Goal: Register for event/course: Register for event/course

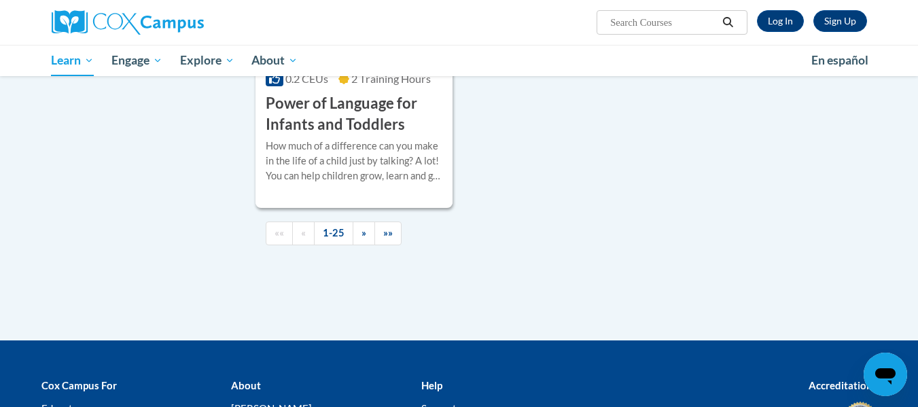
scroll to position [3288, 0]
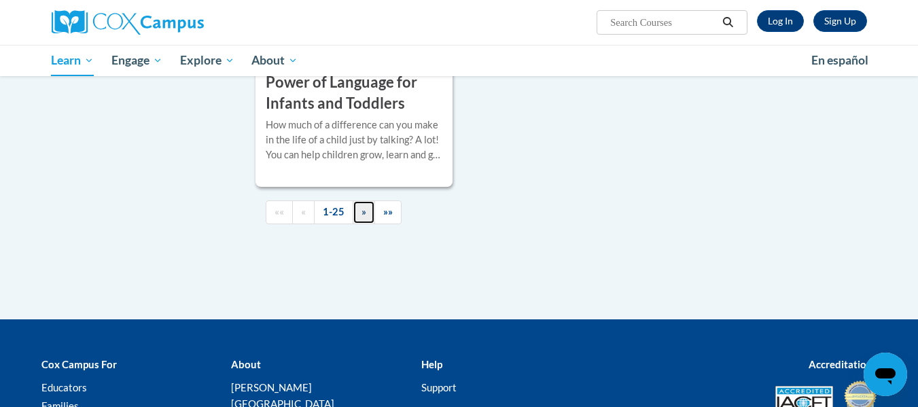
click at [364, 217] on span "»" at bounding box center [363, 212] width 5 height 12
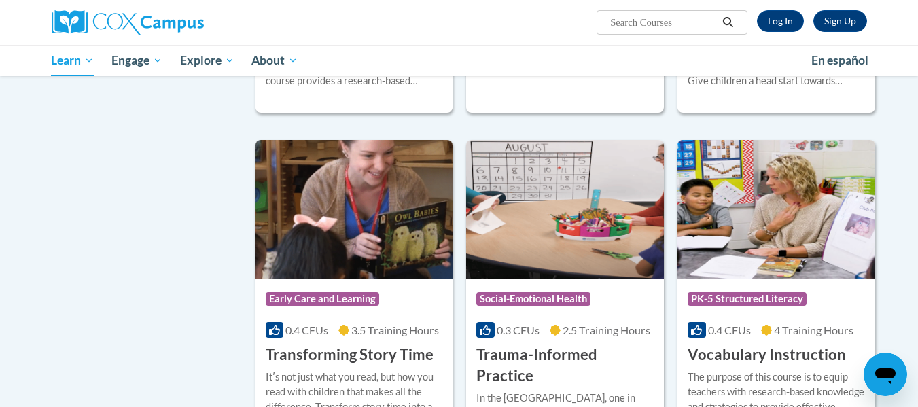
scroll to position [2202, 0]
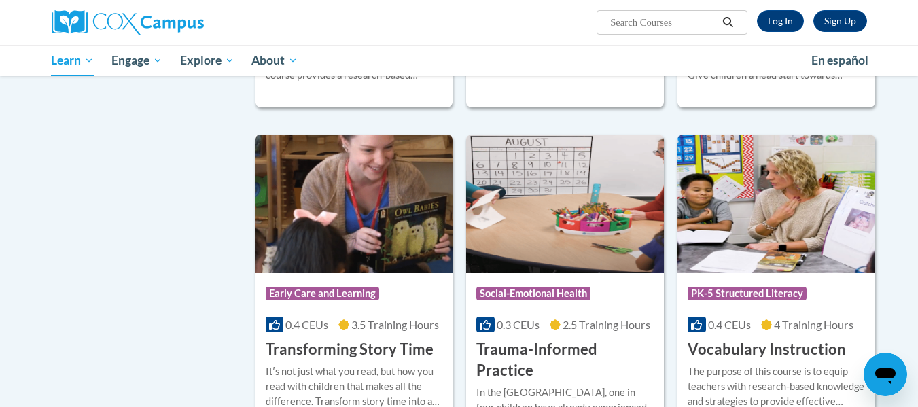
click at [362, 318] on span "3.5 Training Hours" at bounding box center [395, 324] width 88 height 13
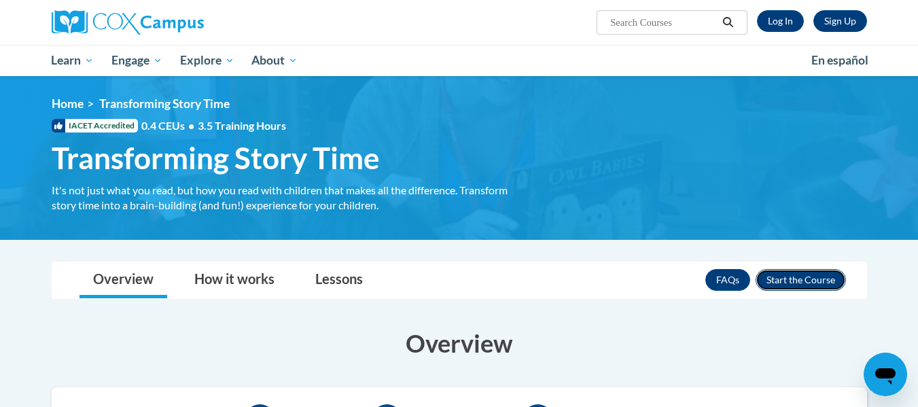
click at [802, 279] on button "Enroll" at bounding box center [800, 280] width 90 height 22
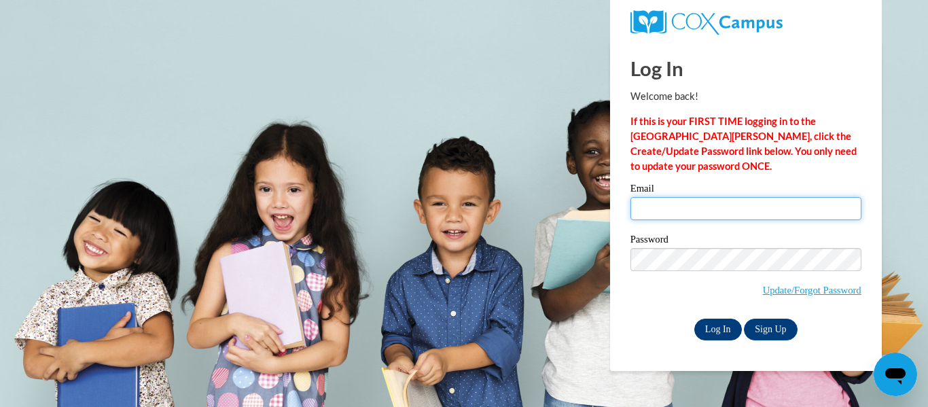
type input "hellis@stspps.org"
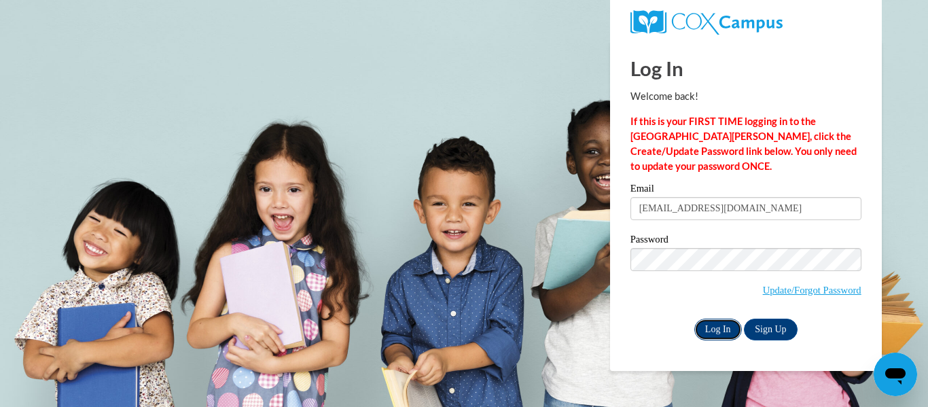
click at [714, 330] on input "Log In" at bounding box center [718, 330] width 48 height 22
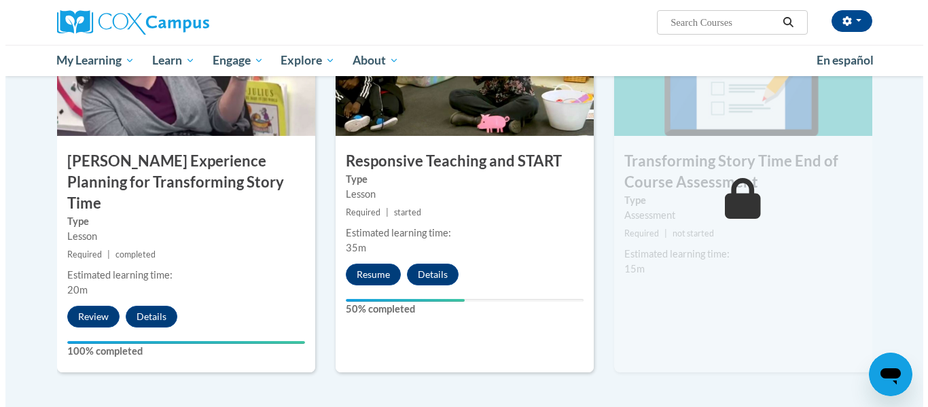
scroll to position [1161, 0]
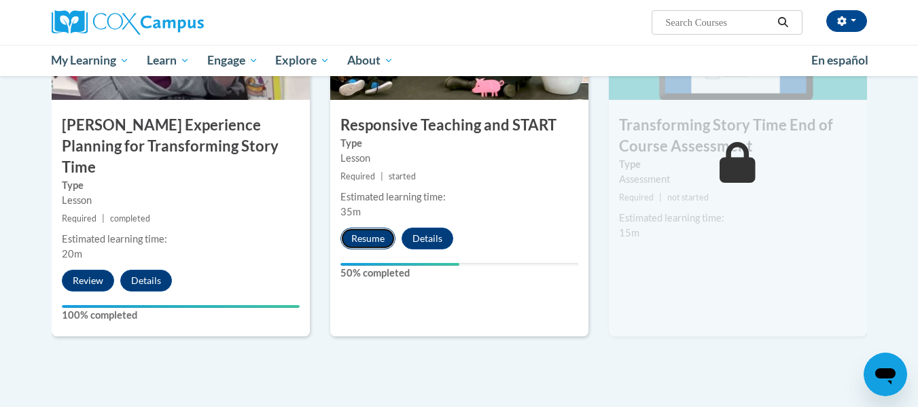
click at [376, 238] on button "Resume" at bounding box center [367, 239] width 55 height 22
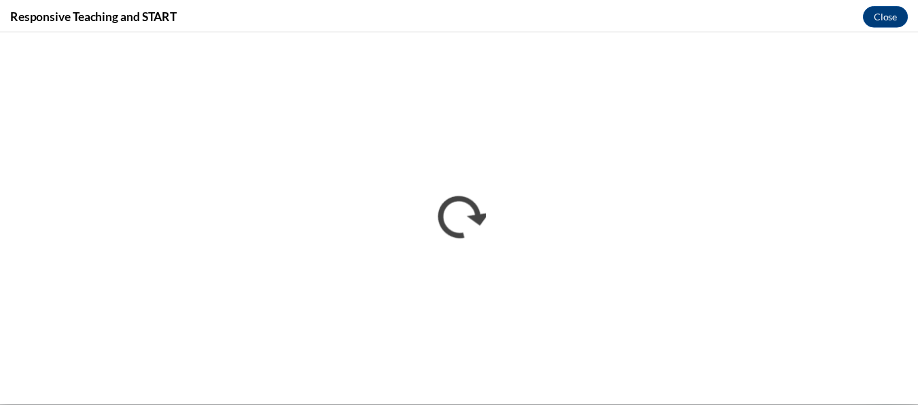
scroll to position [0, 0]
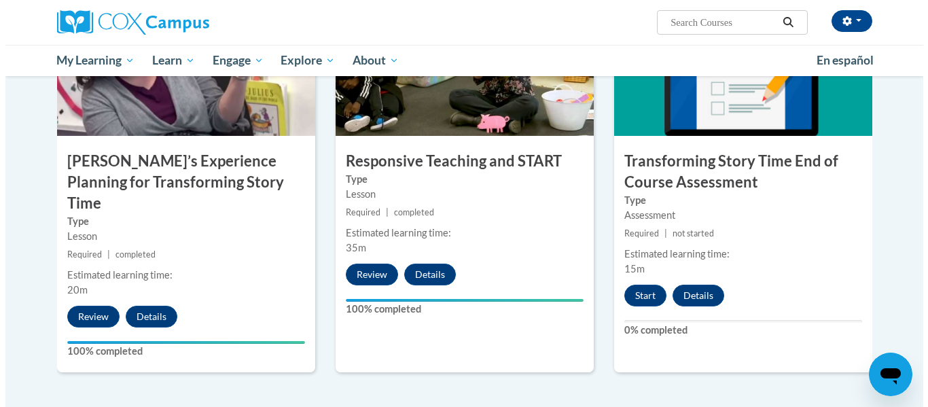
scroll to position [1135, 0]
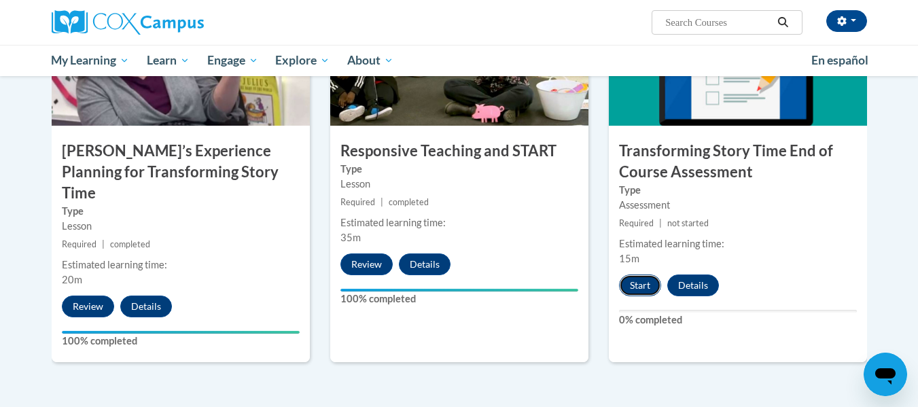
click at [639, 284] on button "Start" at bounding box center [640, 285] width 42 height 22
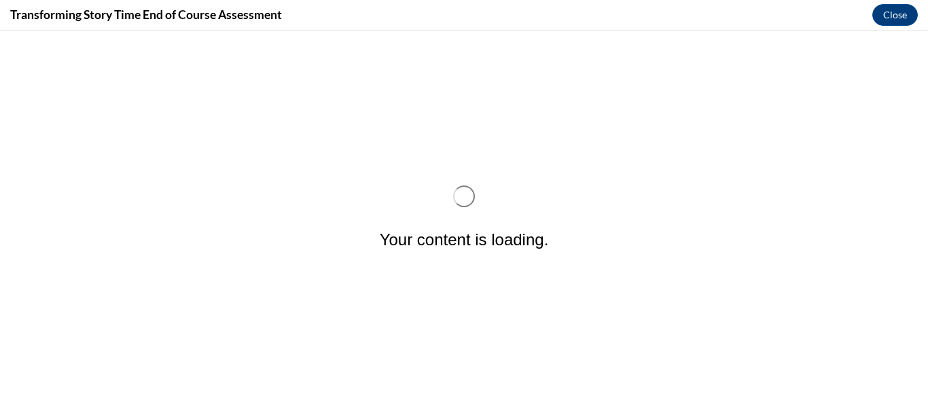
scroll to position [0, 0]
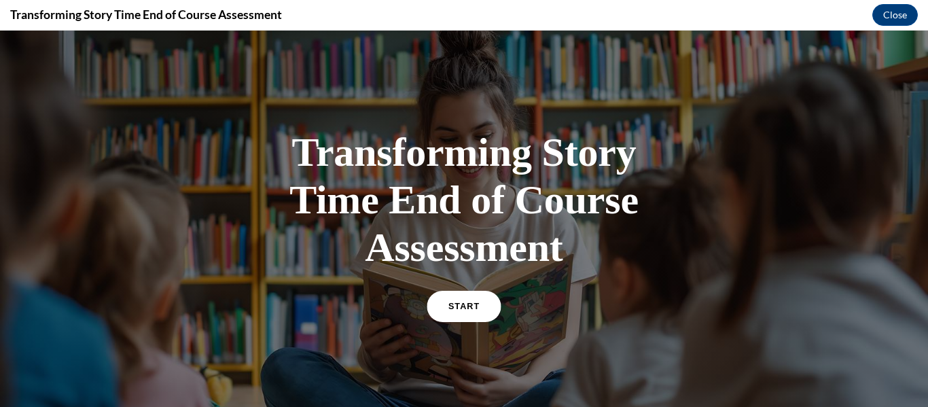
click at [459, 307] on span "START" at bounding box center [463, 307] width 31 height 10
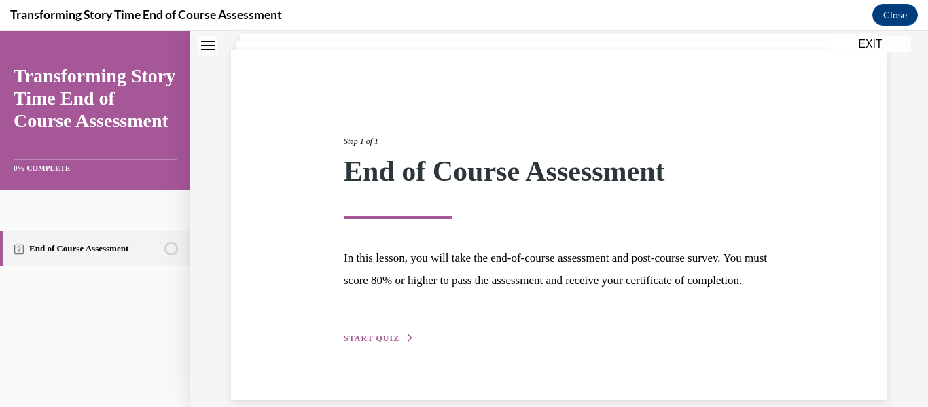
scroll to position [128, 0]
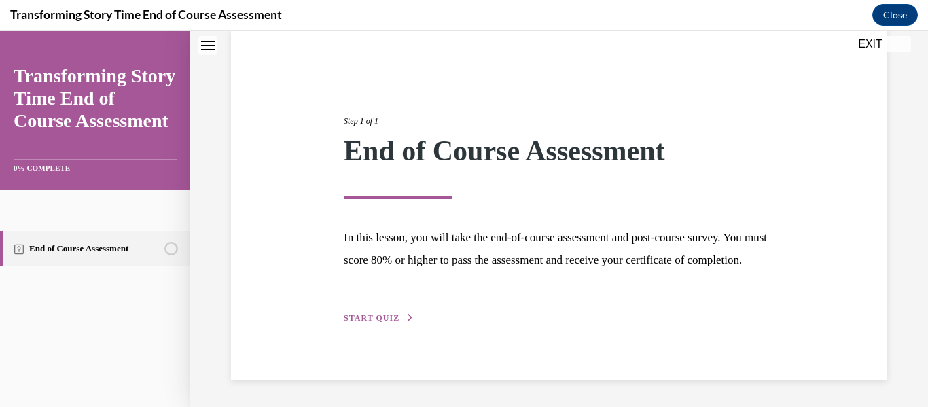
click at [378, 309] on div "Step 1 of 1 End of Course Assessment In this lesson, you will take the end-of-c…" at bounding box center [559, 205] width 451 height 242
click at [378, 314] on span "START QUIZ" at bounding box center [372, 318] width 56 height 10
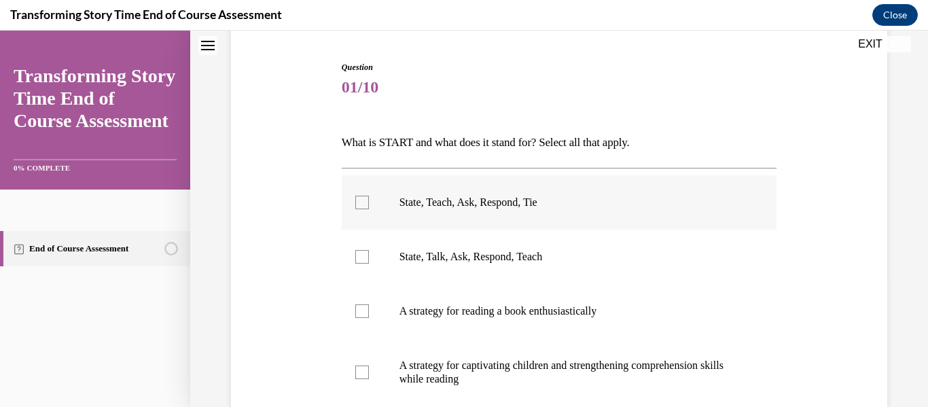
click at [357, 201] on div at bounding box center [362, 203] width 14 height 14
click at [357, 201] on input "State, Teach, Ask, Respond, Tie" at bounding box center [362, 203] width 14 height 14
checkbox input "true"
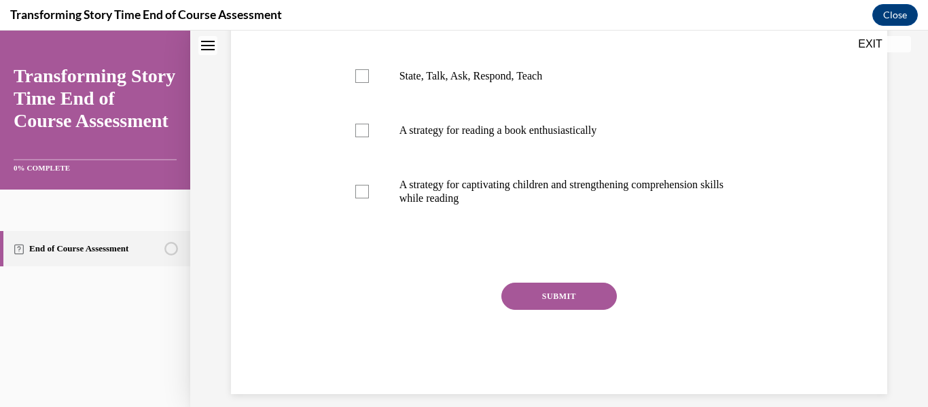
scroll to position [323, 0]
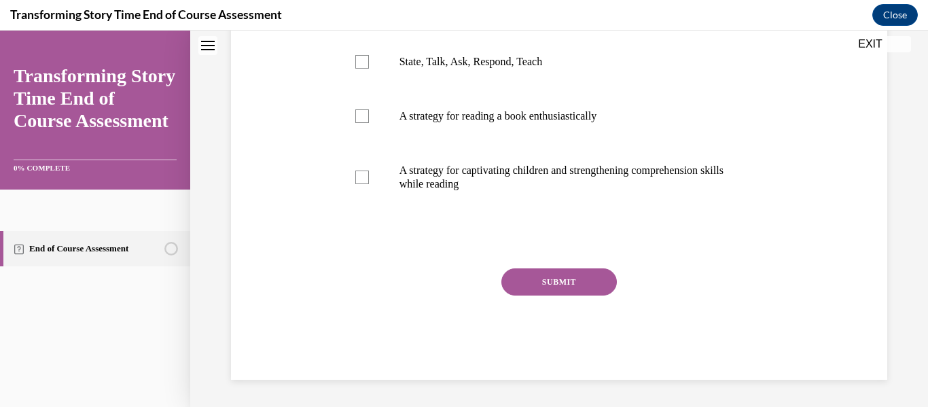
click at [541, 280] on button "SUBMIT" at bounding box center [558, 281] width 115 height 27
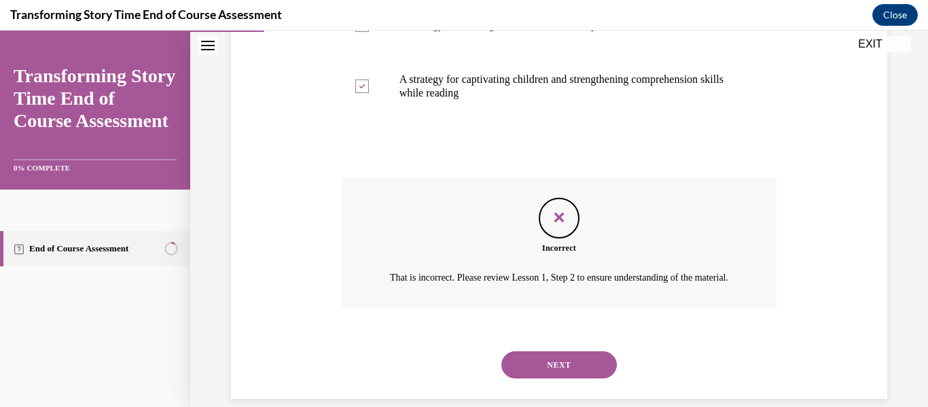
scroll to position [418, 0]
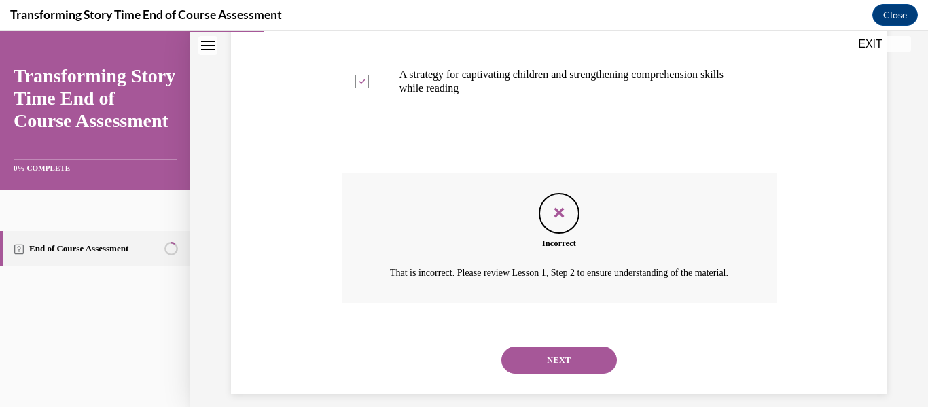
click at [558, 369] on button "NEXT" at bounding box center [558, 359] width 115 height 27
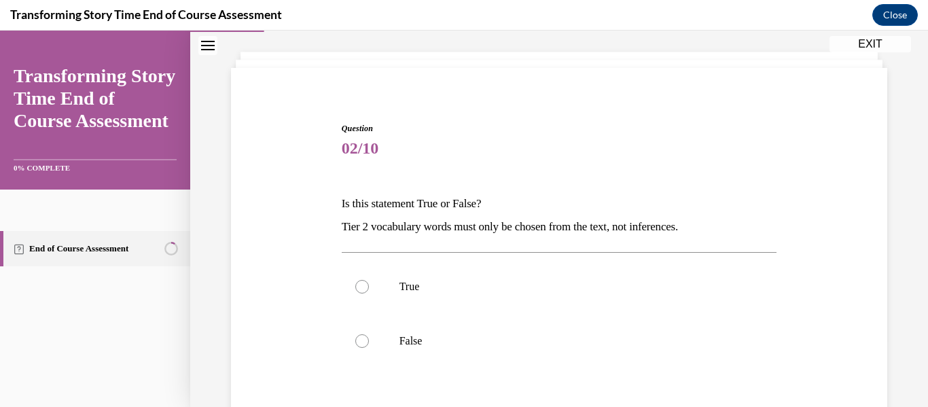
scroll to position [86, 0]
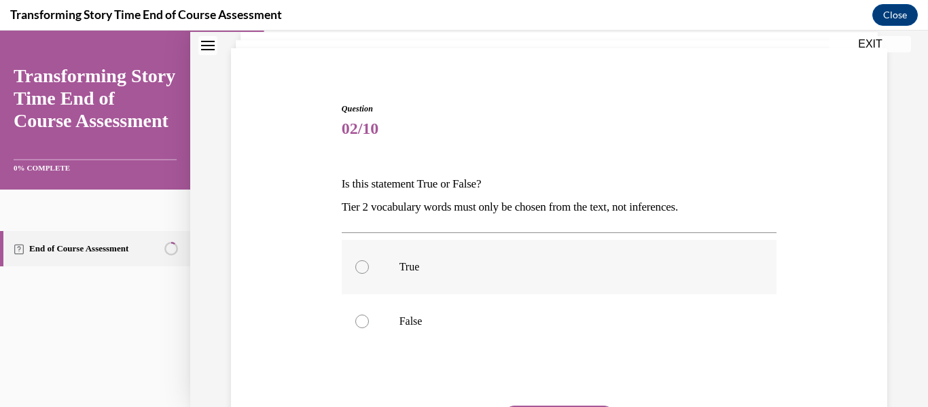
click at [364, 267] on div at bounding box center [362, 267] width 14 height 14
click at [364, 267] on input "True" at bounding box center [362, 267] width 14 height 14
radio input "true"
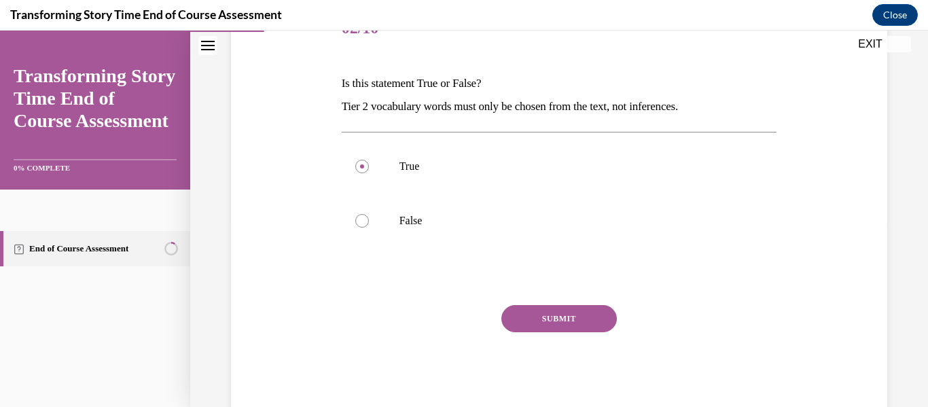
scroll to position [223, 0]
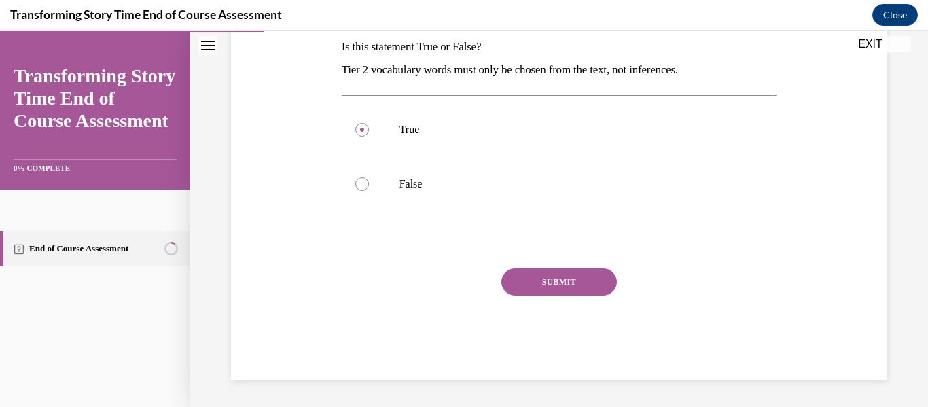
click at [556, 280] on button "SUBMIT" at bounding box center [558, 281] width 115 height 27
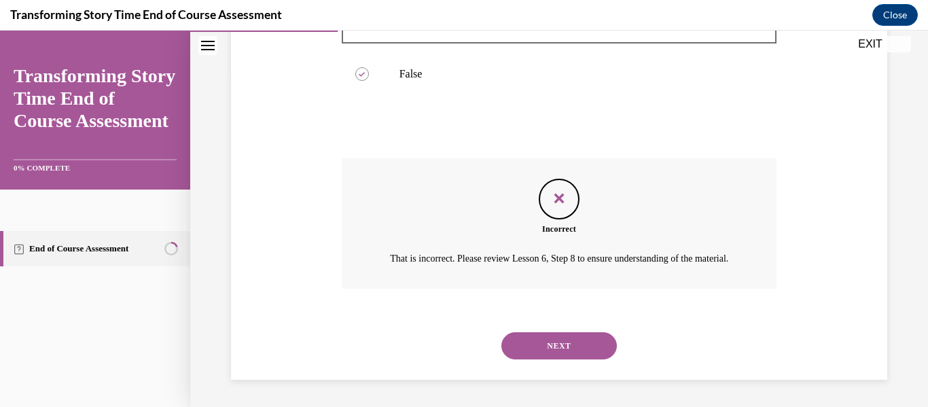
scroll to position [350, 0]
click at [550, 344] on button "NEXT" at bounding box center [558, 345] width 115 height 27
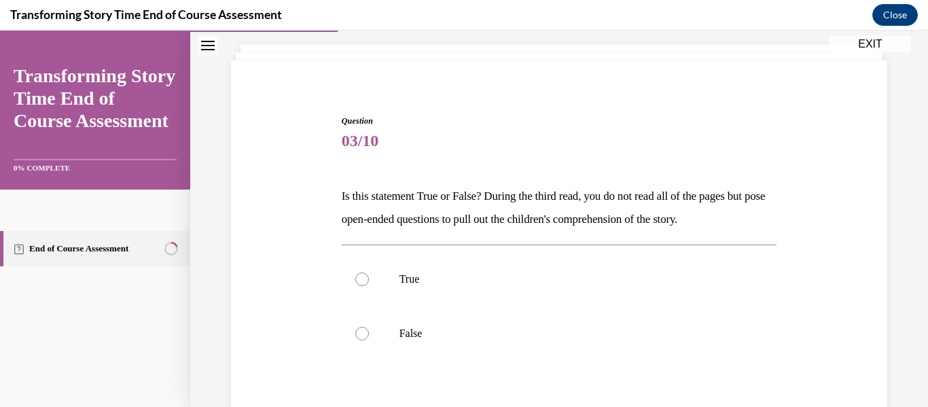
scroll to position [77, 0]
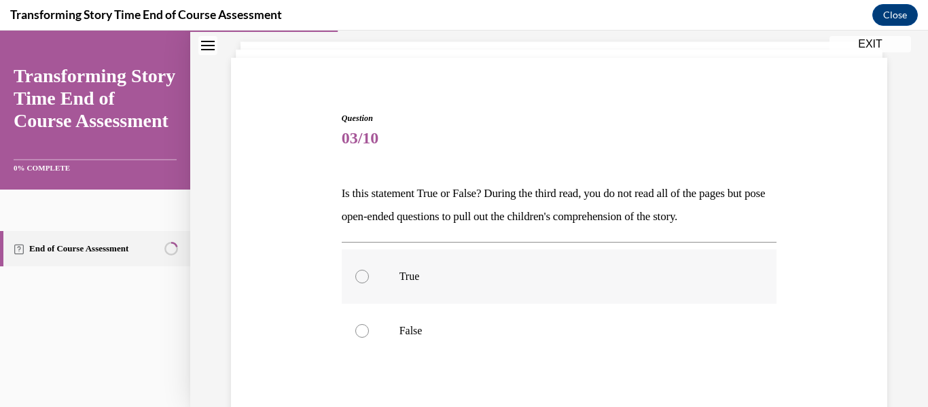
click at [358, 273] on div at bounding box center [362, 277] width 14 height 14
click at [358, 273] on input "True" at bounding box center [362, 277] width 14 height 14
radio input "true"
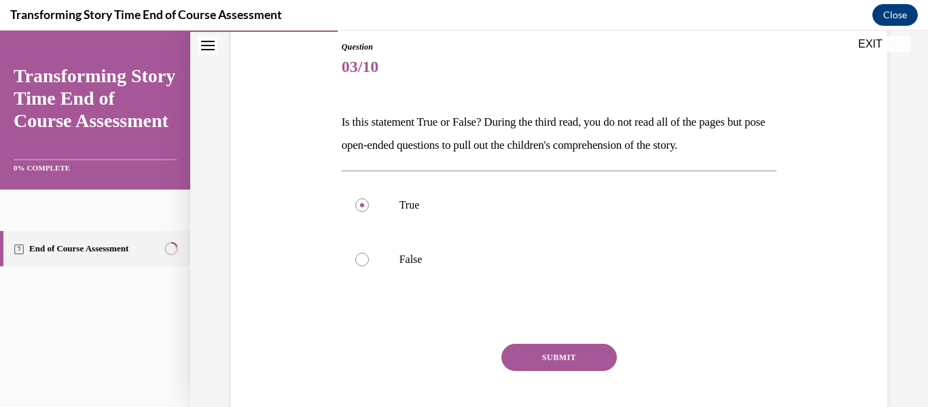
scroll to position [156, 0]
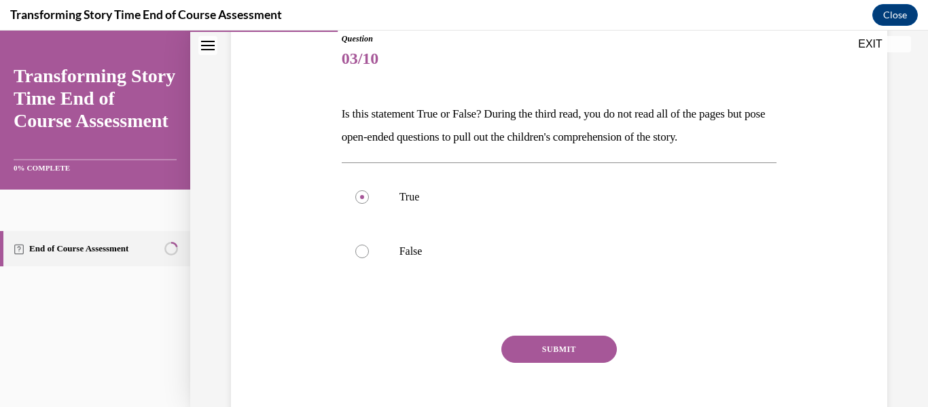
click at [552, 346] on button "SUBMIT" at bounding box center [558, 349] width 115 height 27
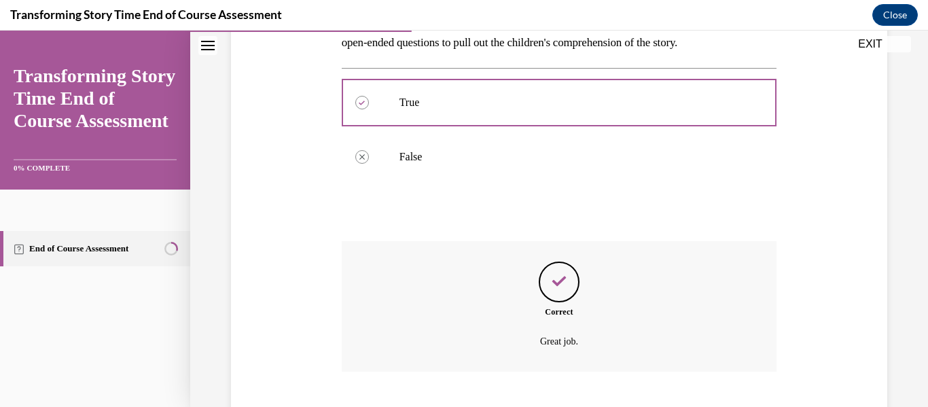
scroll to position [334, 0]
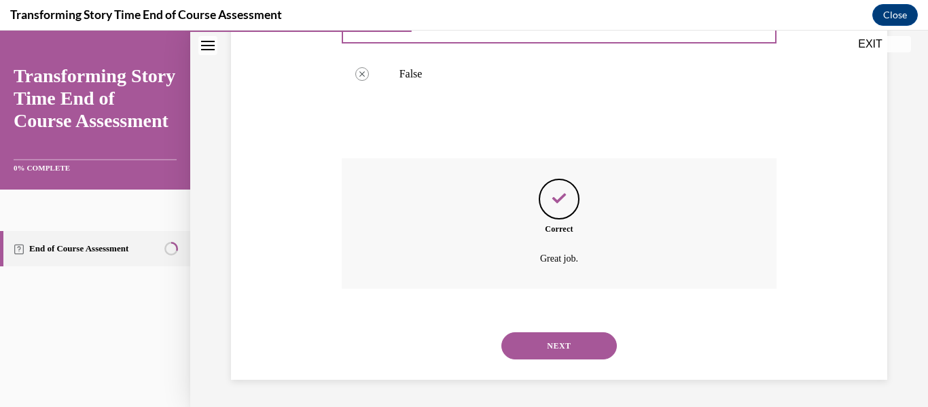
click at [551, 343] on button "NEXT" at bounding box center [558, 345] width 115 height 27
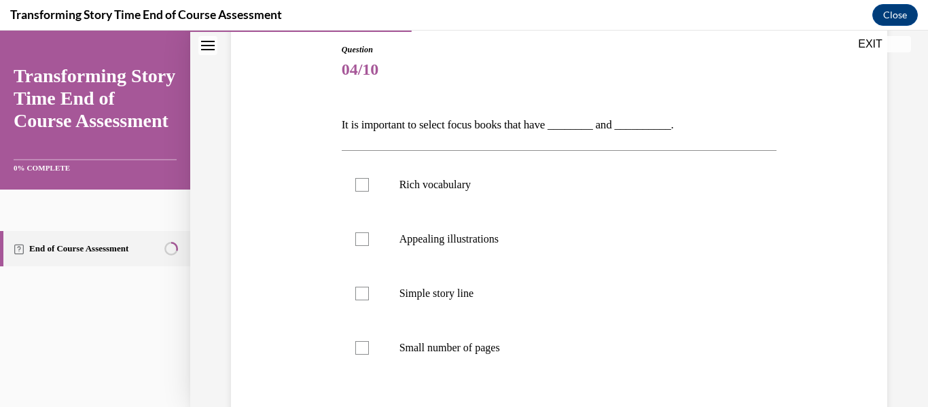
scroll to position [148, 0]
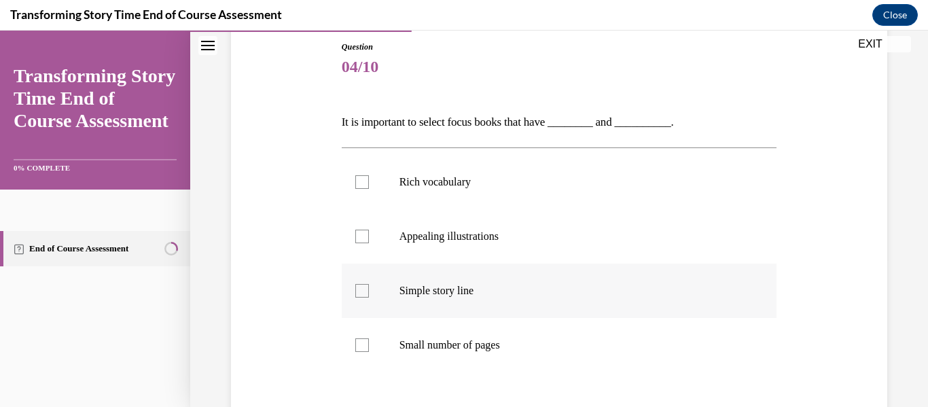
click at [363, 291] on div at bounding box center [362, 291] width 14 height 14
click at [363, 291] on input "Simple story line" at bounding box center [362, 291] width 14 height 14
checkbox input "true"
click at [359, 235] on div at bounding box center [362, 237] width 14 height 14
click at [359, 235] on input "Appealing illustrations" at bounding box center [362, 237] width 14 height 14
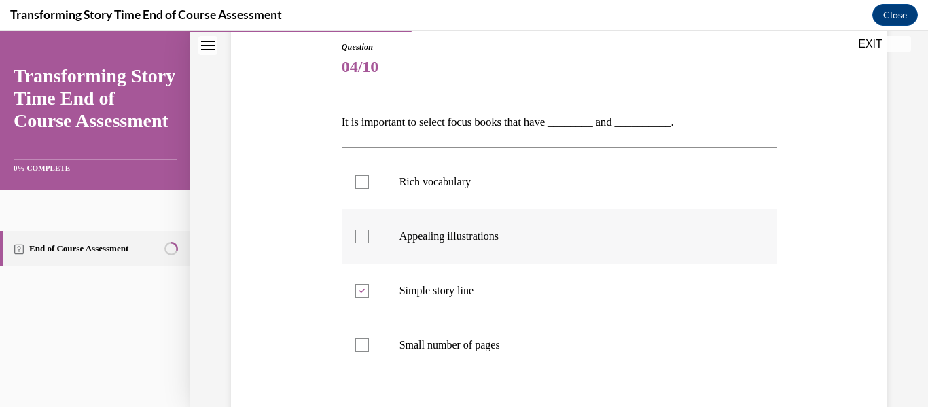
checkbox input "true"
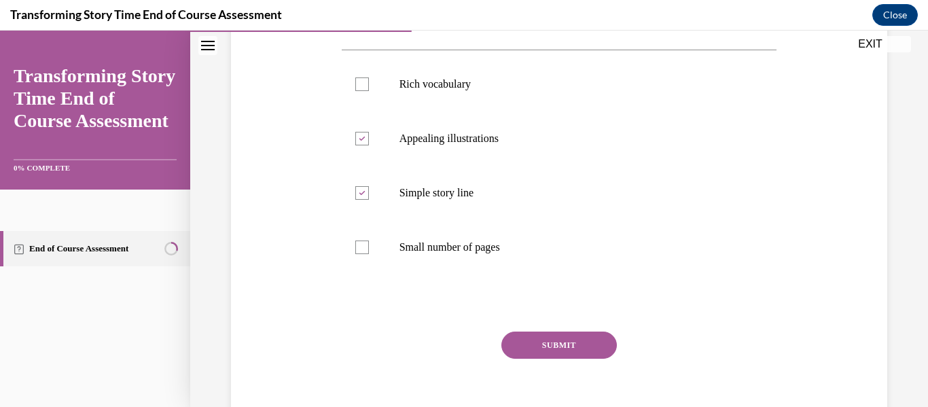
scroll to position [255, 0]
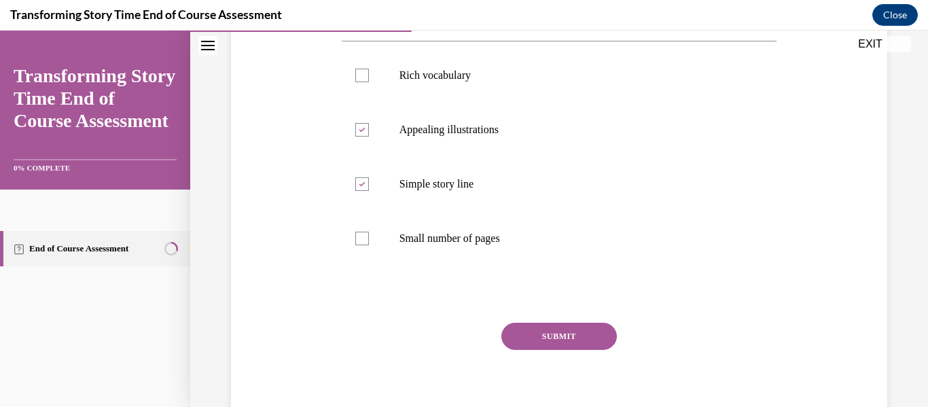
click at [565, 331] on button "SUBMIT" at bounding box center [558, 336] width 115 height 27
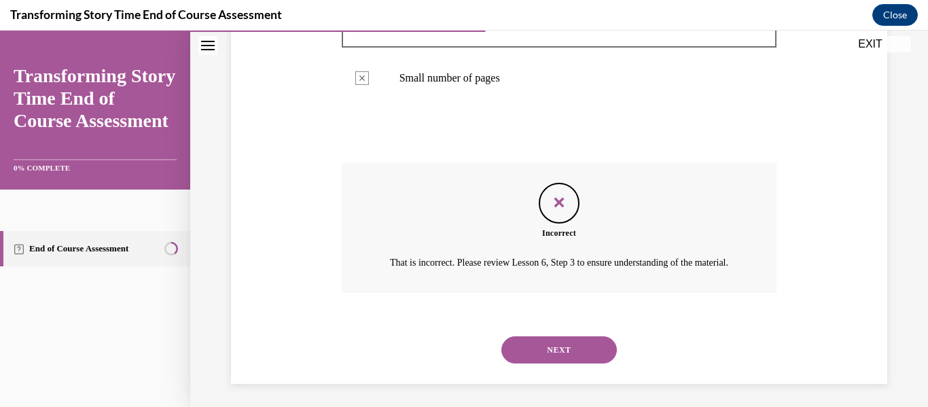
scroll to position [435, 0]
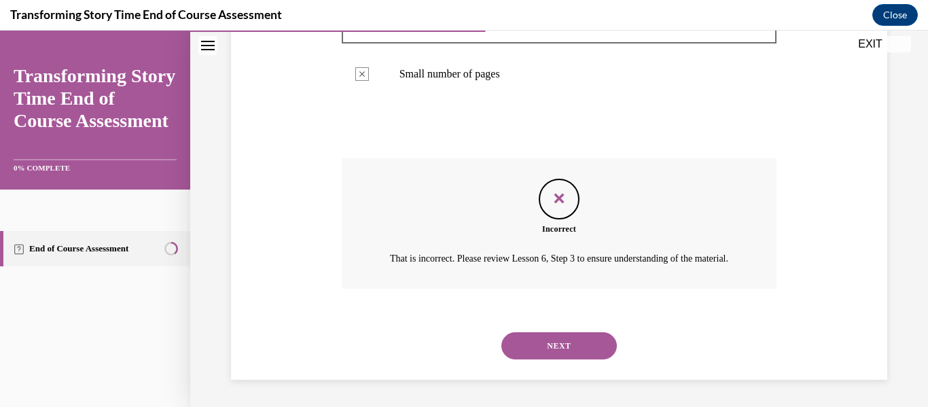
click at [558, 338] on button "NEXT" at bounding box center [558, 345] width 115 height 27
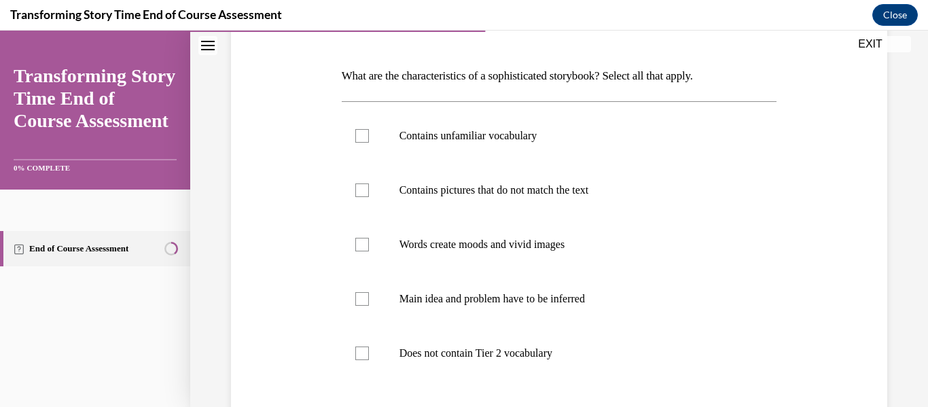
scroll to position [196, 0]
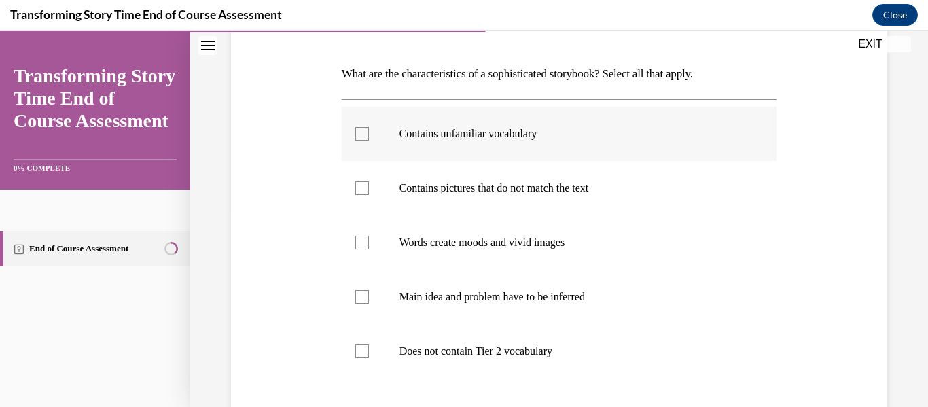
click at [361, 133] on div at bounding box center [362, 134] width 14 height 14
click at [361, 133] on input "Contains unfamiliar vocabulary" at bounding box center [362, 134] width 14 height 14
checkbox input "true"
click at [359, 240] on div at bounding box center [362, 243] width 14 height 14
click at [359, 240] on input "Words create moods and vivid images" at bounding box center [362, 243] width 14 height 14
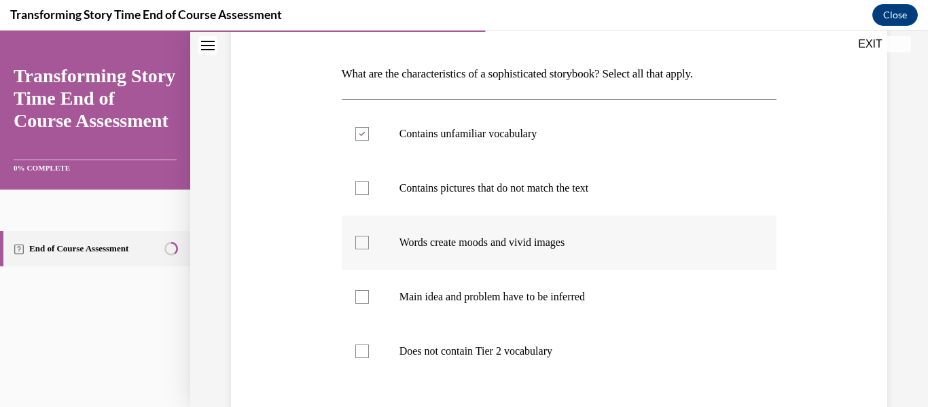
checkbox input "true"
click at [355, 189] on div at bounding box center [362, 188] width 14 height 14
click at [355, 189] on input "Contains pictures that do not match the text" at bounding box center [362, 188] width 14 height 14
checkbox input "true"
click at [361, 299] on div at bounding box center [362, 297] width 14 height 14
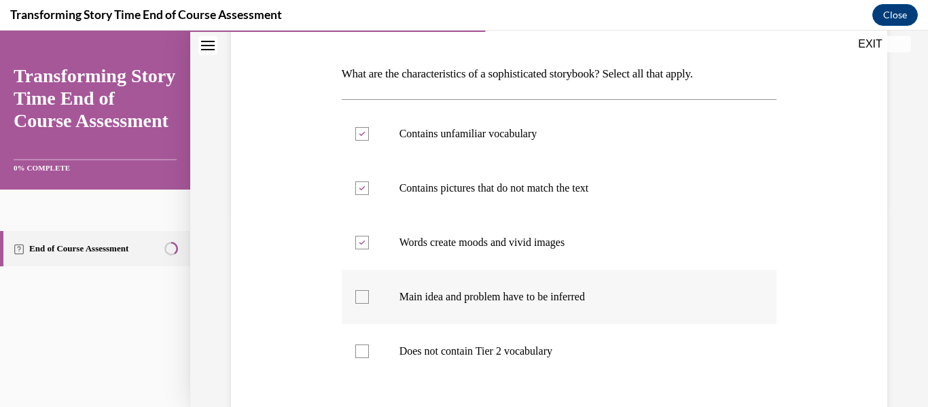
click at [361, 299] on input "Main idea and problem have to be inferred" at bounding box center [362, 297] width 14 height 14
checkbox input "true"
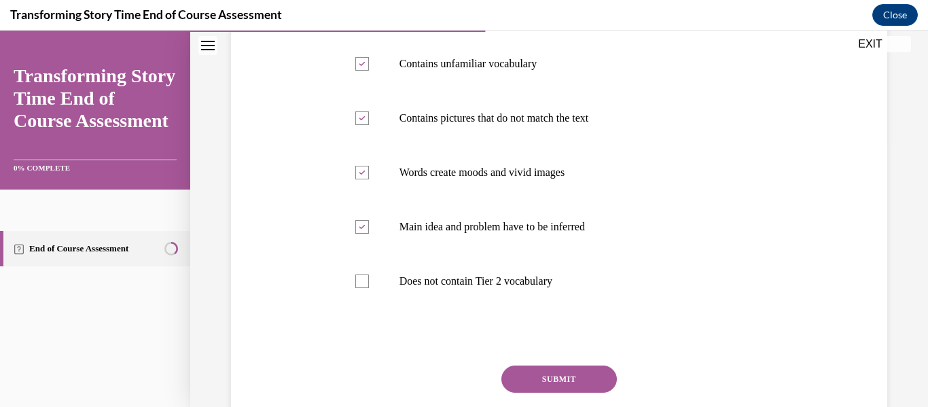
scroll to position [287, 0]
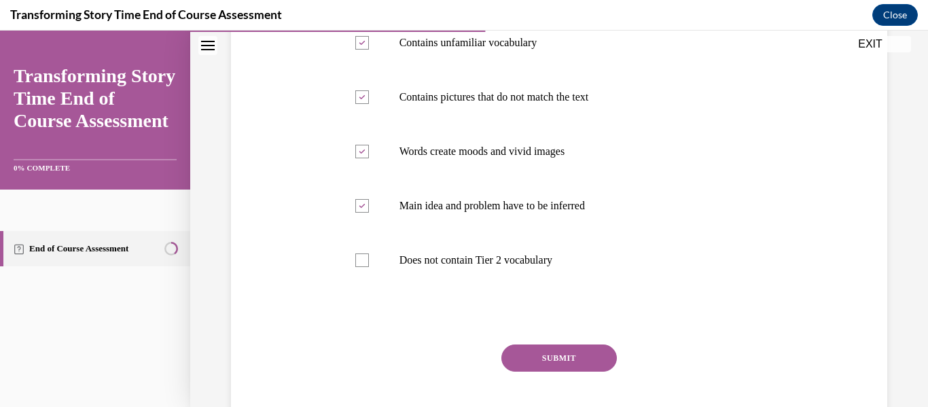
click at [559, 351] on button "SUBMIT" at bounding box center [558, 357] width 115 height 27
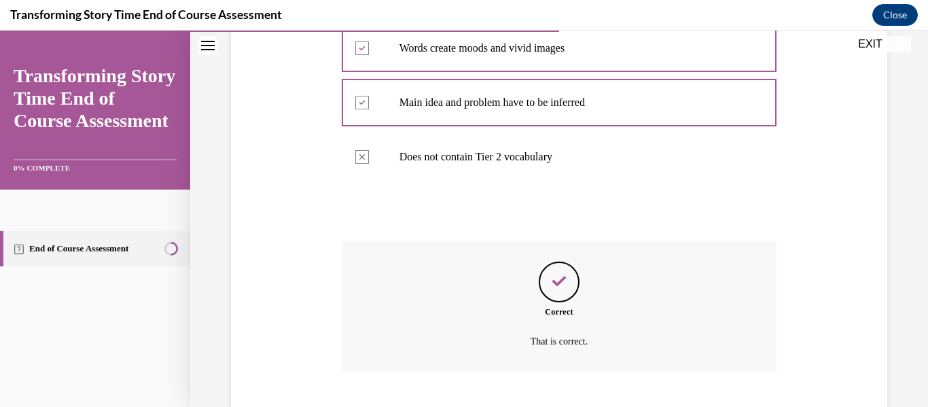
scroll to position [473, 0]
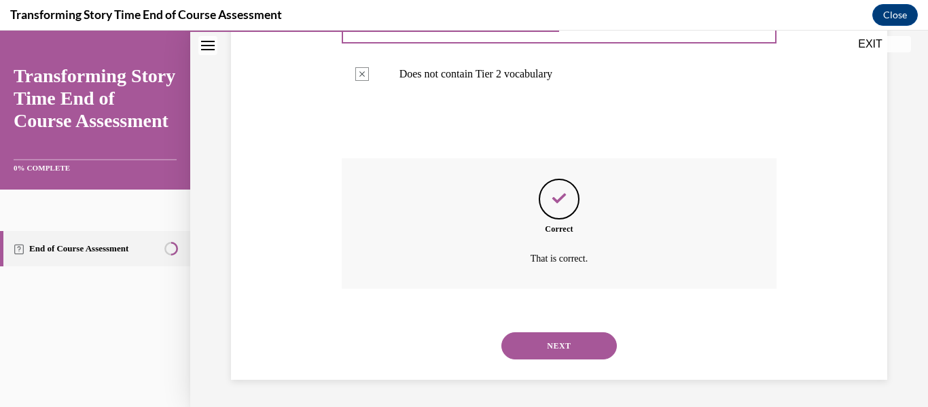
click at [555, 344] on button "NEXT" at bounding box center [558, 345] width 115 height 27
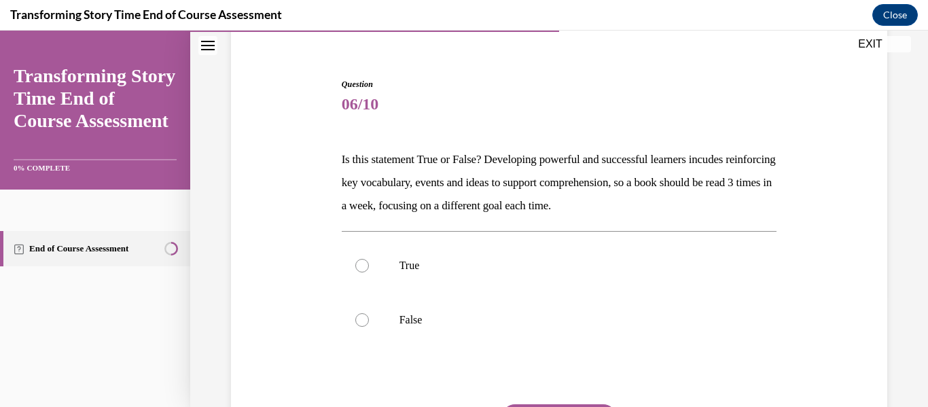
scroll to position [112, 0]
click at [365, 256] on label "True" at bounding box center [559, 264] width 435 height 54
click at [365, 257] on input "True" at bounding box center [362, 264] width 14 height 14
radio input "true"
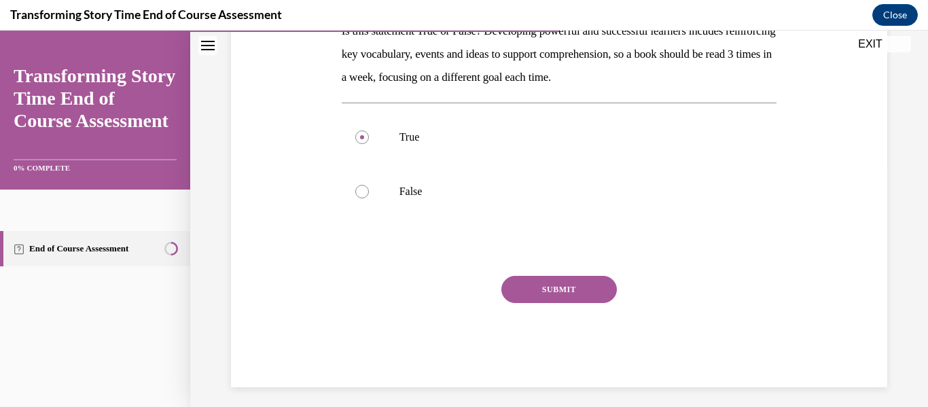
click at [552, 283] on button "SUBMIT" at bounding box center [558, 289] width 115 height 27
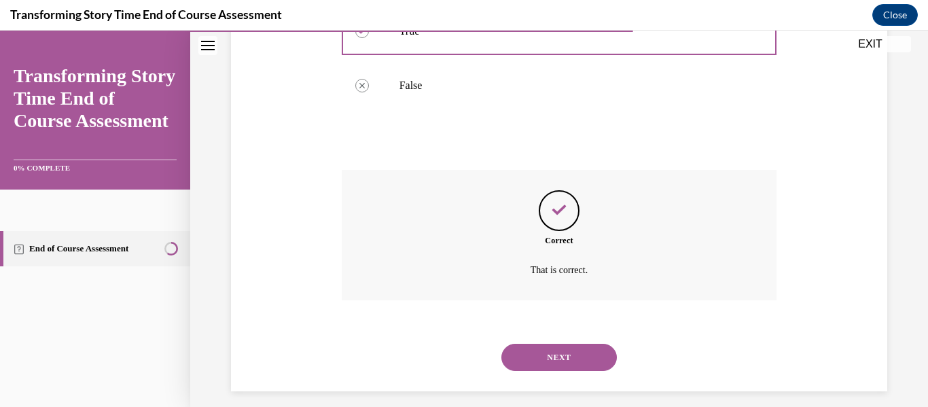
scroll to position [357, 0]
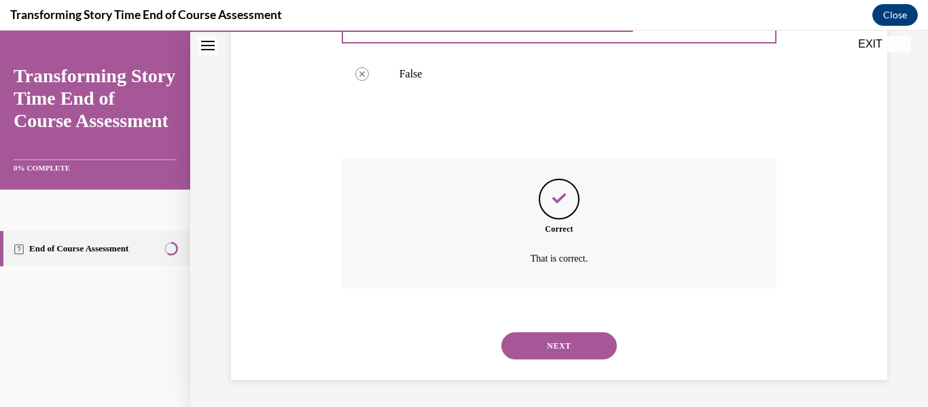
click at [551, 340] on button "NEXT" at bounding box center [558, 345] width 115 height 27
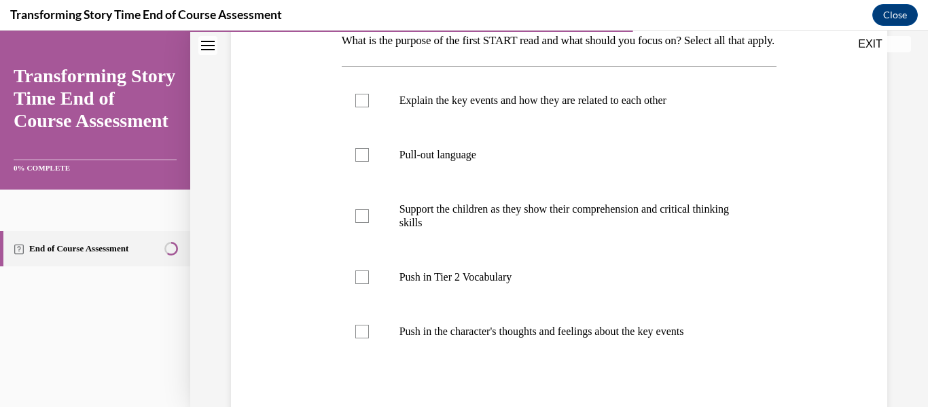
scroll to position [211, 0]
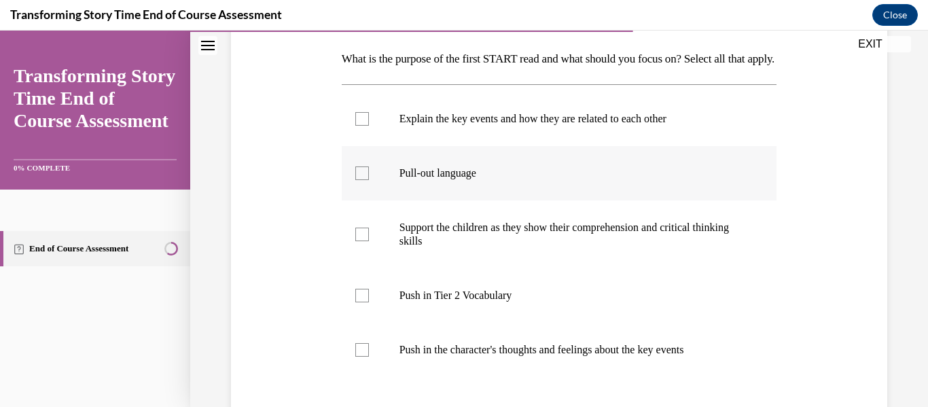
click at [356, 180] on div at bounding box center [362, 173] width 14 height 14
click at [356, 180] on input "Pull-out language" at bounding box center [362, 173] width 14 height 14
checkbox input "true"
click at [361, 126] on div at bounding box center [362, 119] width 14 height 14
click at [361, 126] on input "Explain the key events and how they are related to each other" at bounding box center [362, 119] width 14 height 14
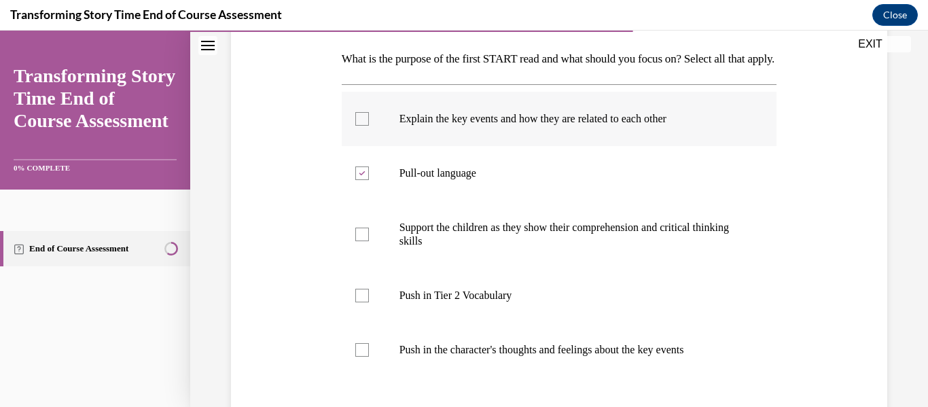
checkbox input "true"
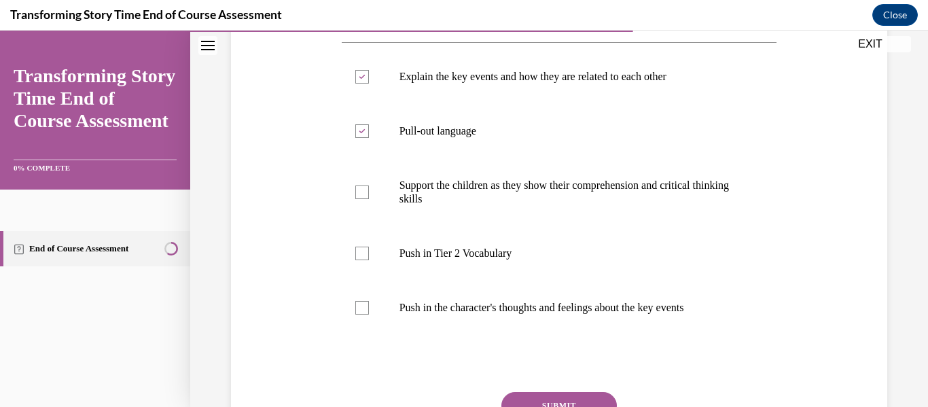
scroll to position [255, 0]
click at [363, 259] on div at bounding box center [362, 252] width 14 height 14
click at [363, 259] on input "Push in Tier 2 Vocabulary" at bounding box center [362, 252] width 14 height 14
checkbox input "true"
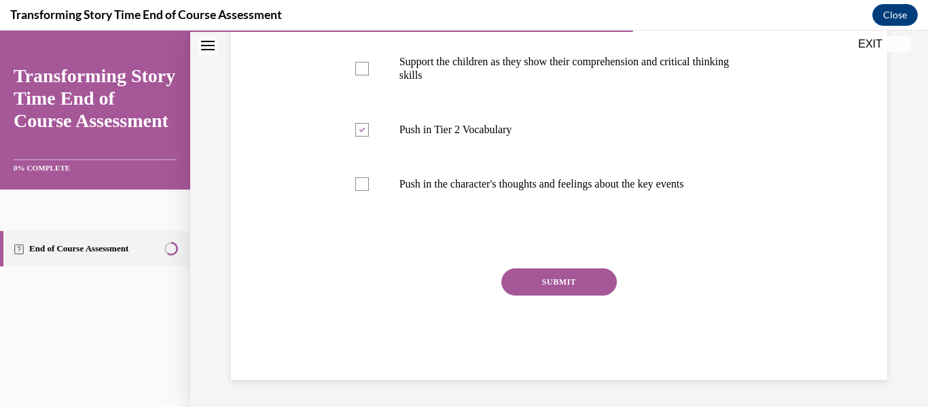
scroll to position [400, 0]
click at [556, 280] on button "SUBMIT" at bounding box center [558, 281] width 115 height 27
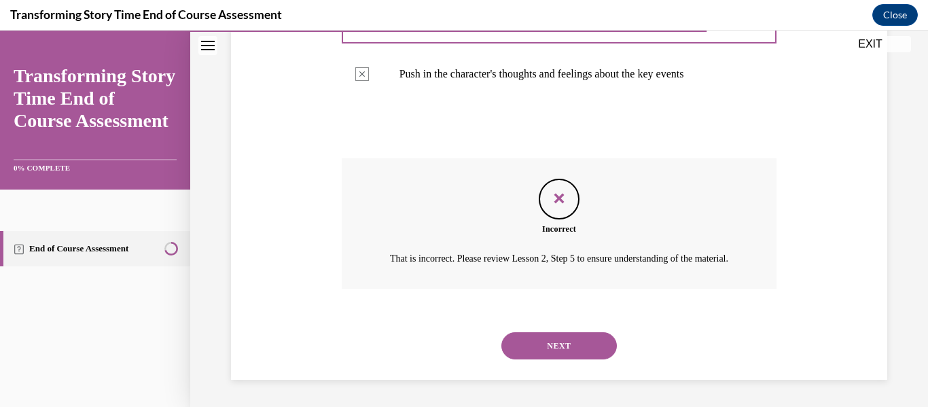
scroll to position [526, 0]
click at [547, 341] on button "NEXT" at bounding box center [558, 345] width 115 height 27
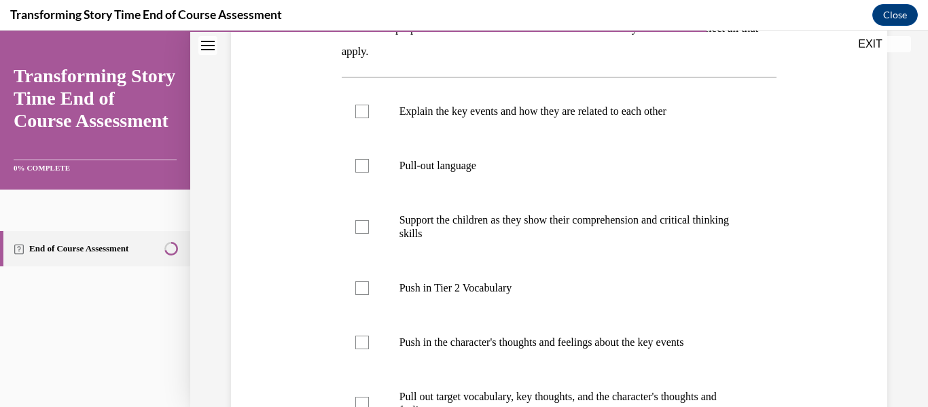
scroll to position [251, 0]
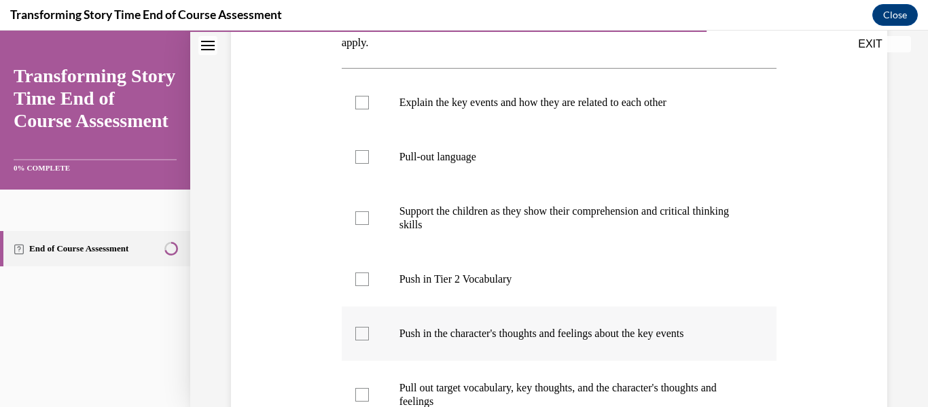
click at [357, 336] on div at bounding box center [362, 334] width 14 height 14
click at [357, 336] on input "Push in the character's thoughts and feelings about the key events" at bounding box center [362, 334] width 14 height 14
checkbox input "true"
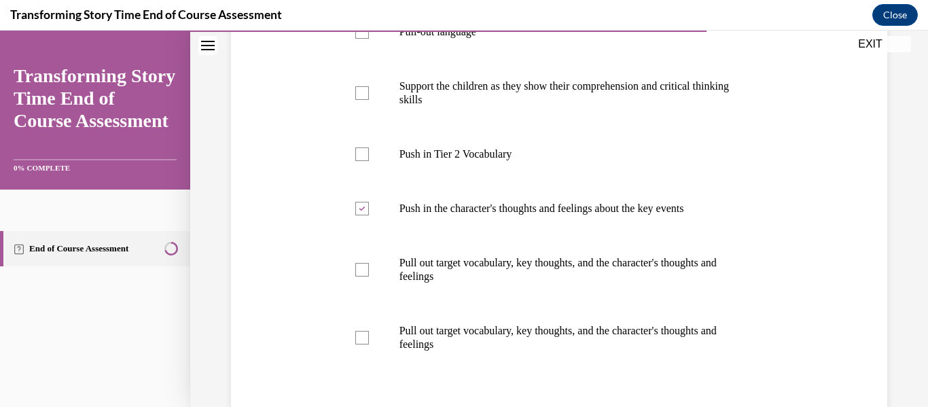
scroll to position [386, 0]
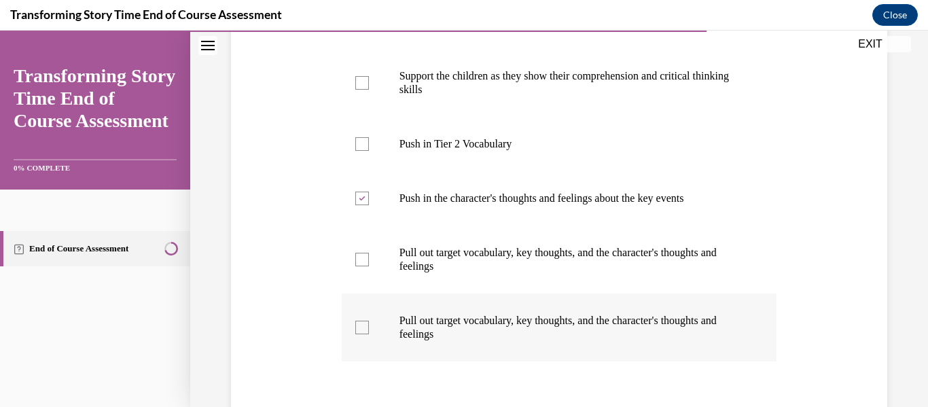
click at [359, 324] on div at bounding box center [362, 328] width 14 height 14
click at [359, 324] on input "Pull out target vocabulary, key thoughts, and the character's thoughts and feel…" at bounding box center [362, 328] width 14 height 14
checkbox input "true"
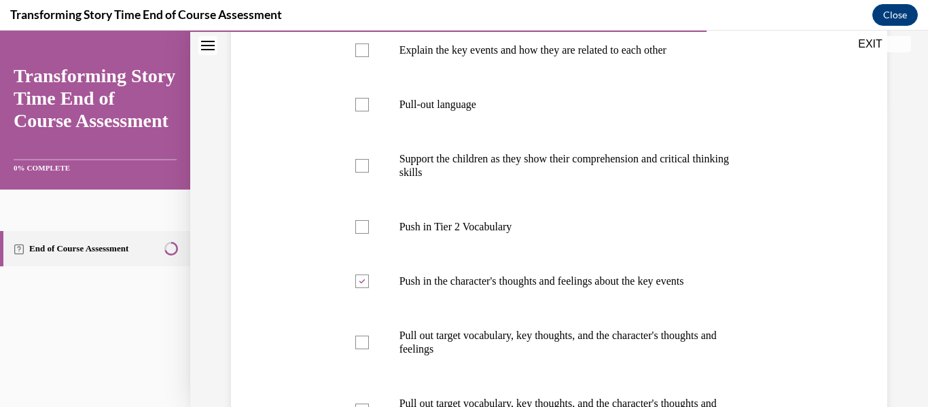
scroll to position [305, 0]
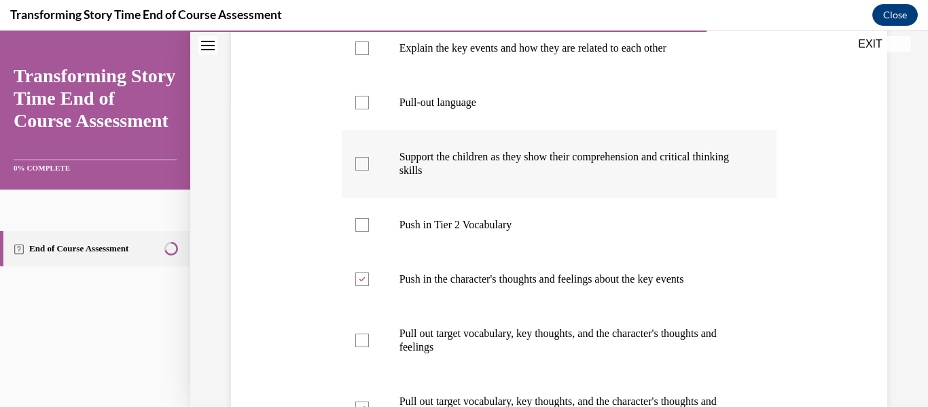
click at [360, 170] on label "Support the children as they show their comprehension and critical thinking ski…" at bounding box center [559, 164] width 435 height 68
click at [360, 170] on input "Support the children as they show their comprehension and critical thinking ski…" at bounding box center [362, 164] width 14 height 14
checkbox input "true"
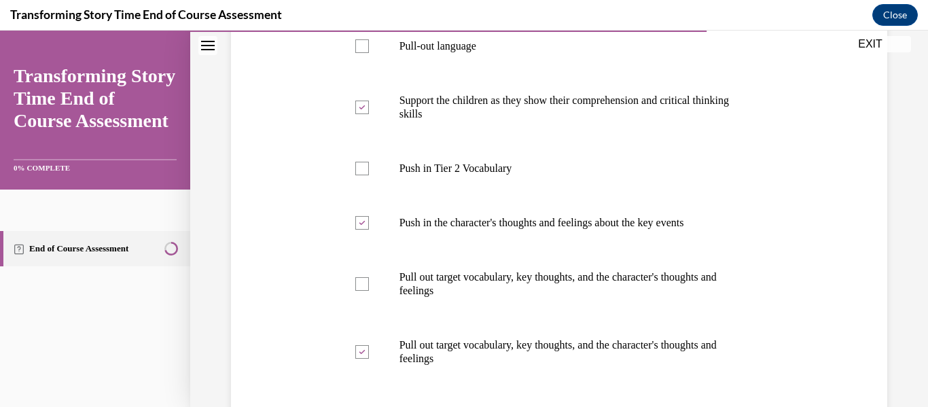
scroll to position [363, 0]
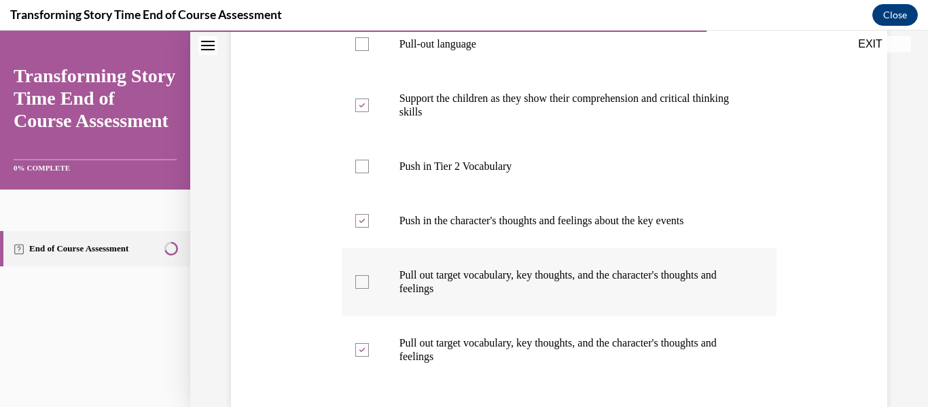
click at [358, 280] on div at bounding box center [362, 282] width 14 height 14
click at [358, 280] on input "Pull out target vocabulary, key thoughts, and the character's thoughts and feel…" at bounding box center [362, 282] width 14 height 14
checkbox input "true"
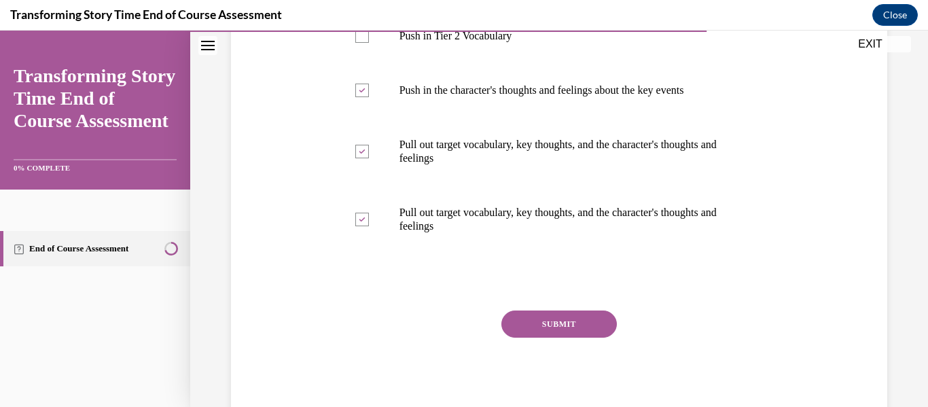
scroll to position [501, 0]
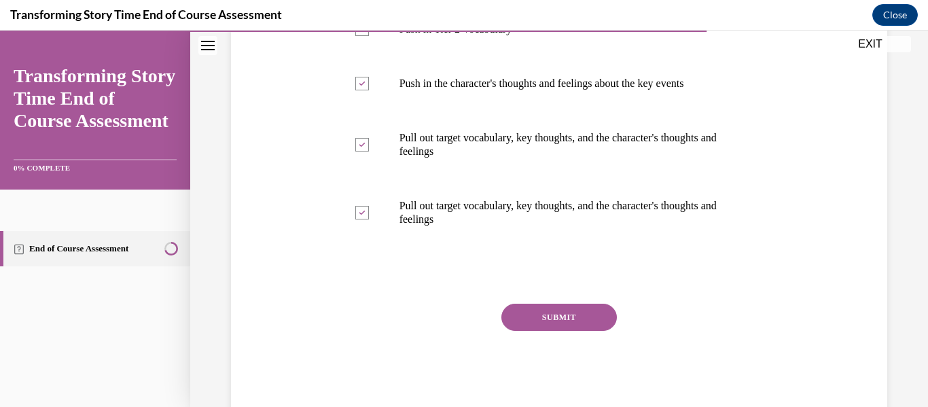
click at [556, 310] on button "SUBMIT" at bounding box center [558, 317] width 115 height 27
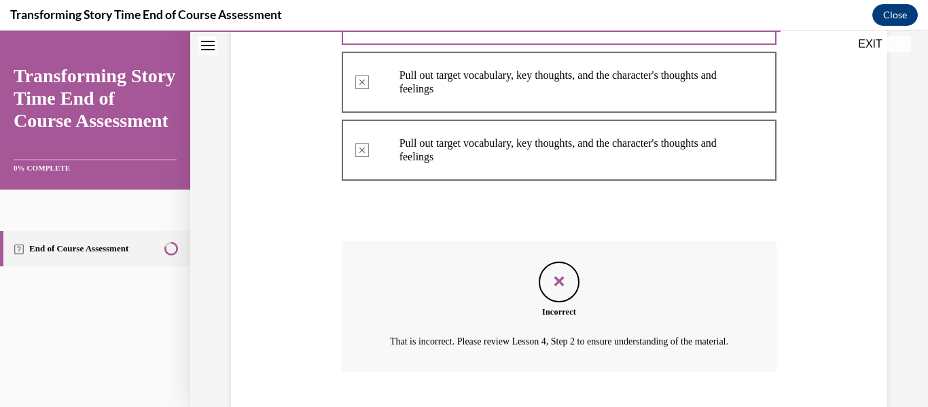
scroll to position [662, 0]
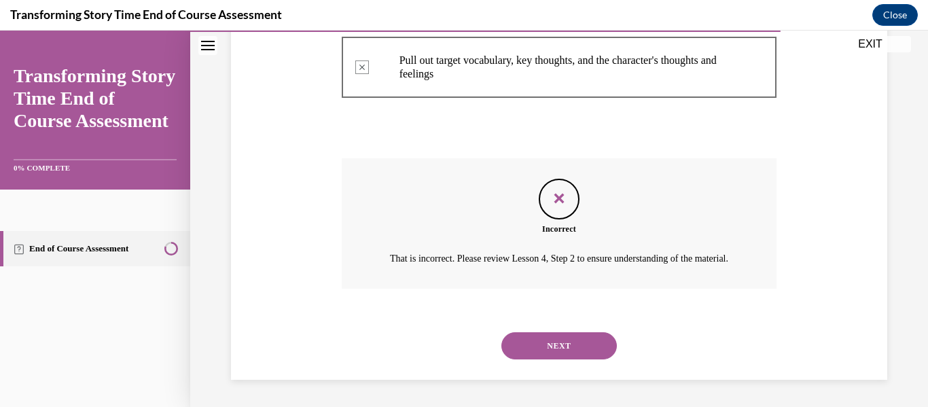
click at [546, 345] on button "NEXT" at bounding box center [558, 345] width 115 height 27
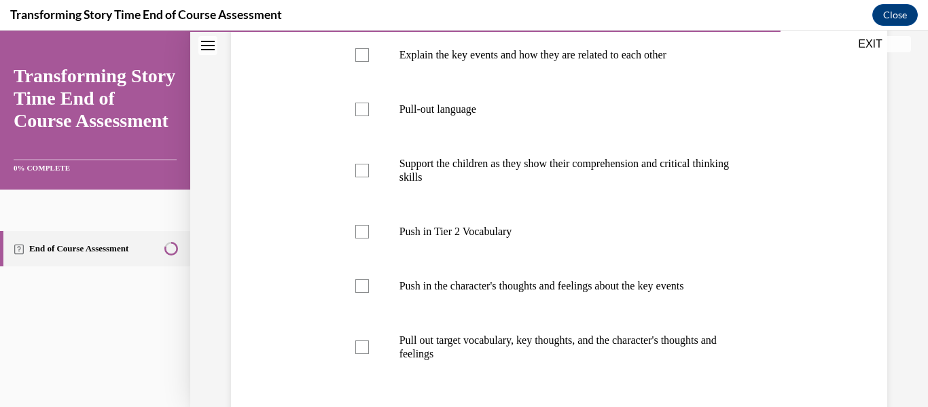
scroll to position [304, 0]
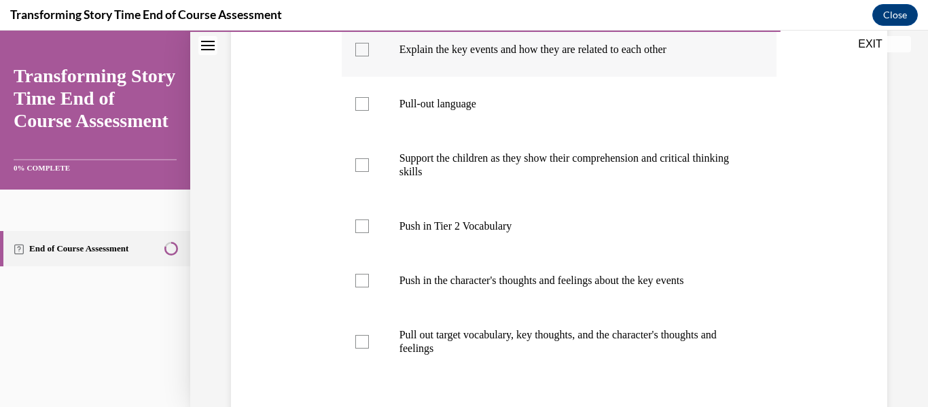
click at [364, 49] on div at bounding box center [362, 50] width 14 height 14
click at [364, 49] on input "Explain the key events and how they are related to each other" at bounding box center [362, 50] width 14 height 14
checkbox input "true"
click at [361, 160] on div at bounding box center [362, 165] width 14 height 14
click at [361, 160] on input "Support the children as they show their comprehension and critical thinking ski…" at bounding box center [362, 165] width 14 height 14
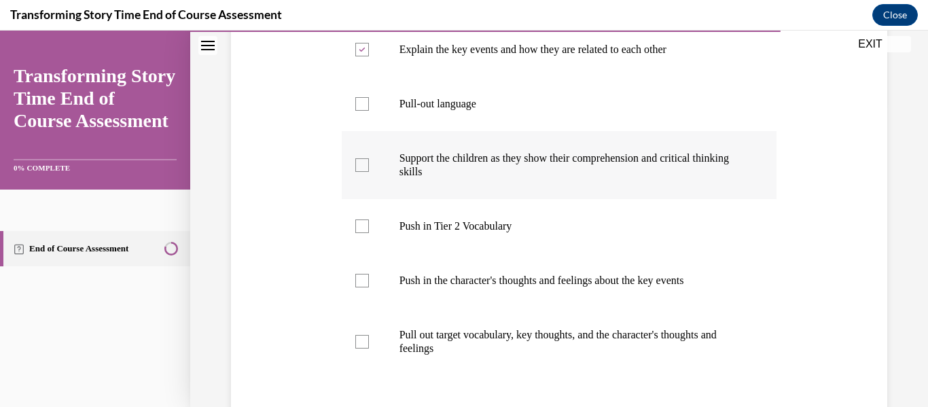
checkbox input "true"
click at [367, 340] on div at bounding box center [362, 342] width 14 height 14
click at [367, 340] on input "Pull out target vocabulary, key thoughts, and the character's thoughts and feel…" at bounding box center [362, 342] width 14 height 14
checkbox input "true"
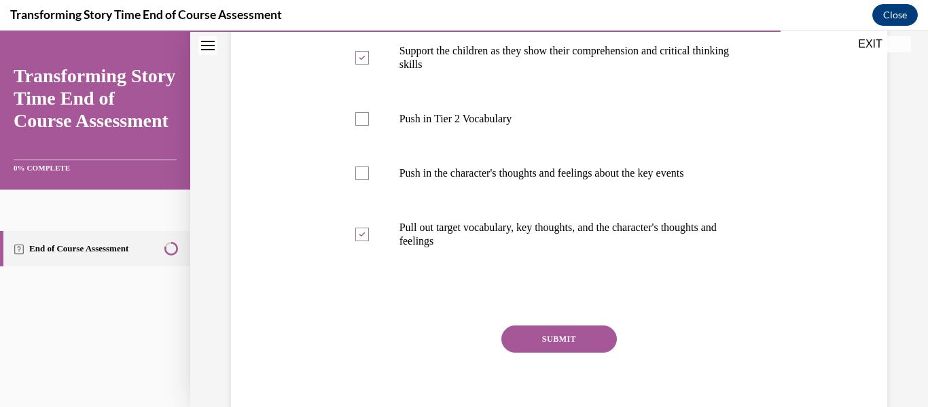
scroll to position [419, 0]
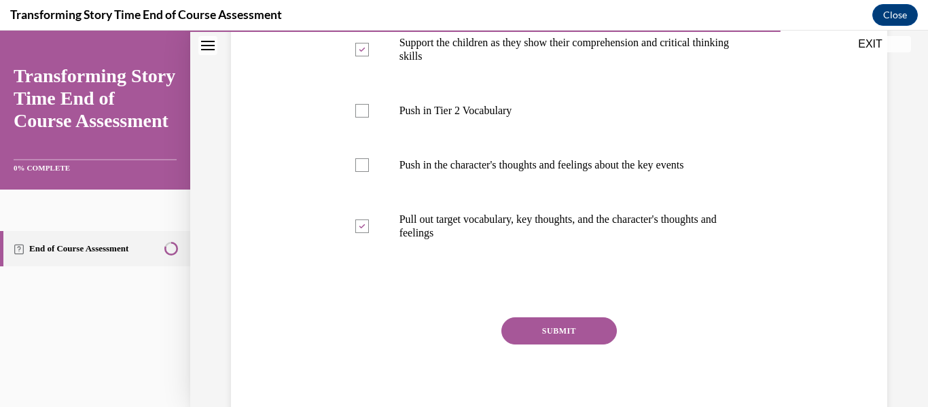
click at [565, 325] on button "SUBMIT" at bounding box center [558, 330] width 115 height 27
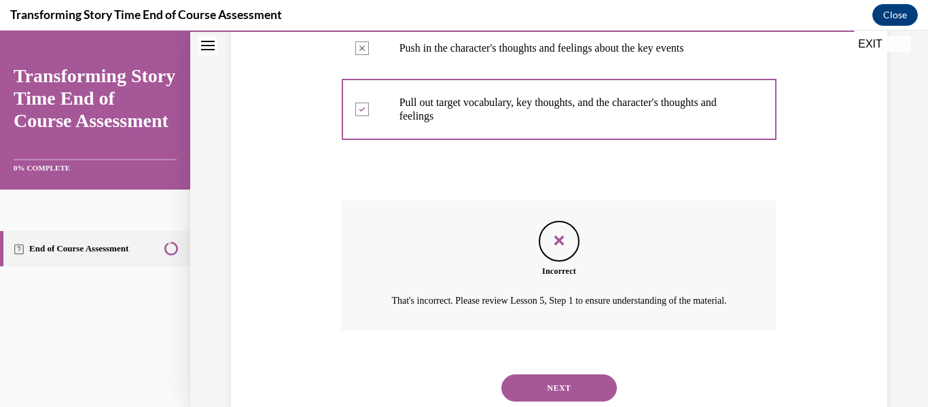
scroll to position [594, 0]
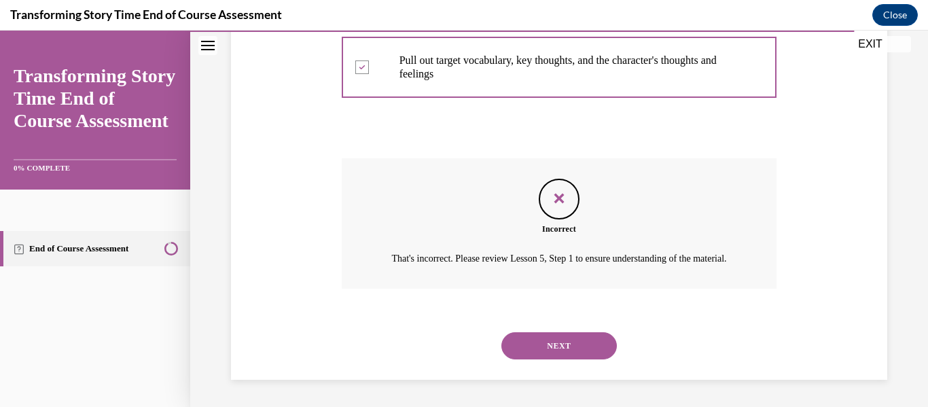
click at [543, 349] on button "NEXT" at bounding box center [558, 345] width 115 height 27
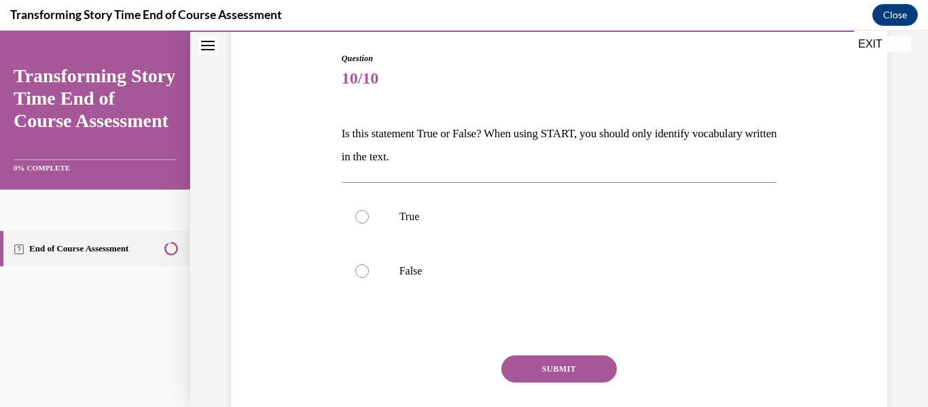
scroll to position [143, 0]
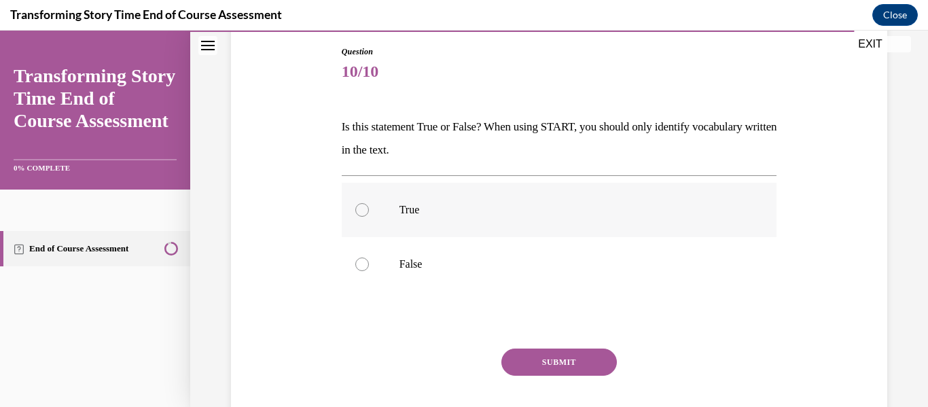
click at [359, 207] on div at bounding box center [362, 210] width 14 height 14
click at [359, 207] on input "True" at bounding box center [362, 210] width 14 height 14
radio input "true"
click at [553, 358] on button "SUBMIT" at bounding box center [558, 361] width 115 height 27
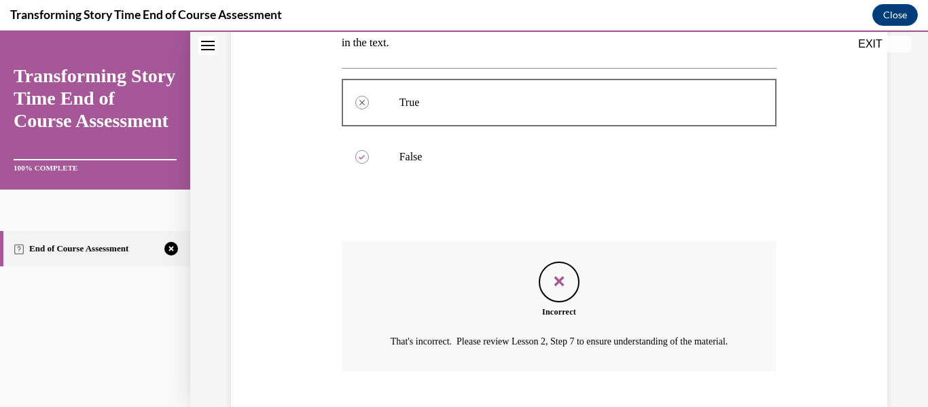
scroll to position [350, 0]
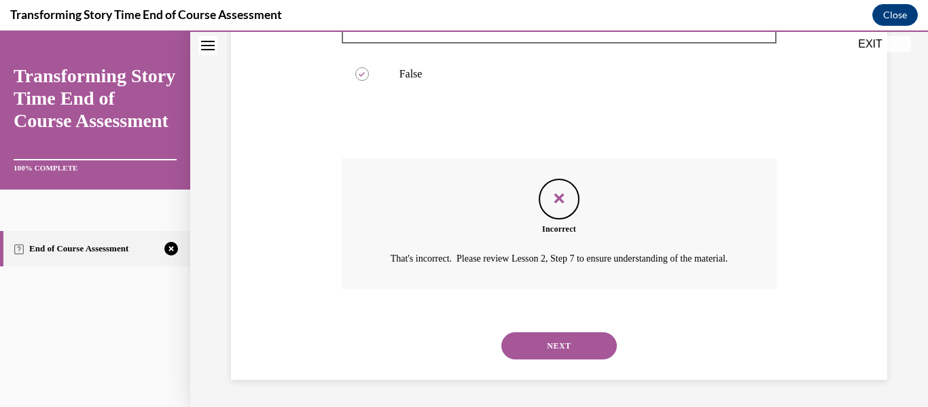
click at [556, 337] on button "NEXT" at bounding box center [558, 345] width 115 height 27
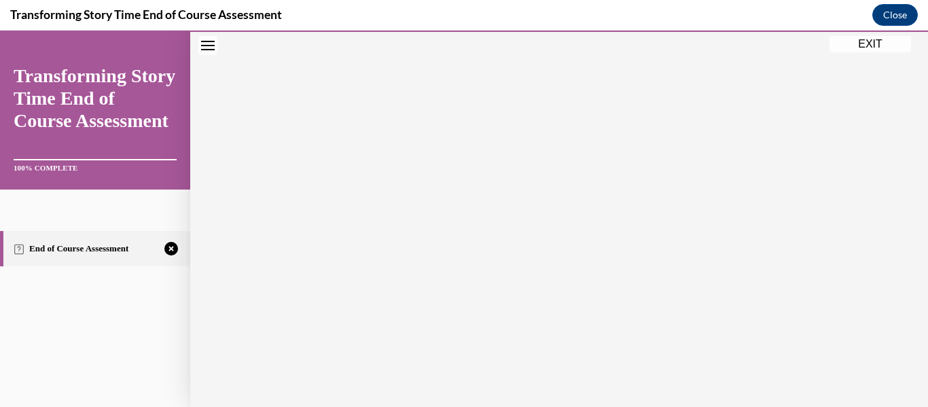
scroll to position [0, 0]
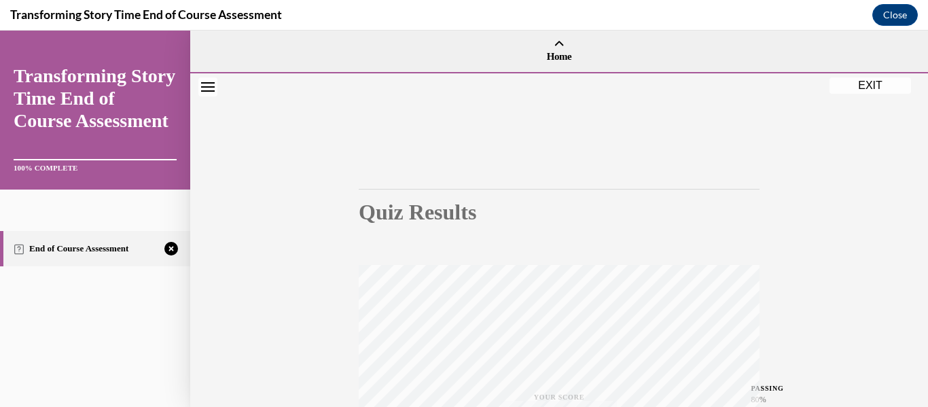
drag, startPoint x: 917, startPoint y: 200, endPoint x: 924, endPoint y: 263, distance: 62.9
click at [917, 263] on div "Home Question 10/10 Is this statement True or False? When using START, you shou…" at bounding box center [559, 219] width 738 height 376
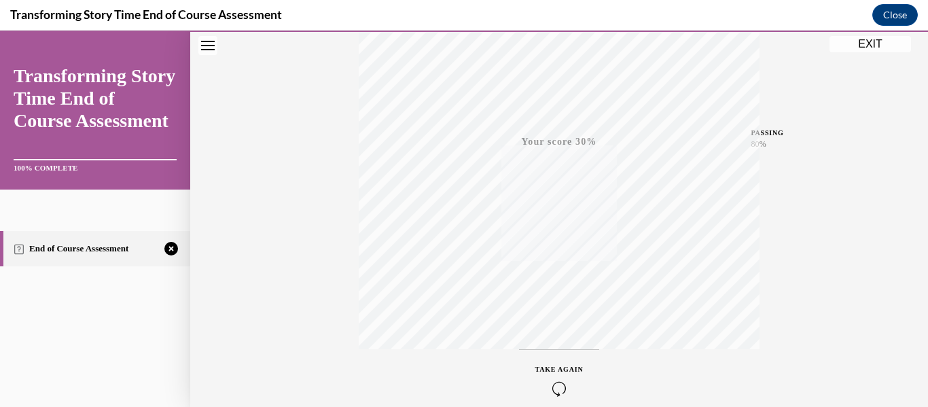
scroll to position [320, 0]
click at [552, 317] on icon "button" at bounding box center [559, 324] width 48 height 15
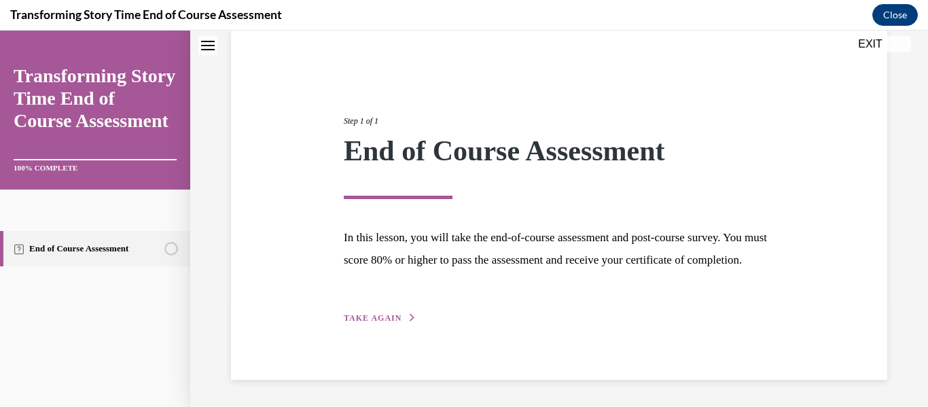
scroll to position [128, 0]
click at [378, 315] on span "TAKE AGAIN" at bounding box center [373, 318] width 58 height 10
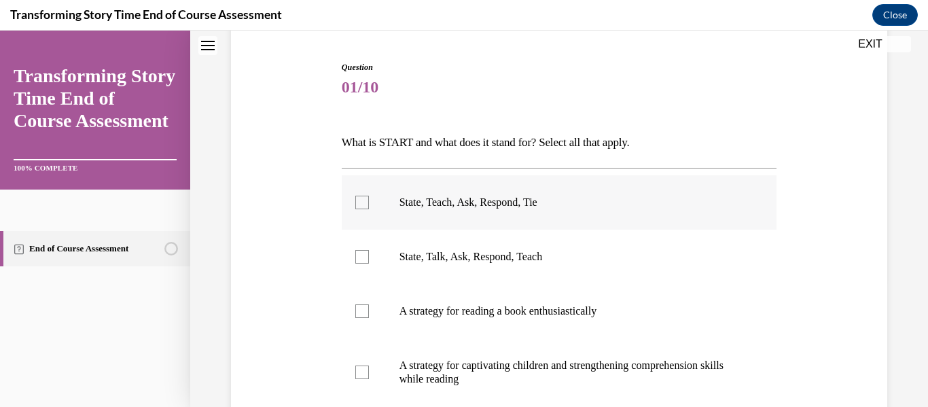
click at [363, 204] on div at bounding box center [362, 203] width 14 height 14
click at [363, 204] on input "State, Teach, Ask, Respond, Tie" at bounding box center [362, 203] width 14 height 14
checkbox input "true"
click at [359, 374] on div at bounding box center [362, 372] width 14 height 14
click at [359, 374] on input "A strategy for captivating children and strengthening comprehension skills whil…" at bounding box center [362, 372] width 14 height 14
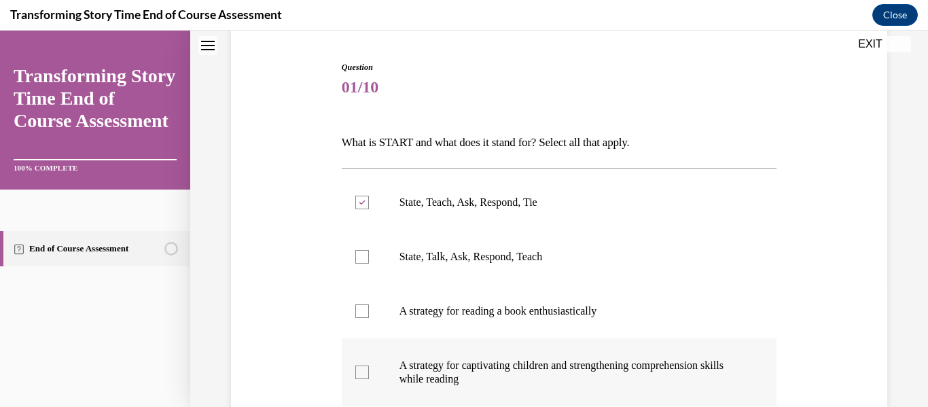
checkbox input "true"
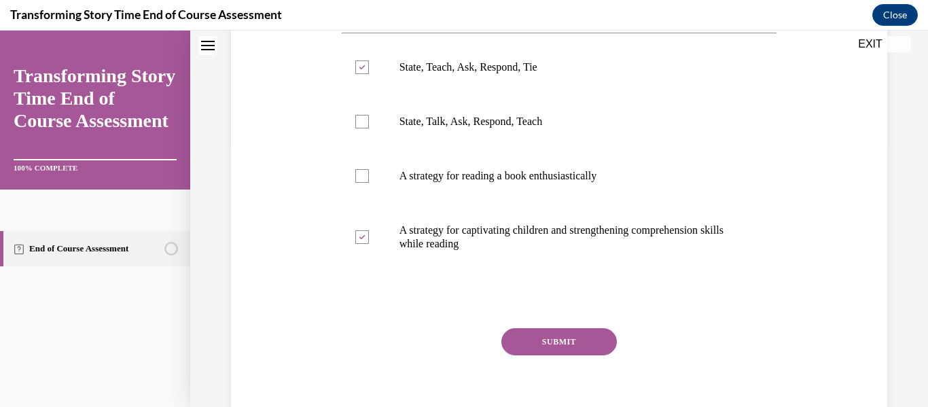
scroll to position [291, 0]
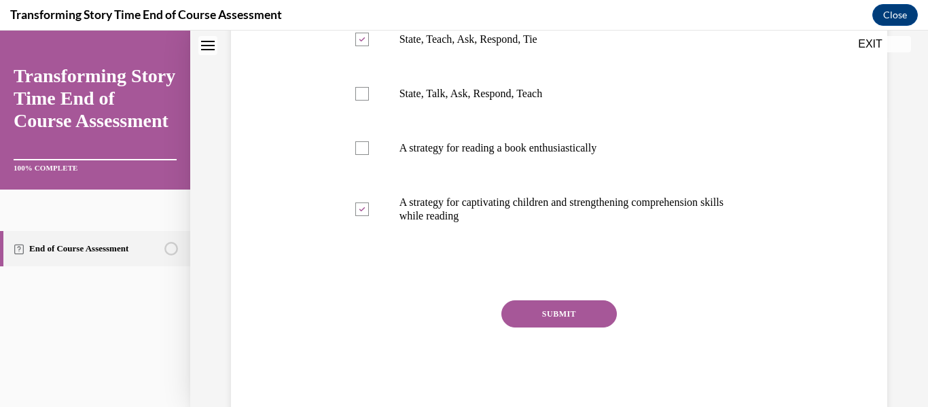
click at [557, 309] on button "SUBMIT" at bounding box center [558, 313] width 115 height 27
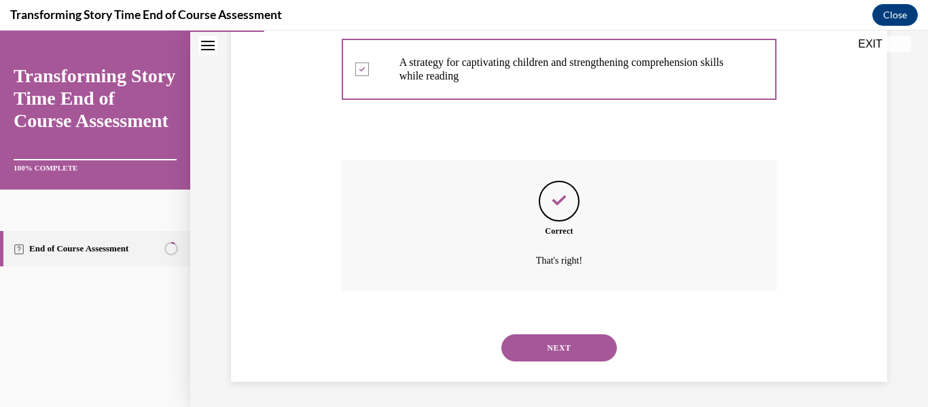
scroll to position [433, 0]
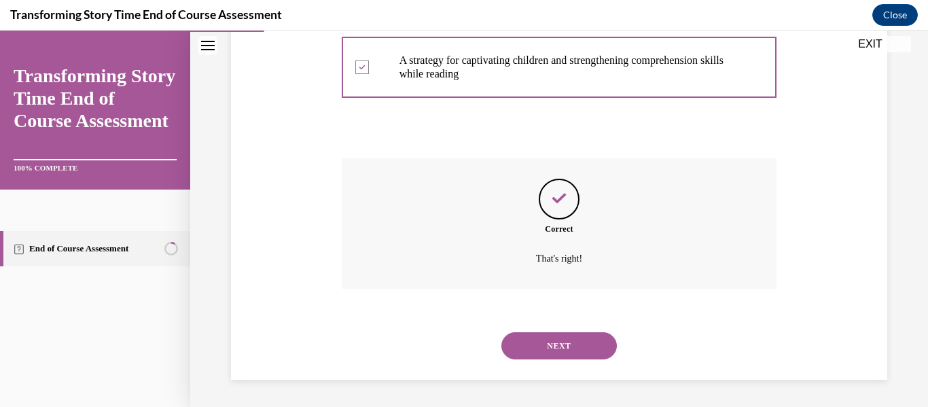
click at [550, 339] on button "NEXT" at bounding box center [558, 345] width 115 height 27
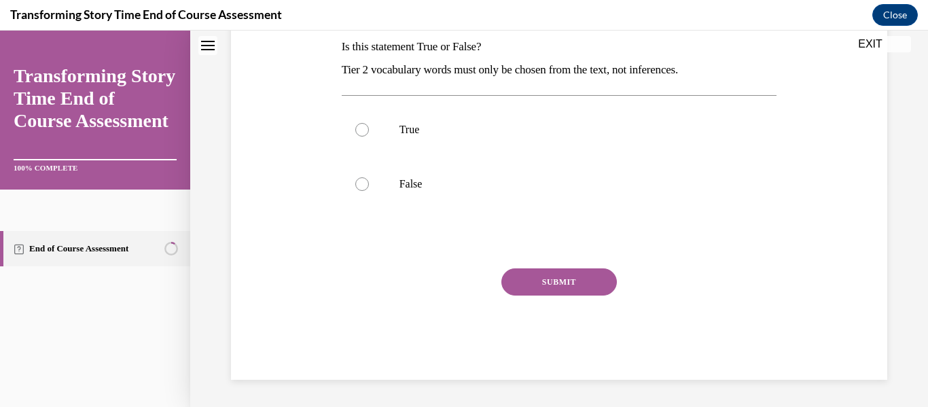
scroll to position [0, 0]
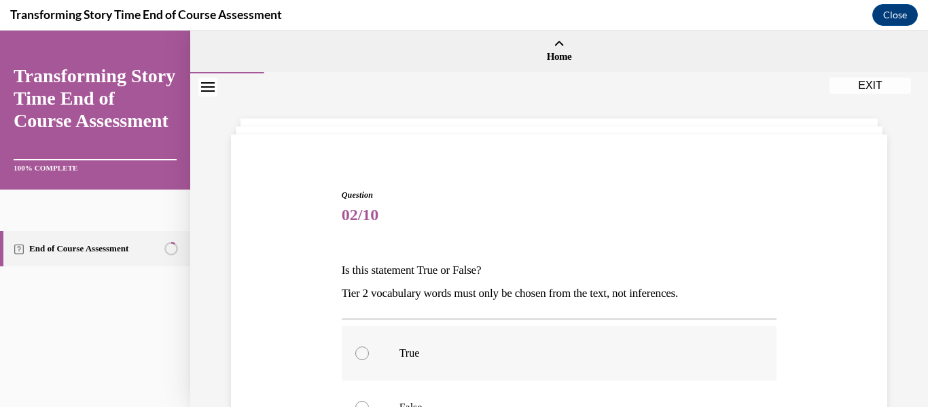
click at [357, 352] on div at bounding box center [362, 353] width 14 height 14
click at [357, 352] on input "True" at bounding box center [362, 353] width 14 height 14
radio input "true"
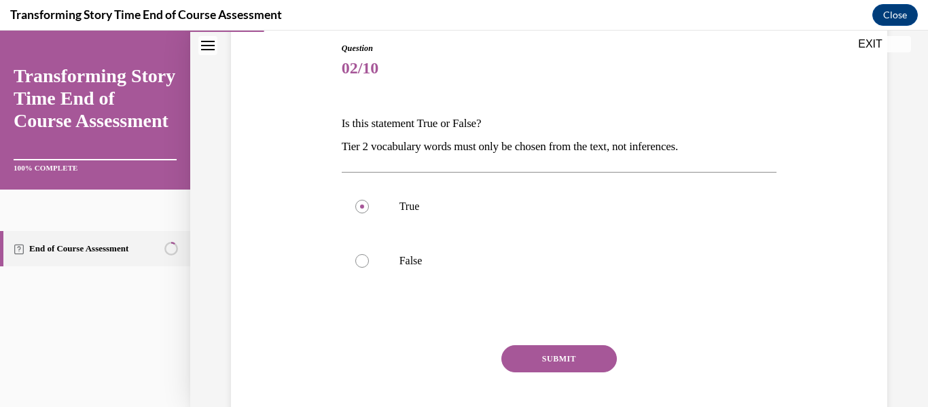
scroll to position [156, 0]
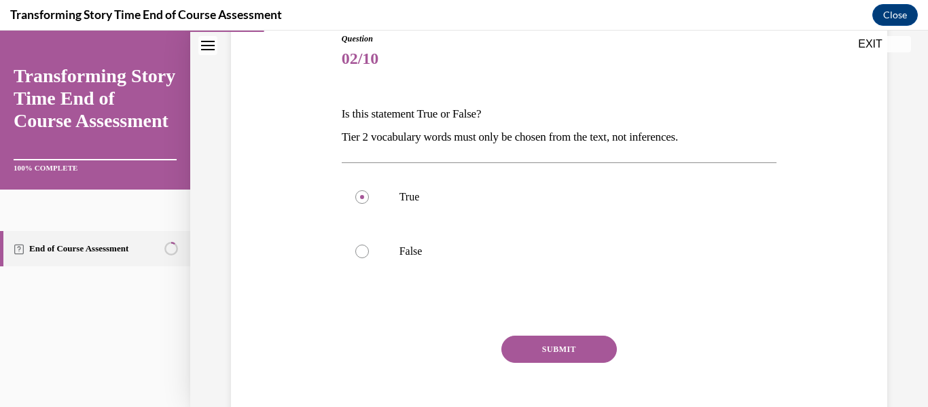
click at [565, 348] on button "SUBMIT" at bounding box center [558, 349] width 115 height 27
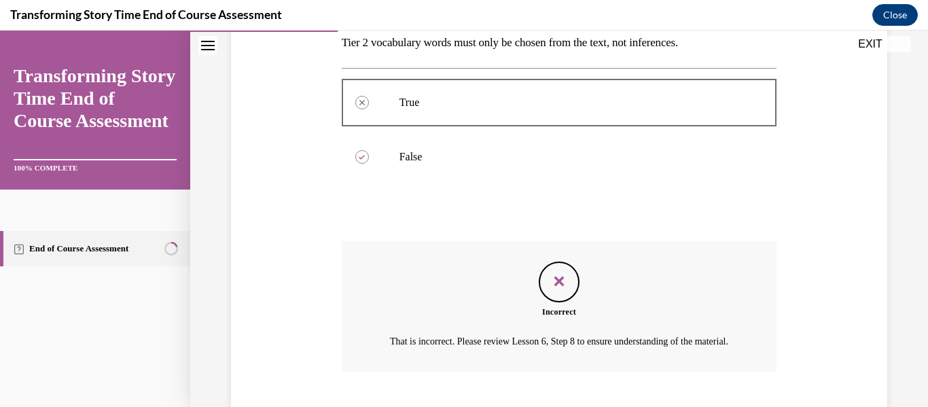
scroll to position [350, 0]
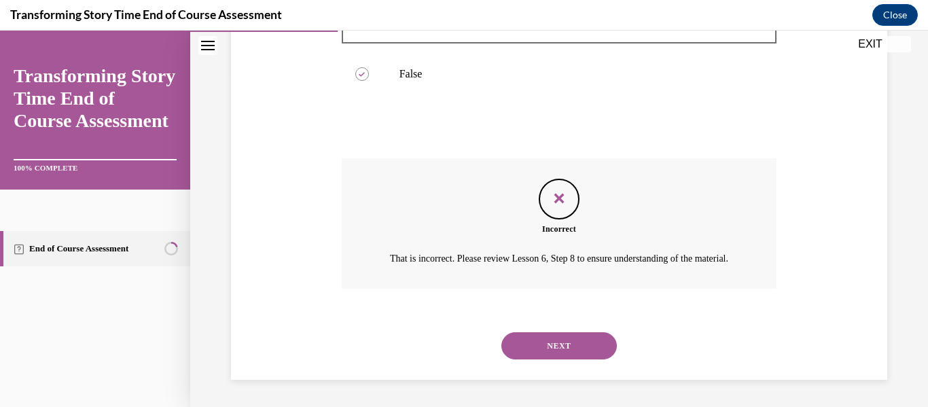
click at [559, 344] on button "NEXT" at bounding box center [558, 345] width 115 height 27
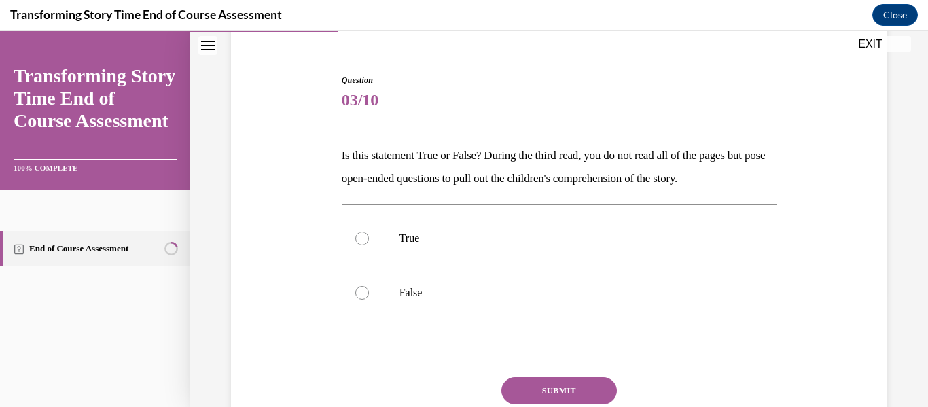
scroll to position [115, 0]
click at [361, 240] on div at bounding box center [362, 238] width 14 height 14
click at [361, 240] on input "True" at bounding box center [362, 238] width 14 height 14
radio input "true"
click at [553, 390] on button "SUBMIT" at bounding box center [558, 389] width 115 height 27
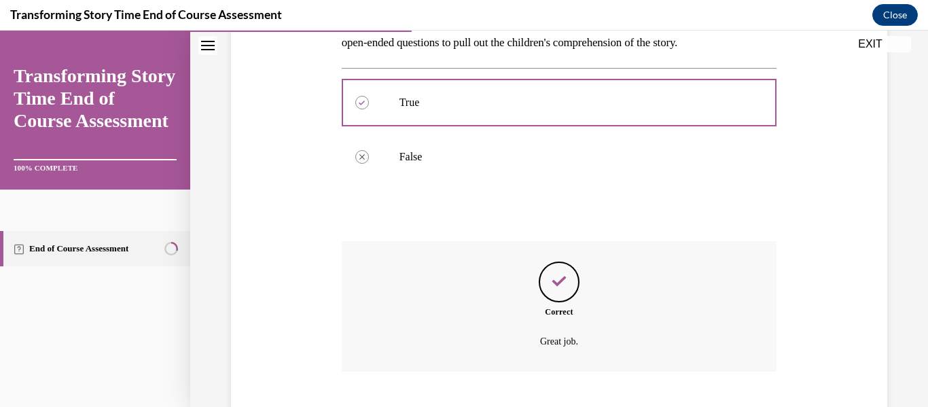
scroll to position [334, 0]
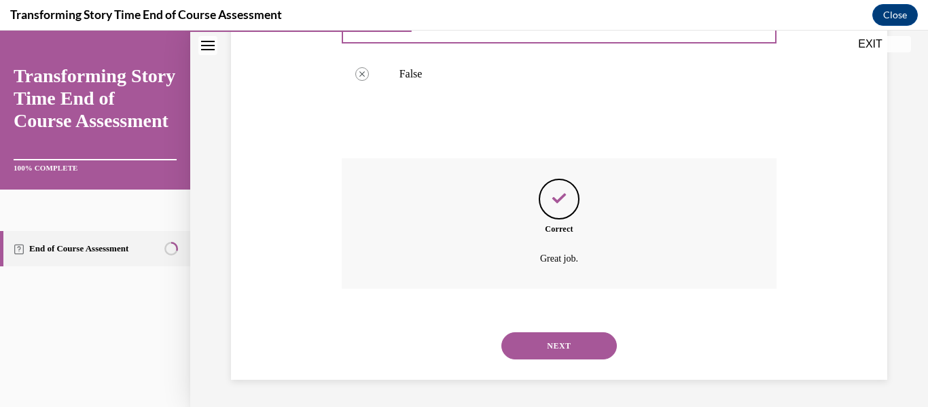
click at [564, 334] on button "NEXT" at bounding box center [558, 345] width 115 height 27
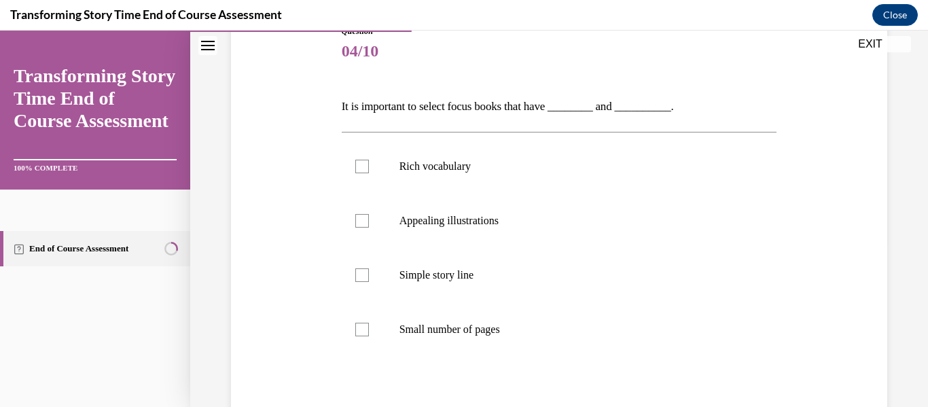
scroll to position [173, 0]
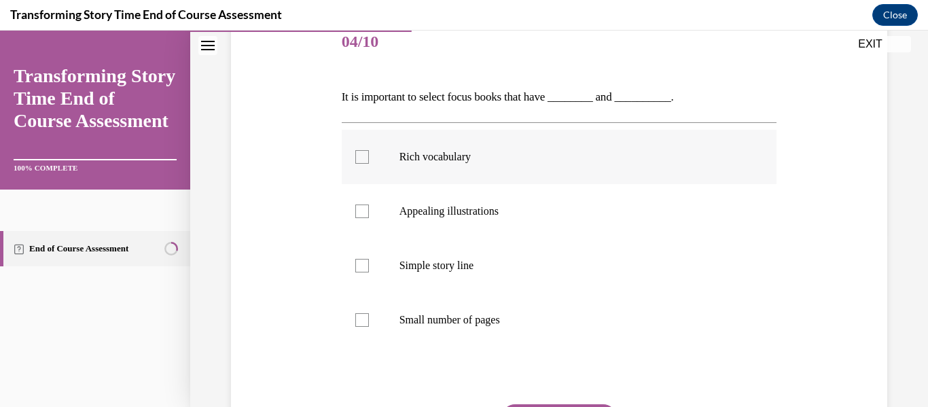
click at [359, 155] on div at bounding box center [362, 157] width 14 height 14
click at [359, 155] on input "Rich vocabulary" at bounding box center [362, 157] width 14 height 14
checkbox input "true"
click at [359, 268] on div at bounding box center [362, 266] width 14 height 14
click at [359, 268] on input "Simple story line" at bounding box center [362, 266] width 14 height 14
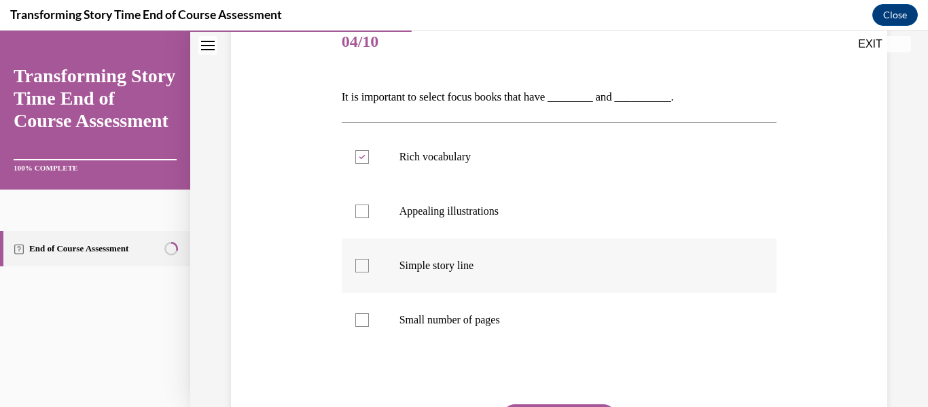
checkbox input "true"
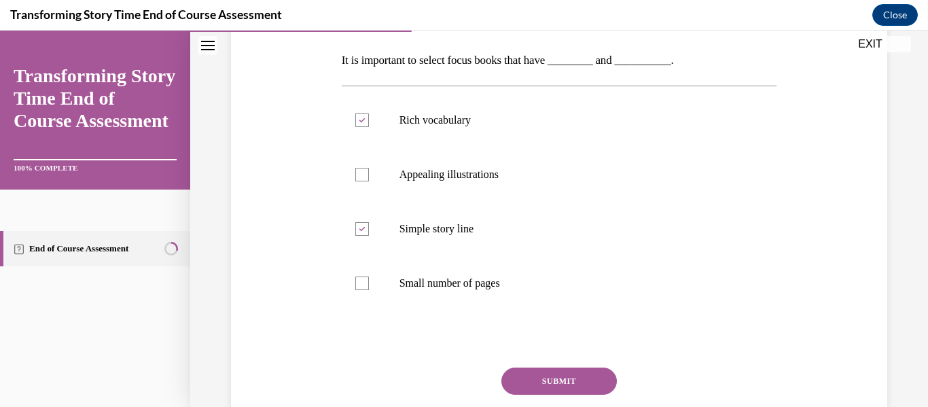
scroll to position [215, 0]
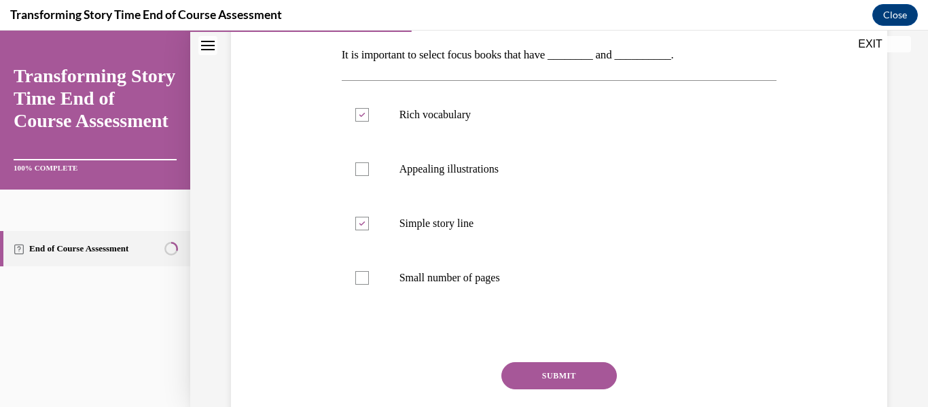
click at [552, 364] on button "SUBMIT" at bounding box center [558, 375] width 115 height 27
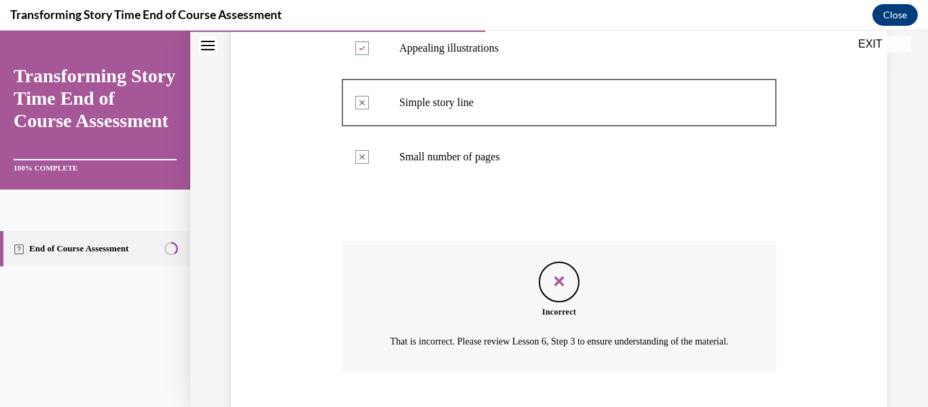
scroll to position [435, 0]
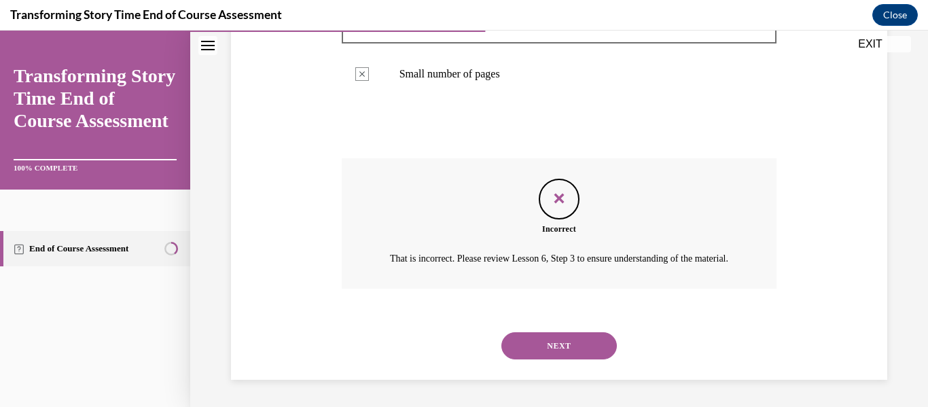
click at [561, 336] on button "NEXT" at bounding box center [558, 345] width 115 height 27
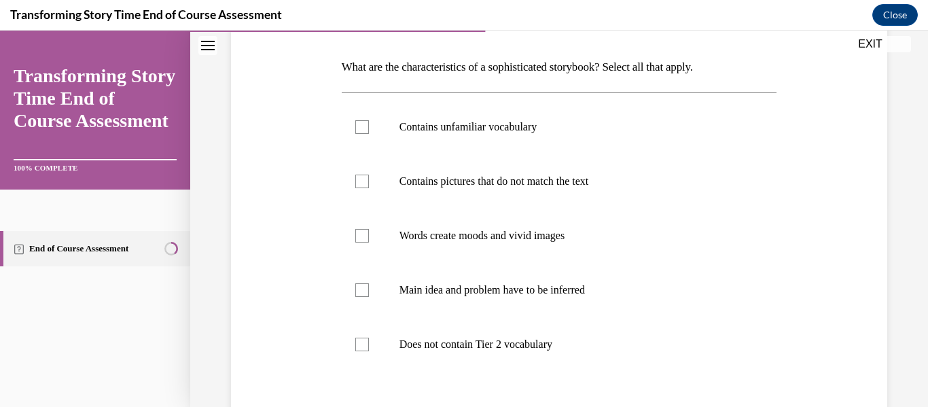
scroll to position [196, 0]
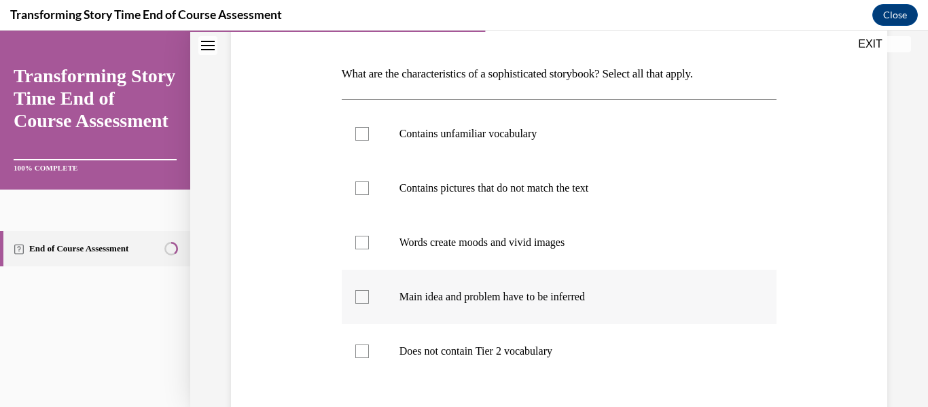
click at [361, 293] on div at bounding box center [362, 297] width 14 height 14
click at [361, 293] on input "Main idea and problem have to be inferred" at bounding box center [362, 297] width 14 height 14
checkbox input "true"
click at [358, 133] on div at bounding box center [362, 134] width 14 height 14
click at [358, 133] on input "Contains unfamiliar vocabulary" at bounding box center [362, 134] width 14 height 14
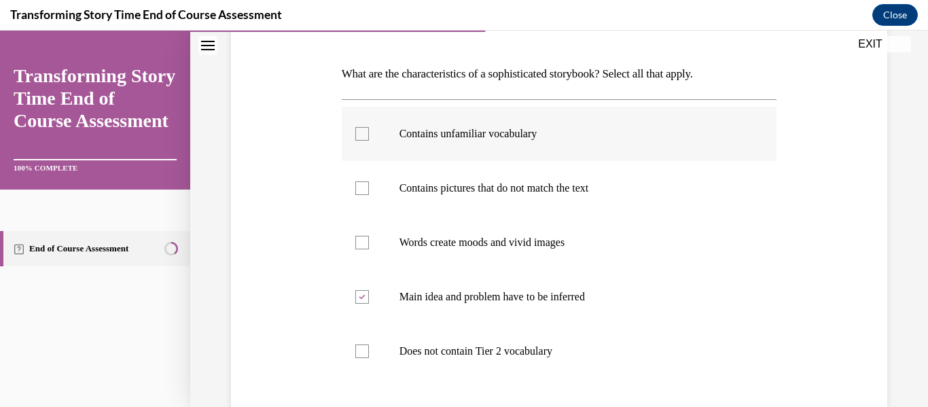
checkbox input "true"
click at [357, 246] on div at bounding box center [362, 243] width 14 height 14
click at [357, 246] on input "Words create moods and vivid images" at bounding box center [362, 243] width 14 height 14
checkbox input "true"
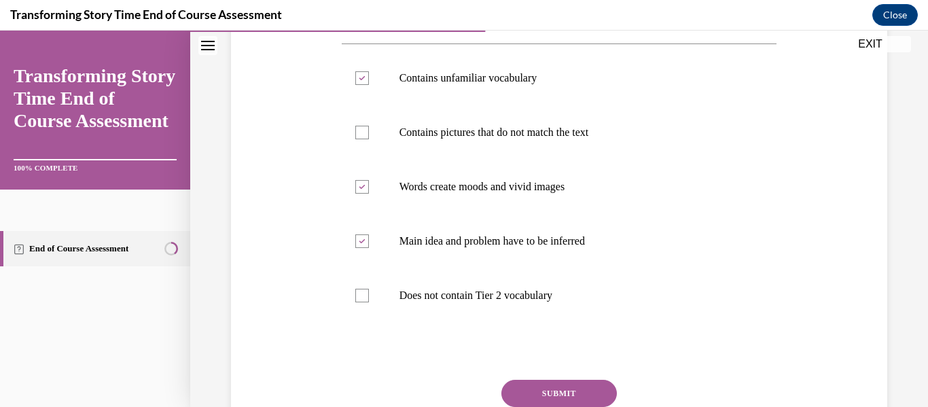
scroll to position [253, 0]
click at [554, 385] on button "SUBMIT" at bounding box center [558, 391] width 115 height 27
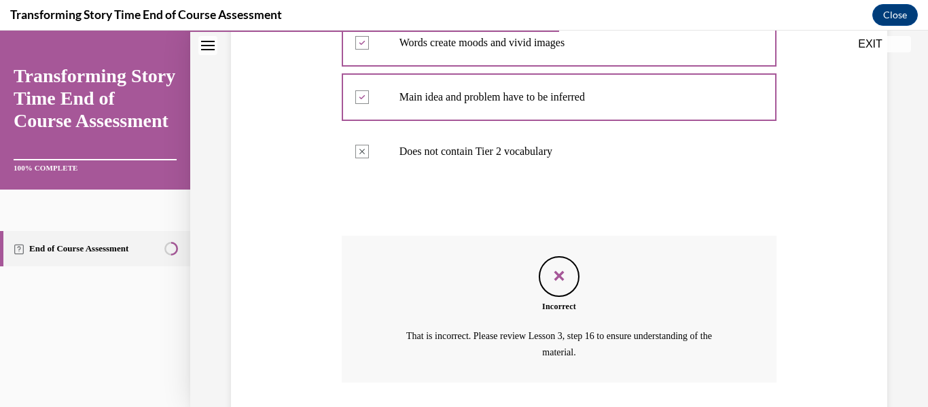
scroll to position [490, 0]
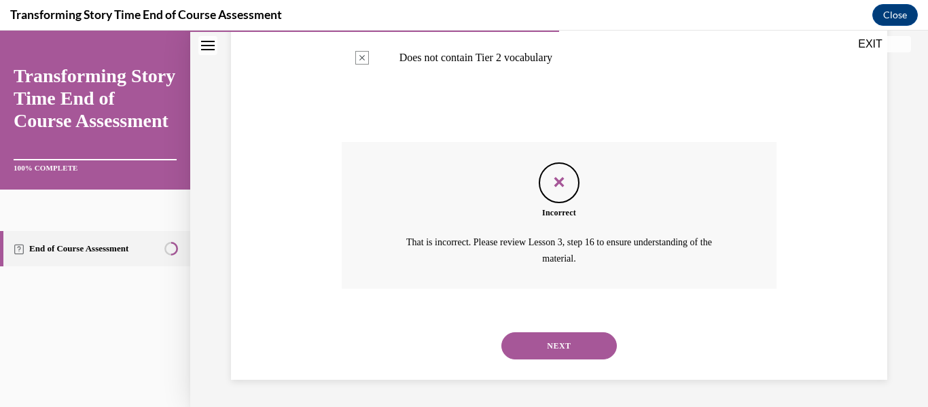
click at [546, 338] on button "NEXT" at bounding box center [558, 345] width 115 height 27
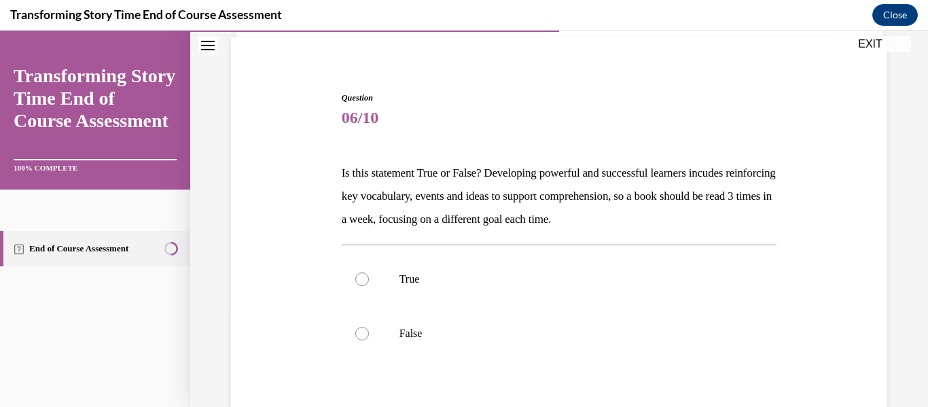
scroll to position [103, 0]
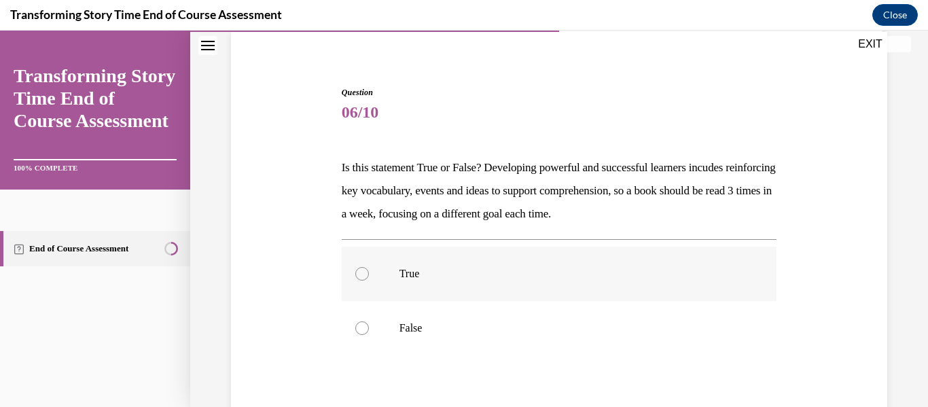
click at [363, 271] on div at bounding box center [362, 274] width 14 height 14
click at [363, 271] on input "True" at bounding box center [362, 274] width 14 height 14
radio input "true"
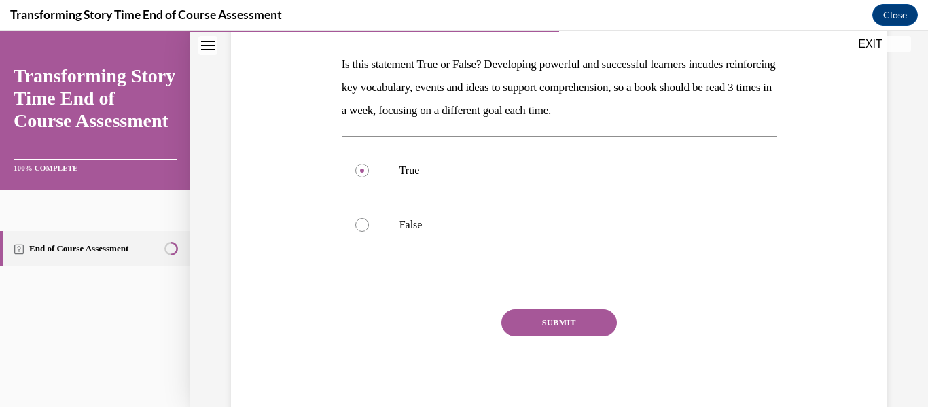
scroll to position [247, 0]
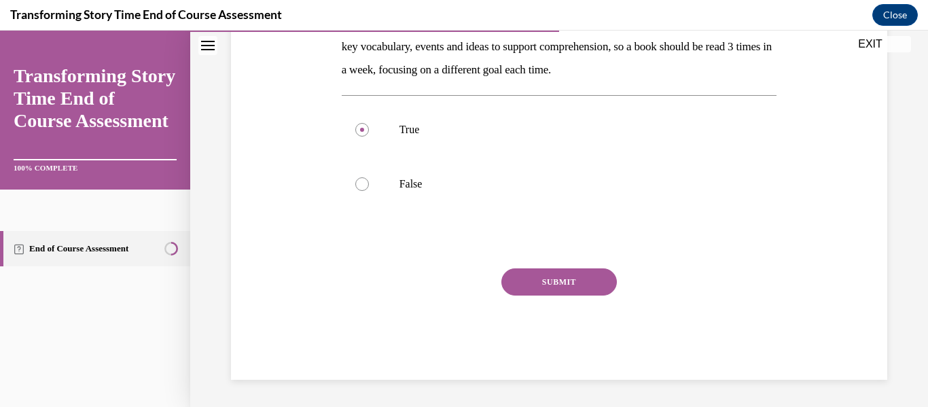
click at [555, 278] on button "SUBMIT" at bounding box center [558, 281] width 115 height 27
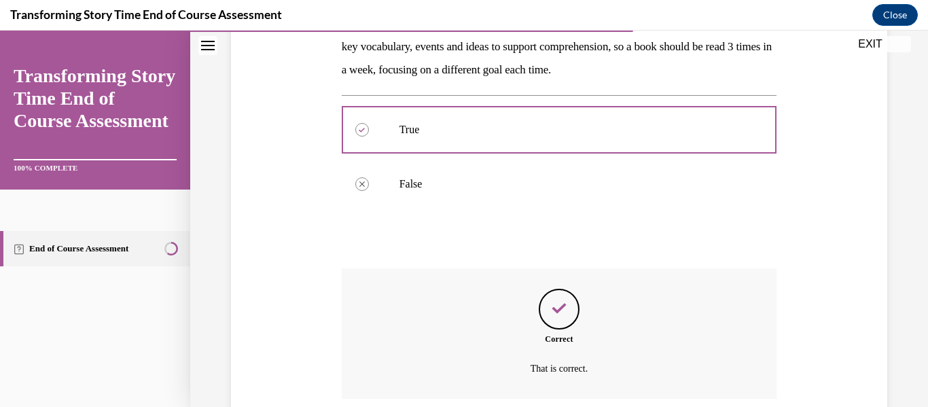
scroll to position [357, 0]
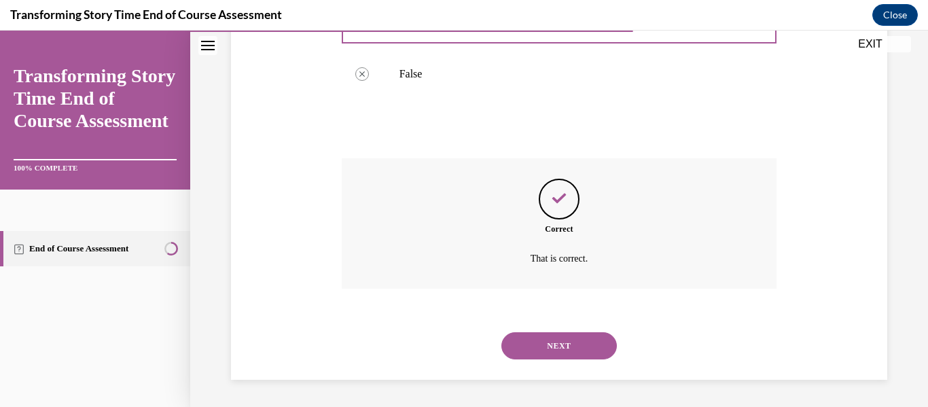
click at [556, 342] on button "NEXT" at bounding box center [558, 345] width 115 height 27
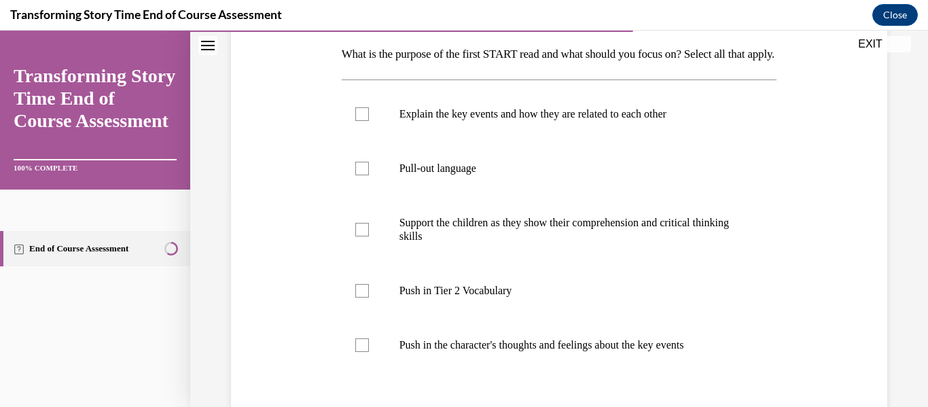
scroll to position [217, 0]
click at [359, 174] on div at bounding box center [362, 167] width 14 height 14
click at [359, 174] on input "Pull-out language" at bounding box center [362, 167] width 14 height 14
checkbox input "true"
click at [359, 235] on div at bounding box center [362, 228] width 14 height 14
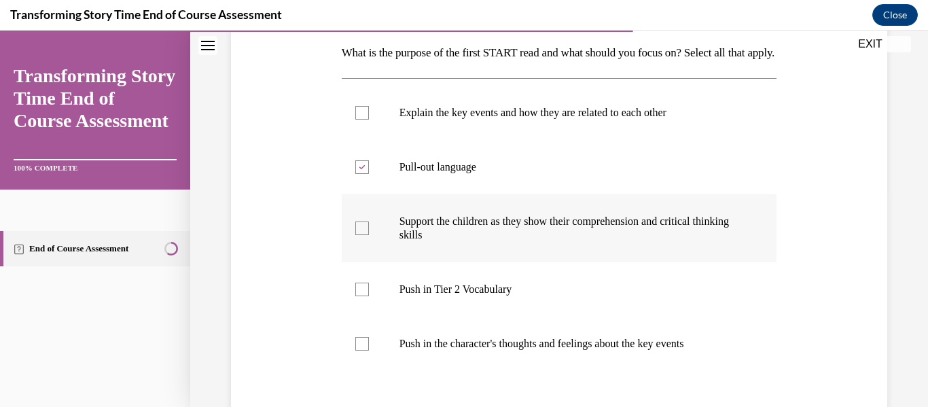
click at [359, 235] on input "Support the children as they show their comprehension and critical thinking ski…" at bounding box center [362, 228] width 14 height 14
checkbox input "true"
click at [361, 296] on div at bounding box center [362, 290] width 14 height 14
click at [361, 296] on input "Push in Tier 2 Vocabulary" at bounding box center [362, 290] width 14 height 14
checkbox input "true"
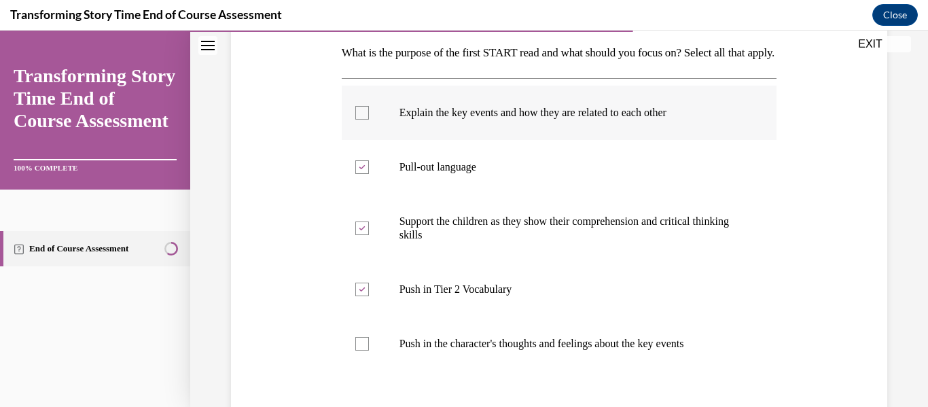
click at [360, 120] on div at bounding box center [362, 113] width 14 height 14
click at [360, 120] on input "Explain the key events and how they are related to each other" at bounding box center [362, 113] width 14 height 14
checkbox input "true"
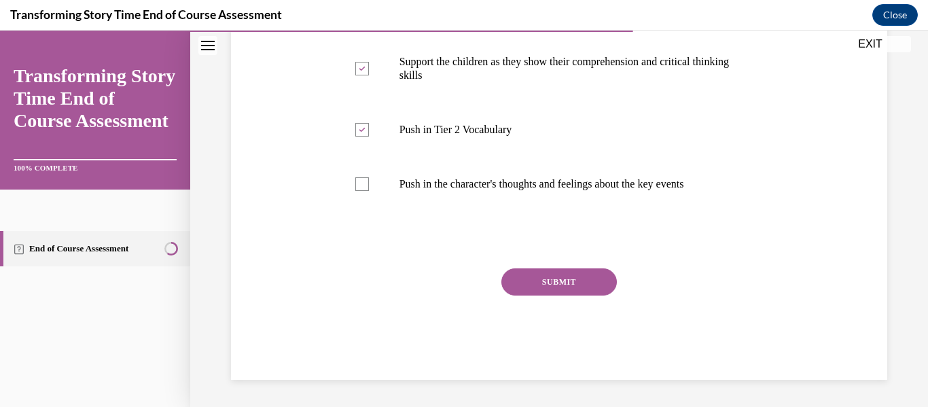
scroll to position [400, 0]
click at [553, 277] on button "SUBMIT" at bounding box center [558, 281] width 115 height 27
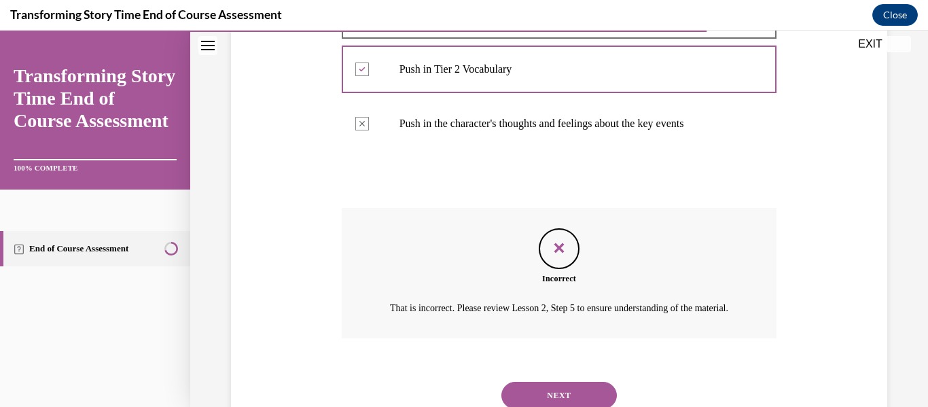
scroll to position [520, 0]
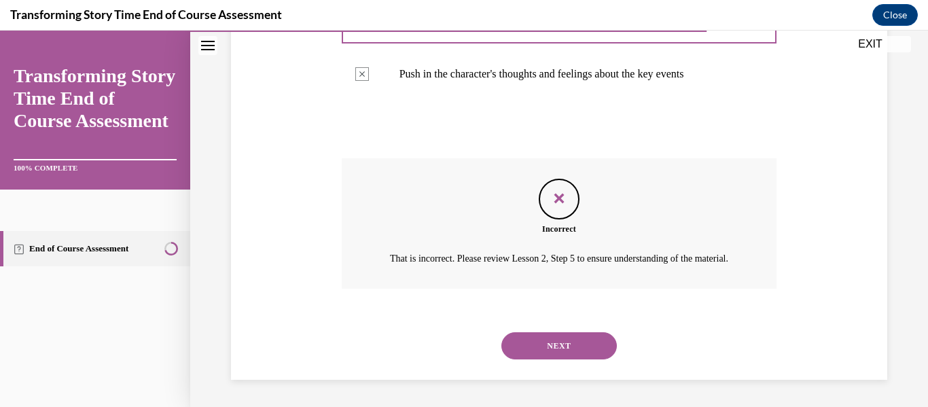
click at [551, 344] on button "NEXT" at bounding box center [558, 345] width 115 height 27
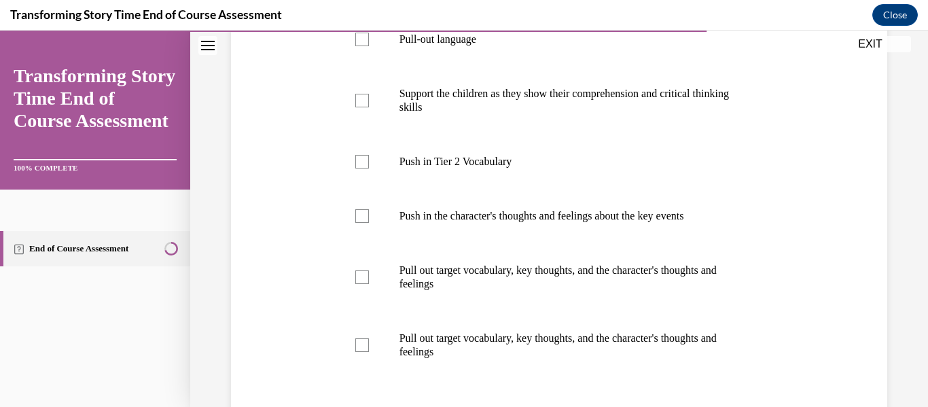
scroll to position [376, 0]
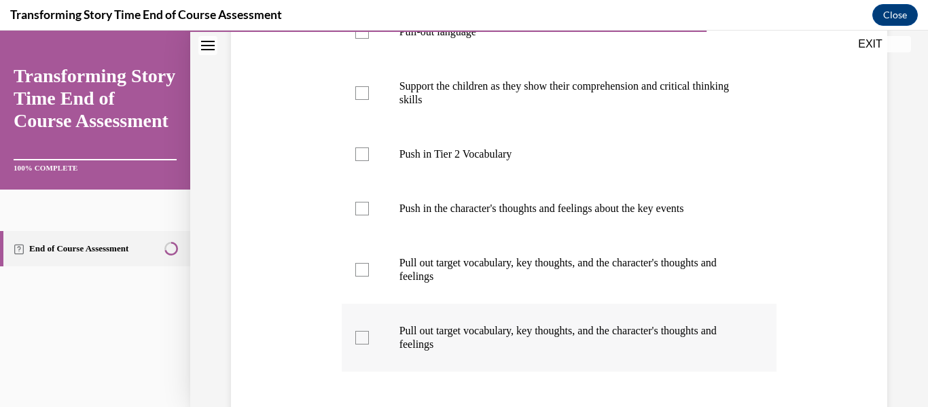
click at [357, 336] on div at bounding box center [362, 338] width 14 height 14
click at [357, 336] on input "Pull out target vocabulary, key thoughts, and the character's thoughts and feel…" at bounding box center [362, 338] width 14 height 14
checkbox input "true"
click at [361, 207] on div at bounding box center [362, 209] width 14 height 14
click at [361, 207] on input "Push in the character's thoughts and feelings about the key events" at bounding box center [362, 209] width 14 height 14
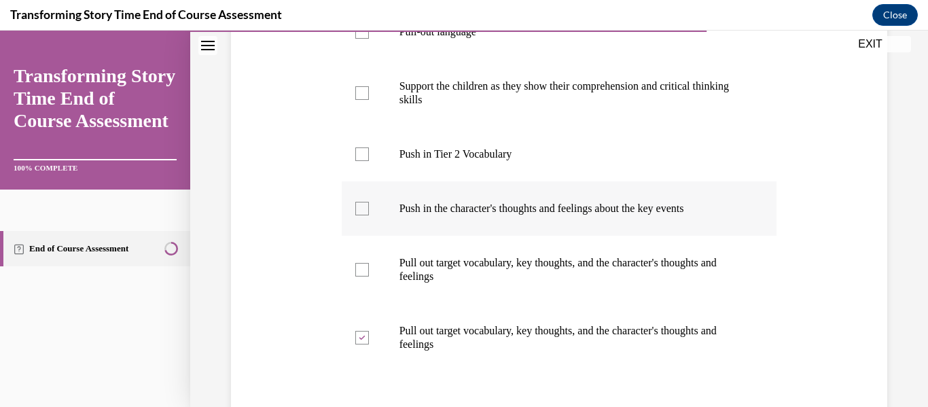
checkbox input "true"
click at [357, 270] on div at bounding box center [362, 270] width 14 height 14
click at [357, 270] on input "Pull out target vocabulary, key thoughts, and the character's thoughts and feel…" at bounding box center [362, 270] width 14 height 14
checkbox input "true"
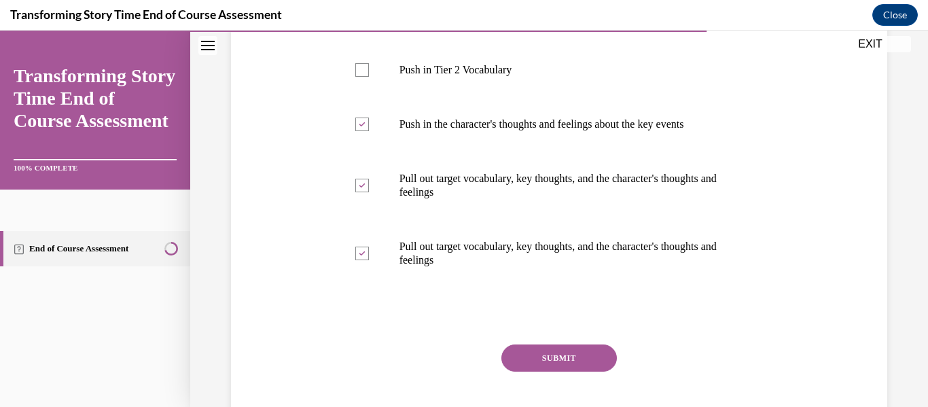
scroll to position [474, 0]
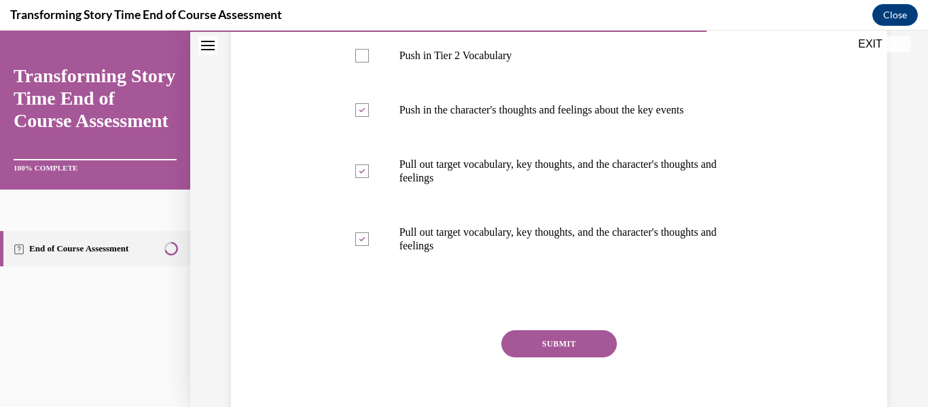
click at [550, 336] on button "SUBMIT" at bounding box center [558, 343] width 115 height 27
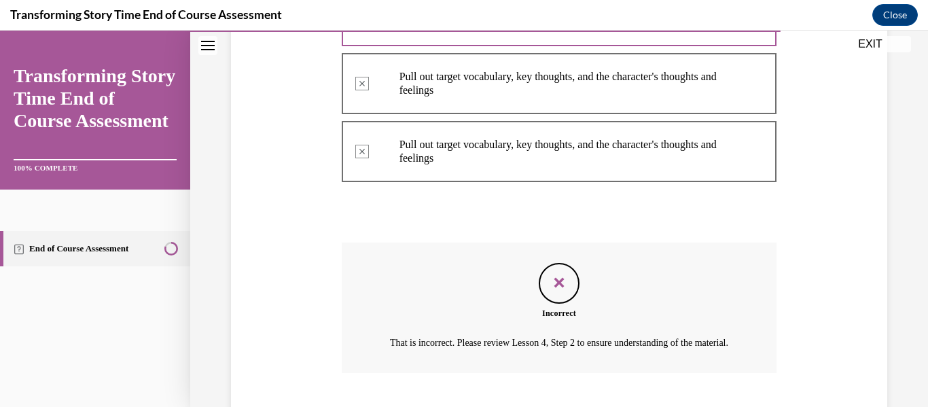
scroll to position [662, 0]
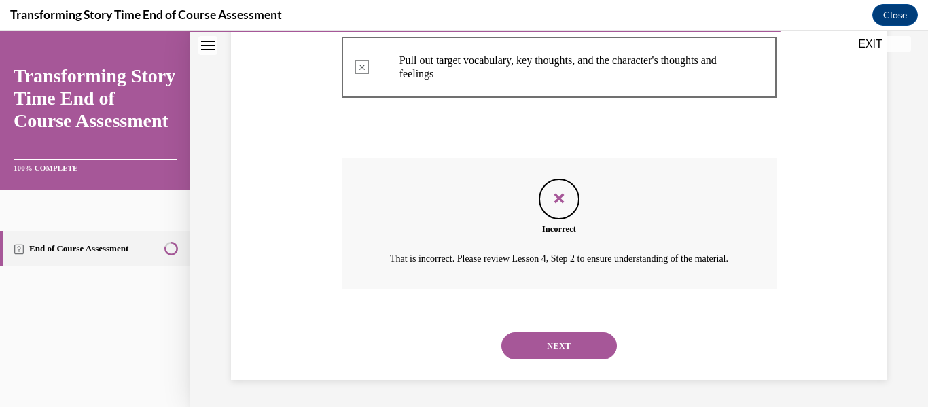
click at [551, 342] on button "NEXT" at bounding box center [558, 345] width 115 height 27
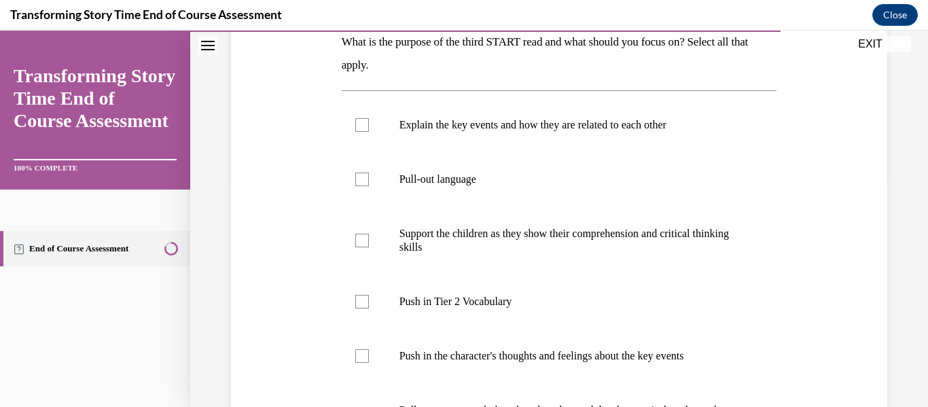
scroll to position [230, 0]
click at [359, 177] on div at bounding box center [362, 178] width 14 height 14
click at [359, 177] on input "Pull-out language" at bounding box center [362, 178] width 14 height 14
checkbox input "true"
click at [362, 240] on div at bounding box center [362, 239] width 14 height 14
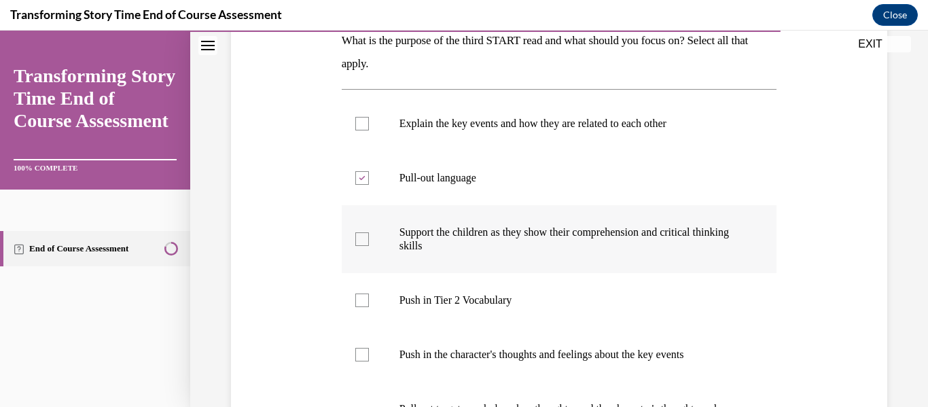
click at [362, 240] on input "Support the children as they show their comprehension and critical thinking ski…" at bounding box center [362, 239] width 14 height 14
checkbox input "true"
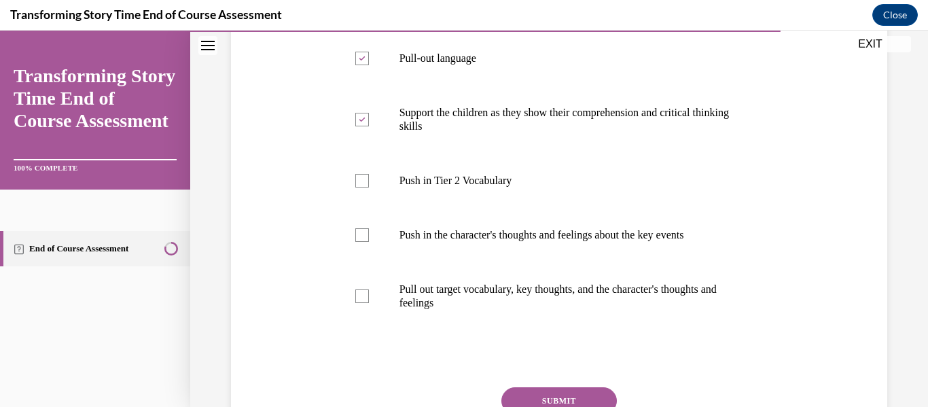
scroll to position [353, 0]
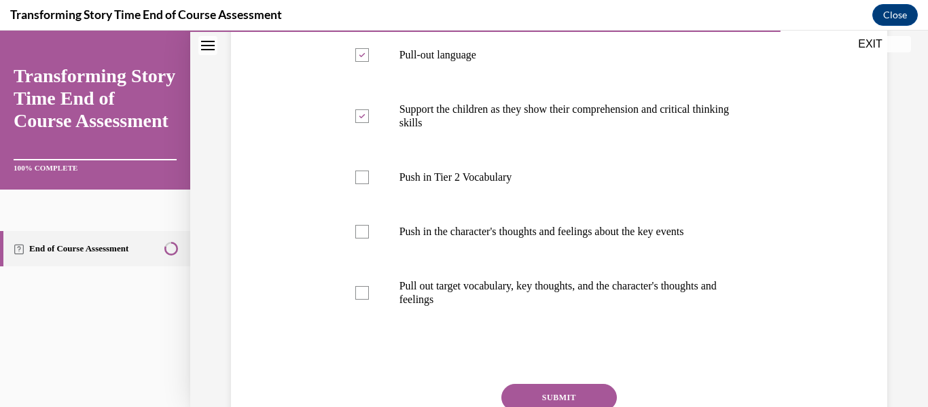
click at [546, 391] on button "SUBMIT" at bounding box center [558, 397] width 115 height 27
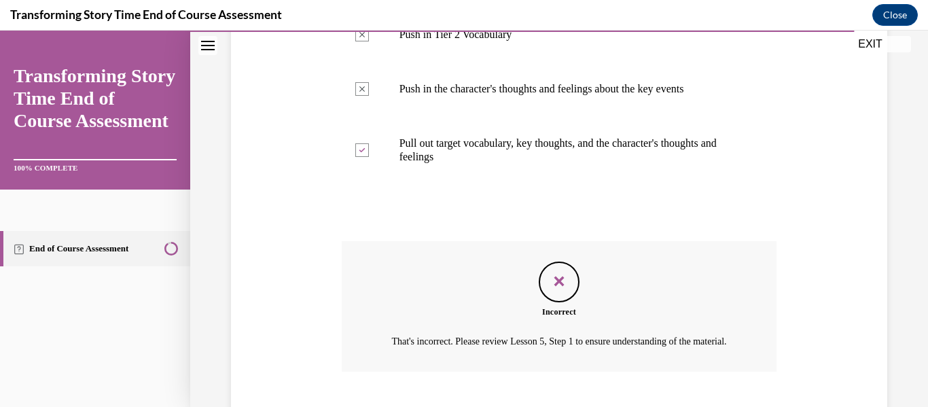
scroll to position [594, 0]
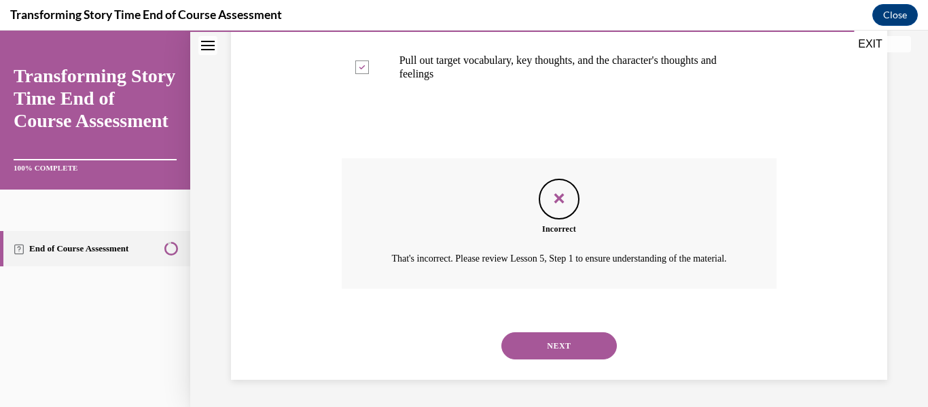
click at [557, 335] on button "NEXT" at bounding box center [558, 345] width 115 height 27
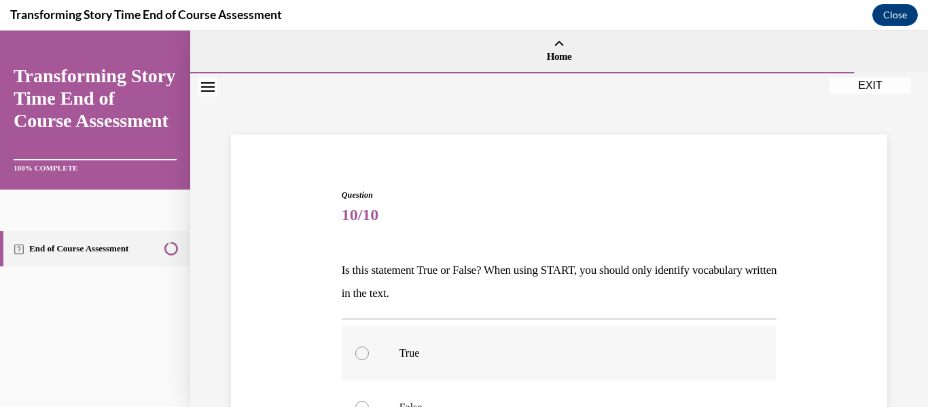
click at [358, 352] on div at bounding box center [362, 353] width 14 height 14
click at [358, 352] on input "True" at bounding box center [362, 353] width 14 height 14
radio input "true"
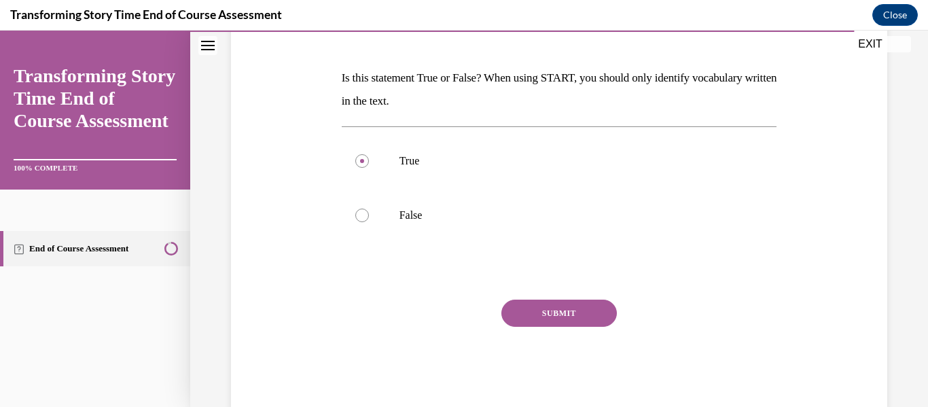
scroll to position [223, 0]
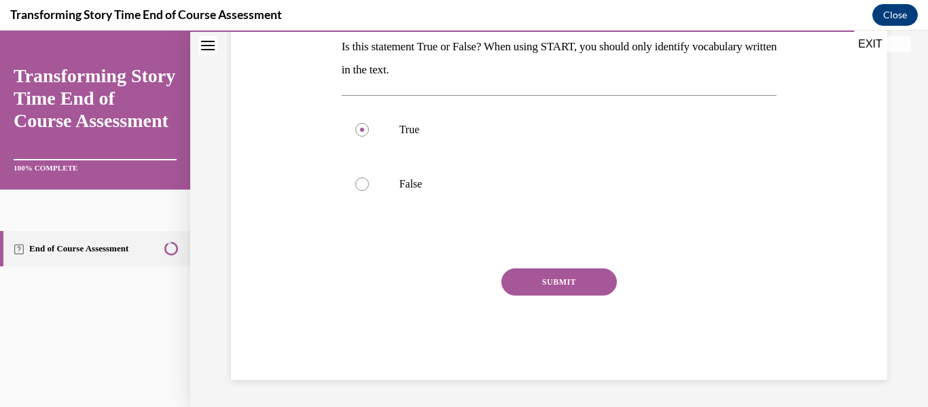
click at [564, 275] on button "SUBMIT" at bounding box center [558, 281] width 115 height 27
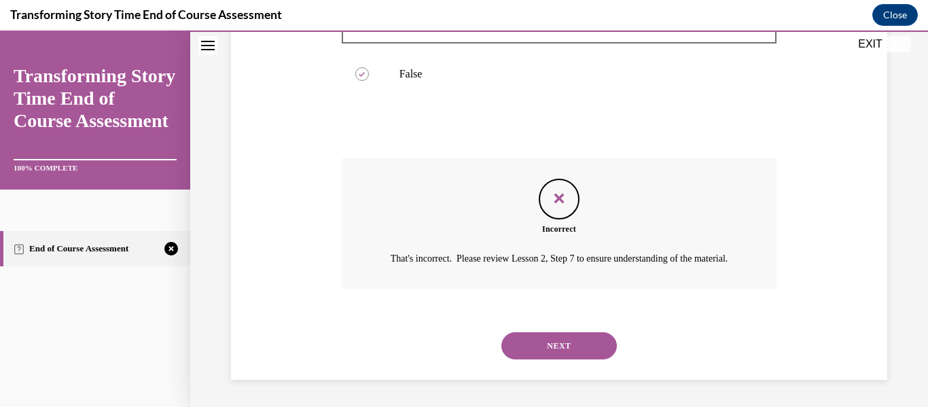
scroll to position [350, 0]
click at [556, 338] on button "NEXT" at bounding box center [558, 345] width 115 height 27
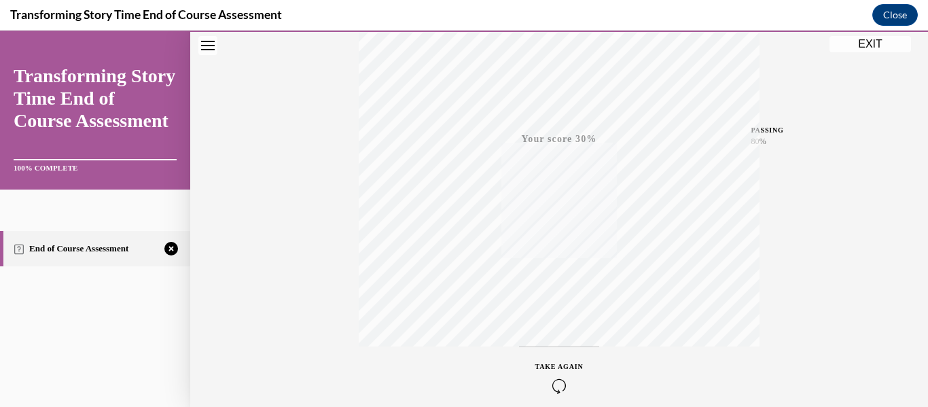
scroll to position [320, 0]
click at [554, 320] on icon "button" at bounding box center [559, 324] width 48 height 15
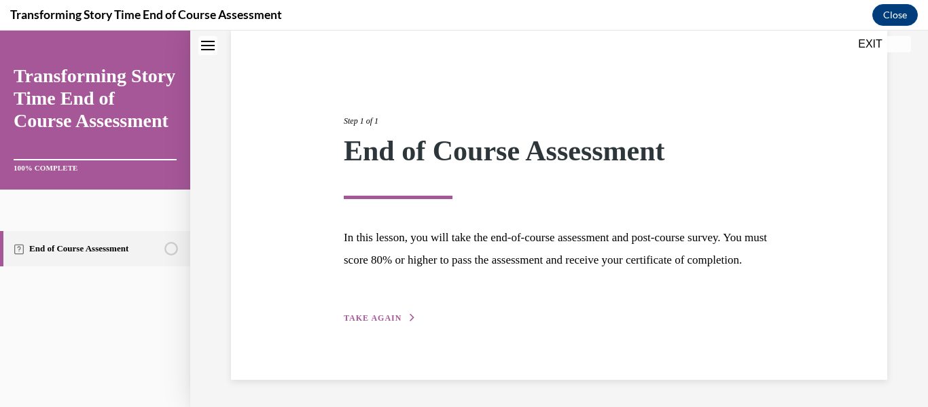
scroll to position [128, 0]
click at [370, 314] on span "TAKE AGAIN" at bounding box center [373, 318] width 58 height 10
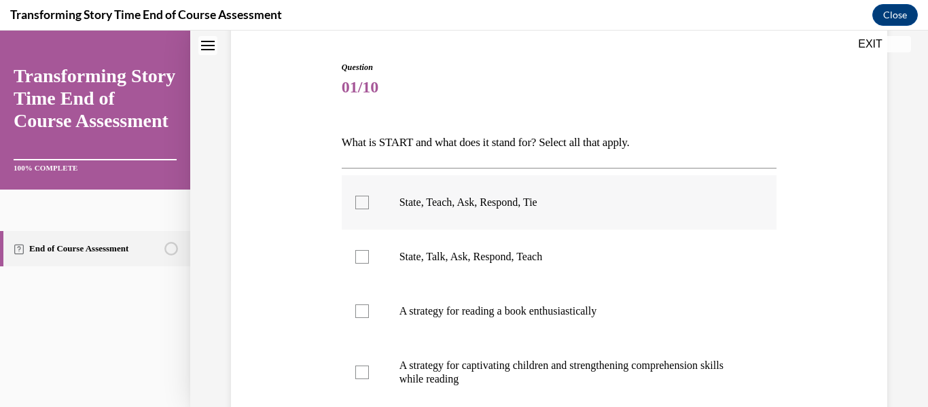
click at [365, 206] on div at bounding box center [362, 203] width 14 height 14
click at [365, 206] on input "State, Teach, Ask, Respond, Tie" at bounding box center [362, 203] width 14 height 14
checkbox input "true"
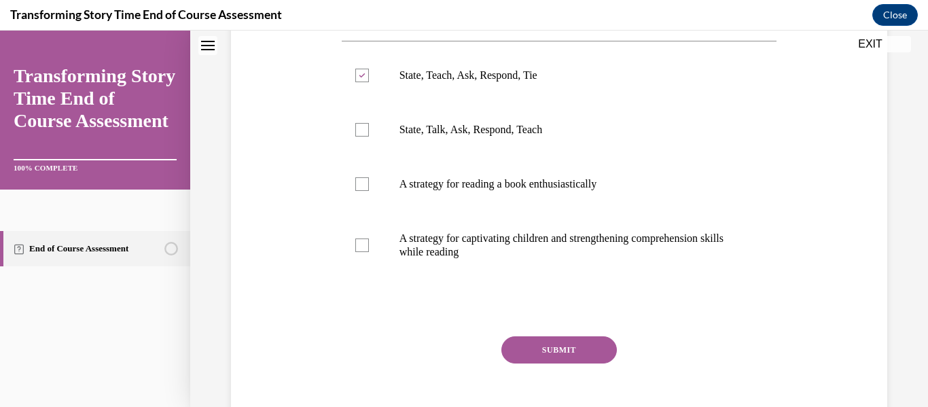
scroll to position [323, 0]
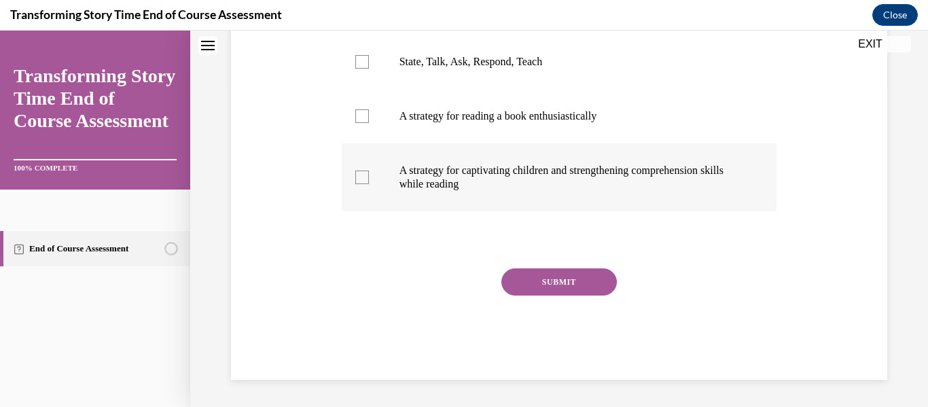
click at [357, 177] on div at bounding box center [362, 177] width 14 height 14
click at [357, 177] on input "A strategy for captivating children and strengthening comprehension skills whil…" at bounding box center [362, 177] width 14 height 14
checkbox input "true"
click at [551, 282] on button "SUBMIT" at bounding box center [558, 281] width 115 height 27
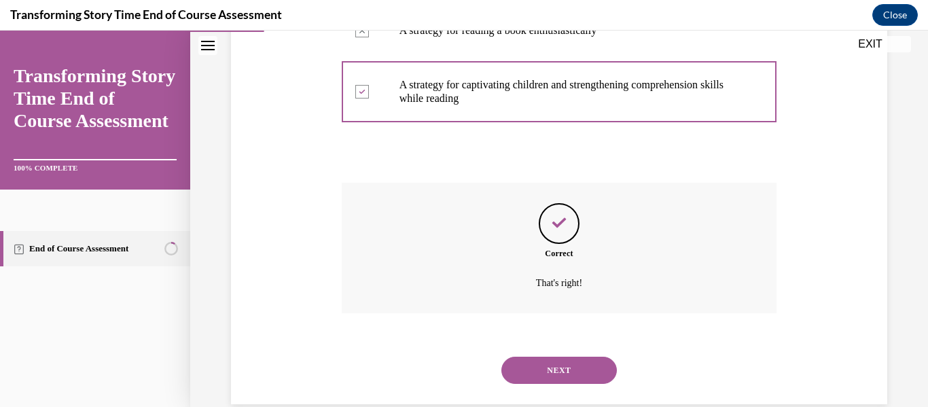
scroll to position [433, 0]
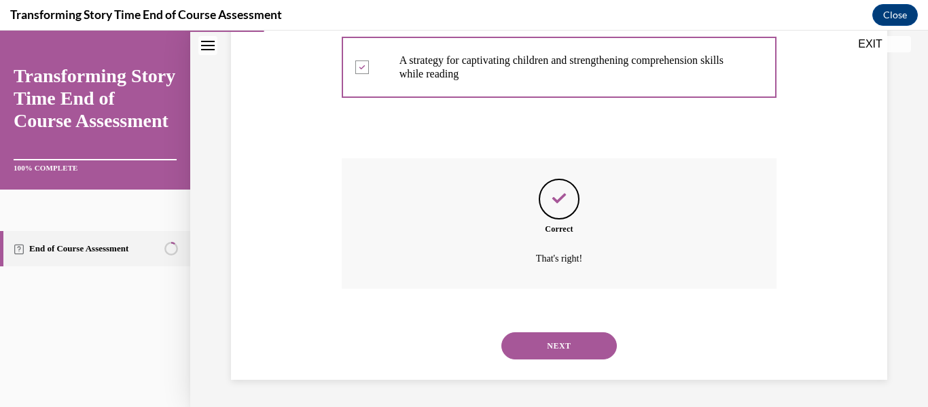
click at [552, 339] on button "NEXT" at bounding box center [558, 345] width 115 height 27
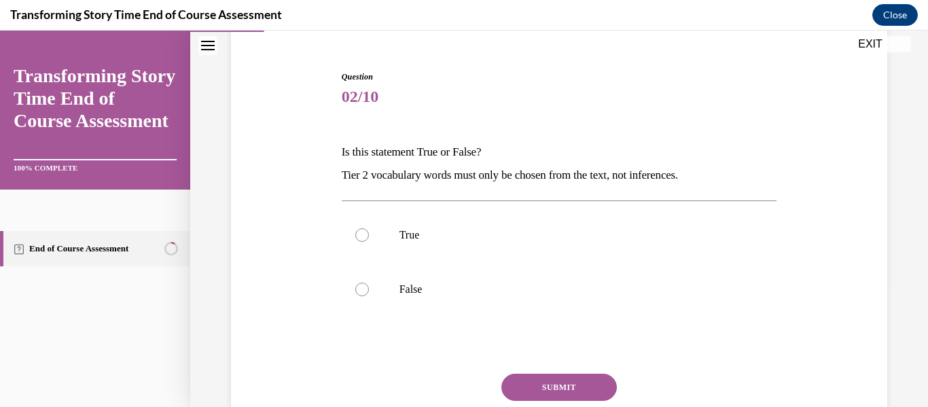
scroll to position [120, 0]
click at [363, 231] on div at bounding box center [362, 234] width 14 height 14
click at [363, 231] on input "True" at bounding box center [362, 234] width 14 height 14
radio input "true"
click at [563, 381] on button "SUBMIT" at bounding box center [558, 385] width 115 height 27
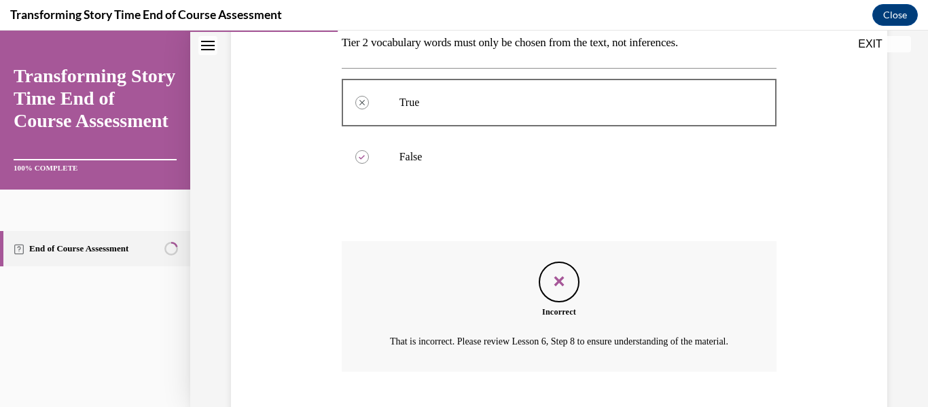
scroll to position [350, 0]
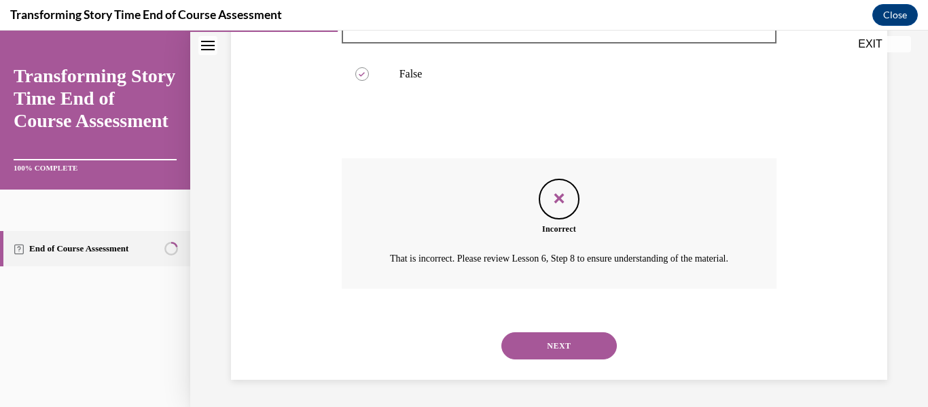
click at [552, 338] on button "NEXT" at bounding box center [558, 345] width 115 height 27
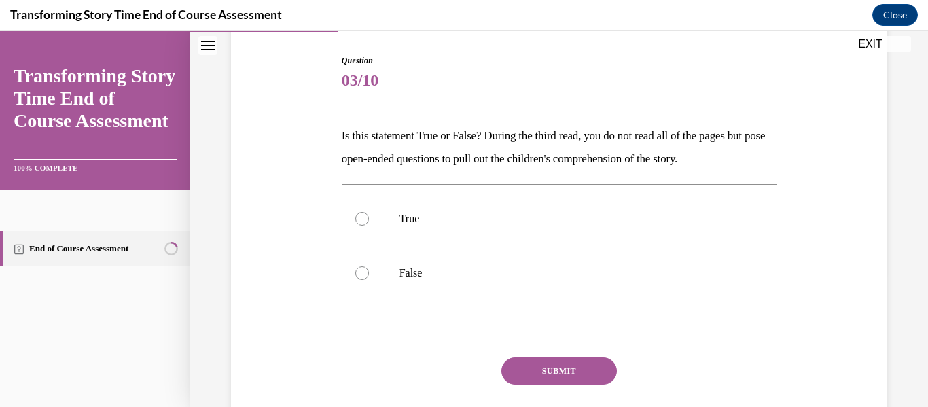
scroll to position [137, 0]
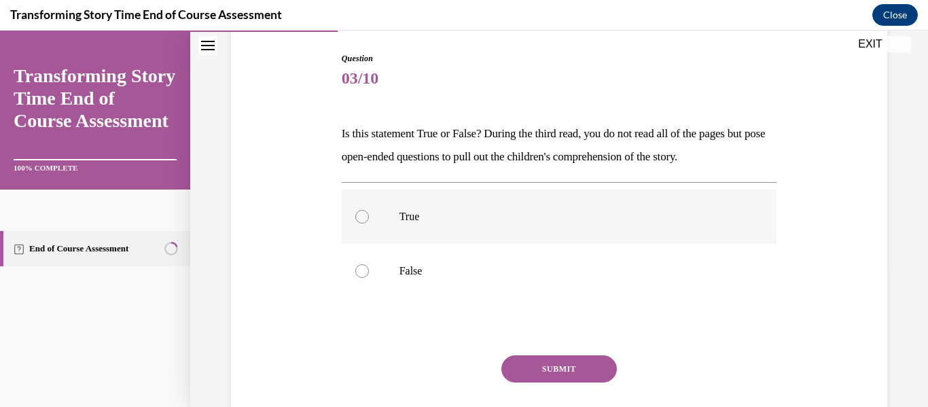
click at [361, 213] on div at bounding box center [362, 217] width 14 height 14
click at [361, 213] on input "True" at bounding box center [362, 217] width 14 height 14
radio input "true"
click at [550, 368] on button "SUBMIT" at bounding box center [558, 368] width 115 height 27
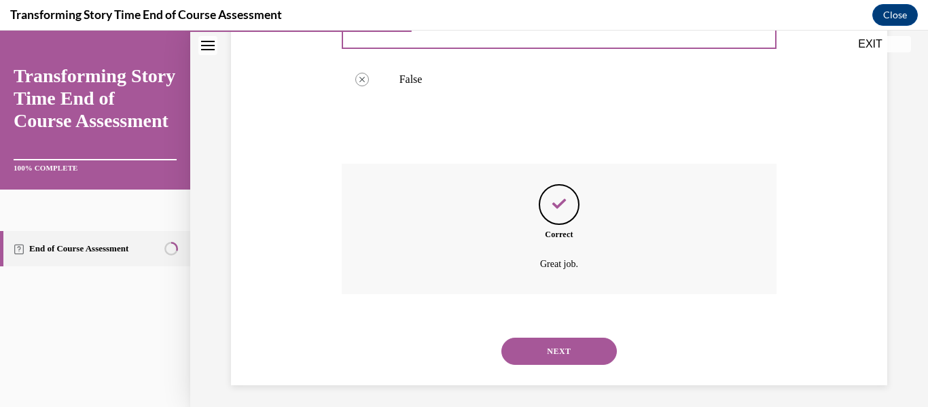
scroll to position [334, 0]
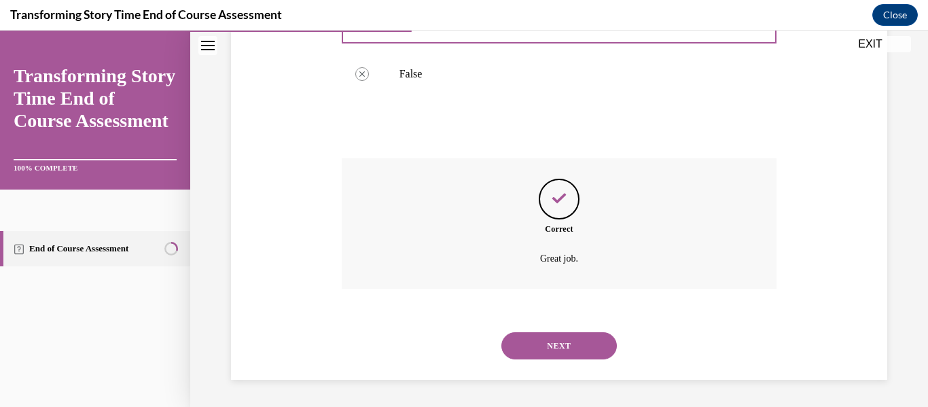
click at [559, 338] on button "NEXT" at bounding box center [558, 345] width 115 height 27
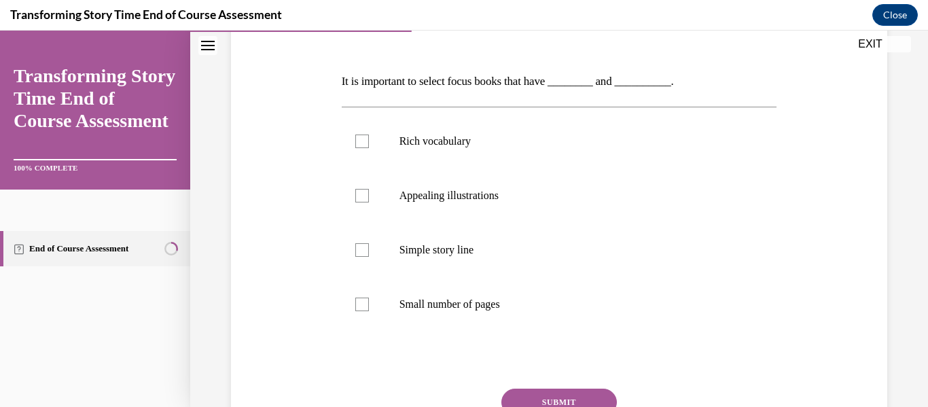
scroll to position [196, 0]
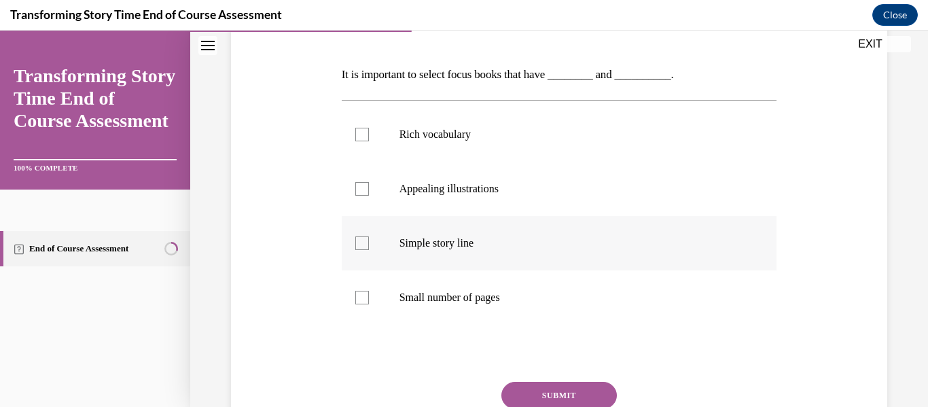
click at [361, 240] on div at bounding box center [362, 243] width 14 height 14
click at [361, 240] on input "Simple story line" at bounding box center [362, 243] width 14 height 14
checkbox input "true"
click at [360, 132] on div at bounding box center [362, 135] width 14 height 14
click at [360, 132] on input "Rich vocabulary" at bounding box center [362, 135] width 14 height 14
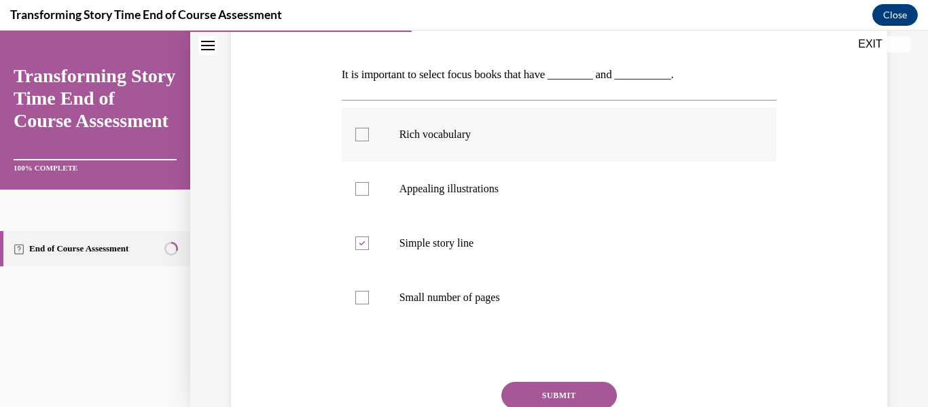
checkbox input "true"
click at [554, 389] on button "SUBMIT" at bounding box center [558, 395] width 115 height 27
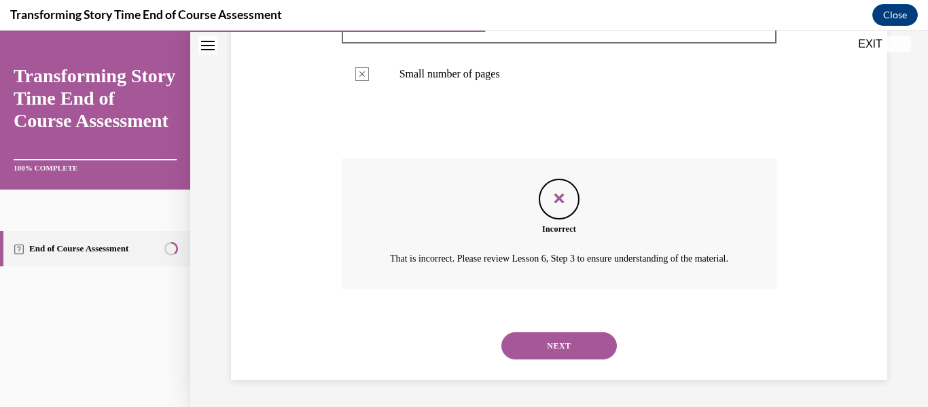
scroll to position [435, 0]
click at [553, 344] on button "NEXT" at bounding box center [558, 345] width 115 height 27
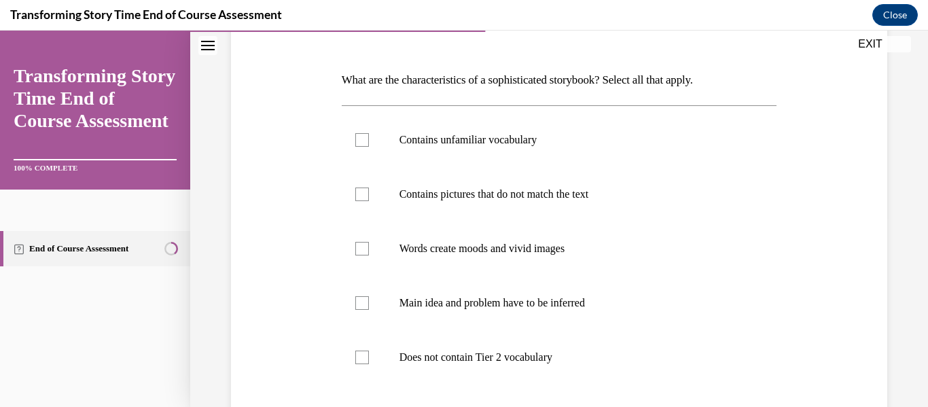
scroll to position [196, 0]
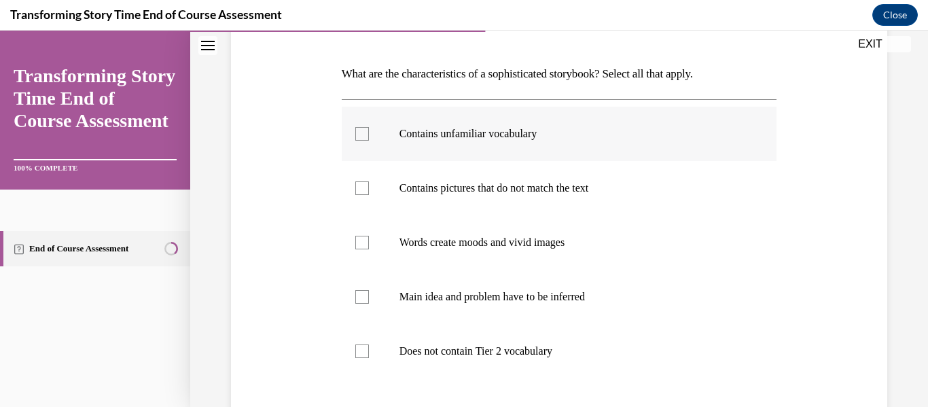
click at [359, 136] on div at bounding box center [362, 134] width 14 height 14
click at [359, 136] on input "Contains unfamiliar vocabulary" at bounding box center [362, 134] width 14 height 14
checkbox input "true"
click at [363, 298] on div at bounding box center [362, 297] width 14 height 14
click at [363, 298] on input "Main idea and problem have to be inferred" at bounding box center [362, 297] width 14 height 14
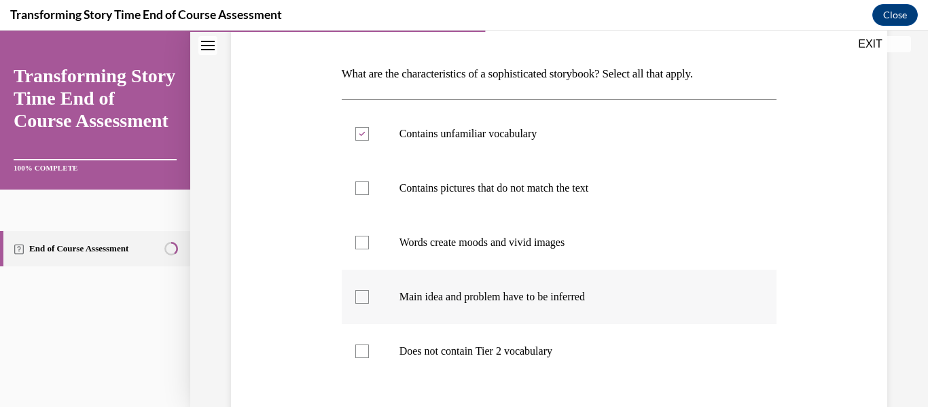
checkbox input "true"
click at [358, 241] on div at bounding box center [362, 243] width 14 height 14
click at [358, 241] on input "Words create moods and vivid images" at bounding box center [362, 243] width 14 height 14
checkbox input "true"
click at [361, 190] on div at bounding box center [362, 188] width 14 height 14
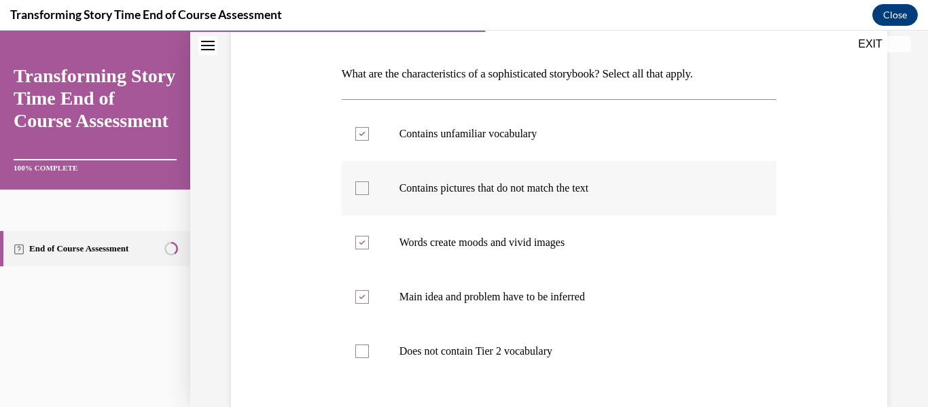
click at [361, 190] on input "Contains pictures that do not match the text" at bounding box center [362, 188] width 14 height 14
checkbox input "true"
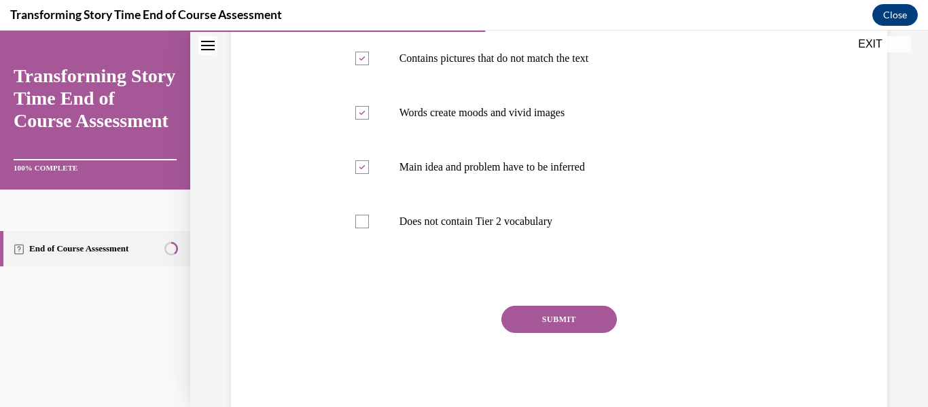
scroll to position [363, 0]
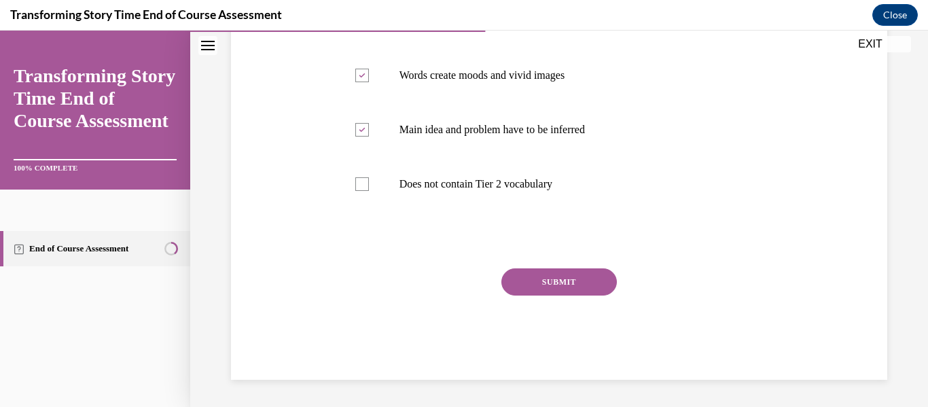
click at [556, 285] on button "SUBMIT" at bounding box center [558, 281] width 115 height 27
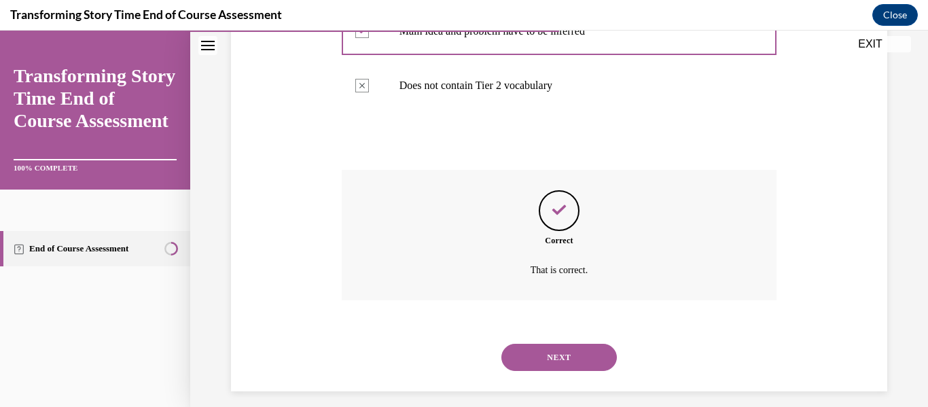
scroll to position [473, 0]
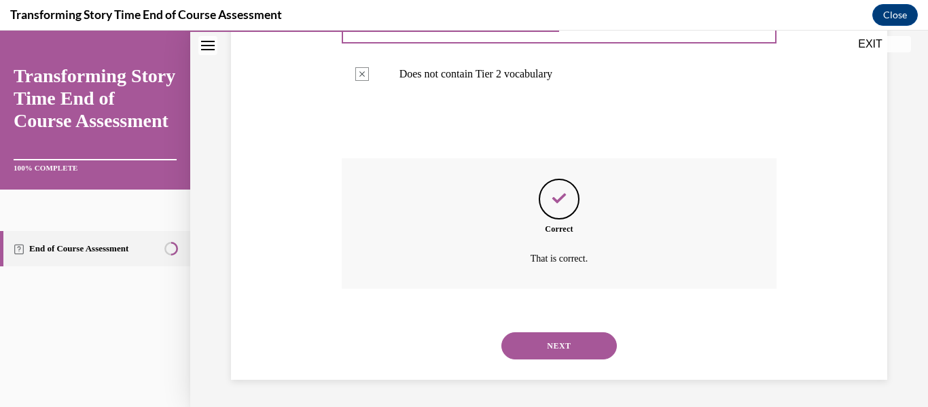
click at [552, 341] on button "NEXT" at bounding box center [558, 345] width 115 height 27
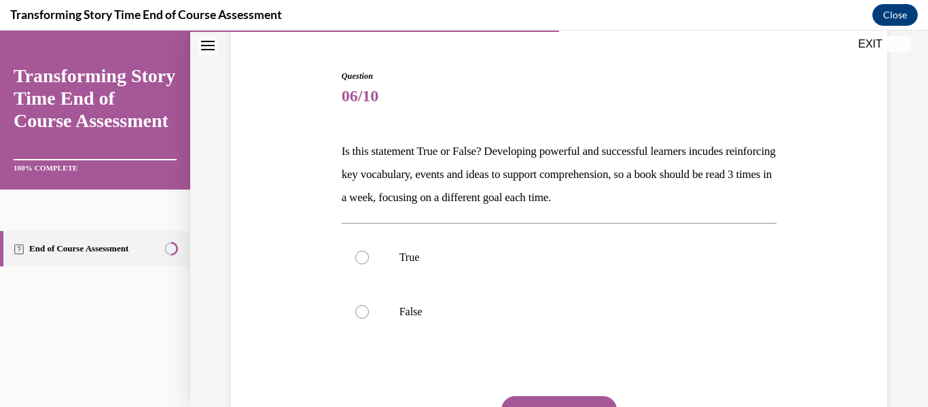
scroll to position [131, 0]
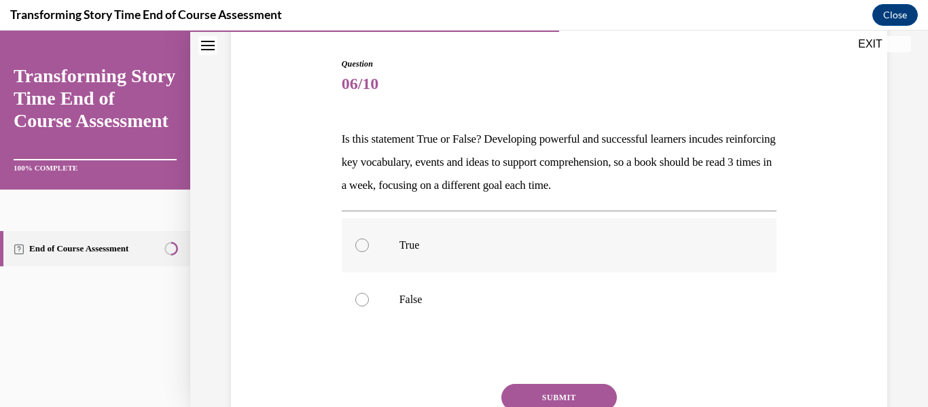
click at [361, 243] on div at bounding box center [362, 245] width 14 height 14
click at [361, 243] on input "True" at bounding box center [362, 245] width 14 height 14
radio input "true"
click at [558, 392] on button "SUBMIT" at bounding box center [558, 397] width 115 height 27
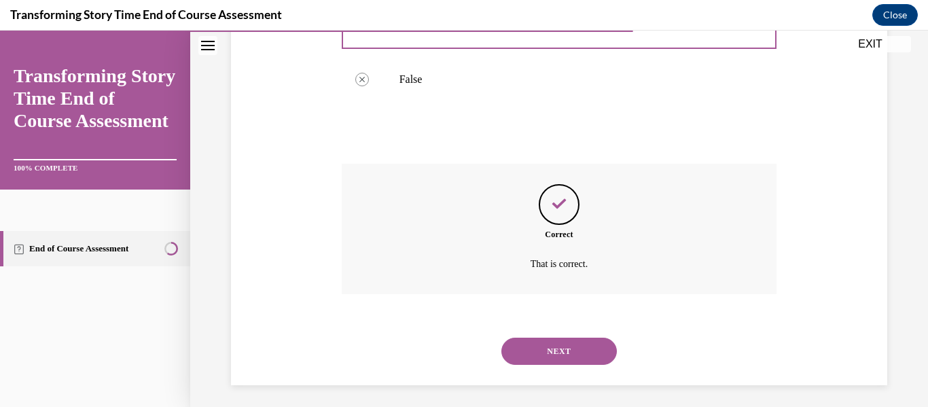
scroll to position [357, 0]
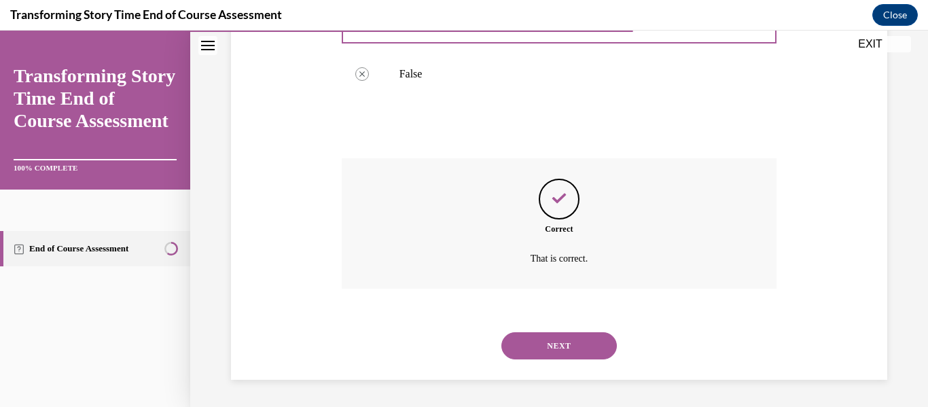
click at [551, 338] on button "NEXT" at bounding box center [558, 345] width 115 height 27
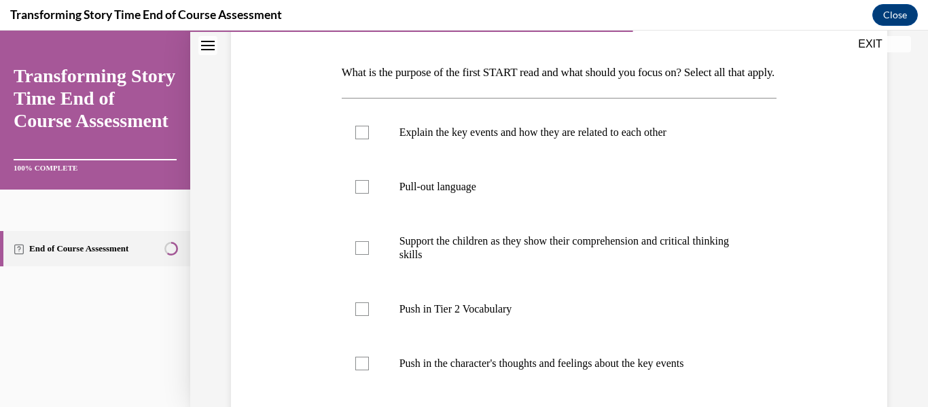
scroll to position [209, 0]
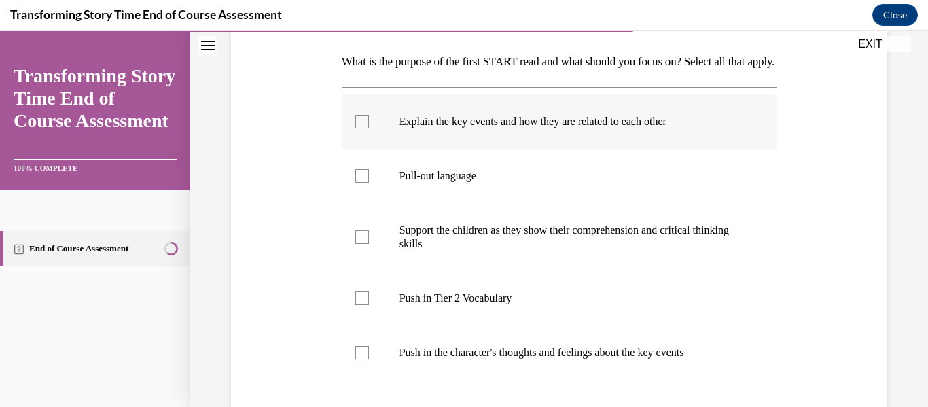
click at [357, 128] on div at bounding box center [362, 122] width 14 height 14
click at [357, 128] on input "Explain the key events and how they are related to each other" at bounding box center [362, 122] width 14 height 14
checkbox input "true"
click at [361, 183] on div at bounding box center [362, 176] width 14 height 14
click at [361, 183] on input "Pull-out language" at bounding box center [362, 176] width 14 height 14
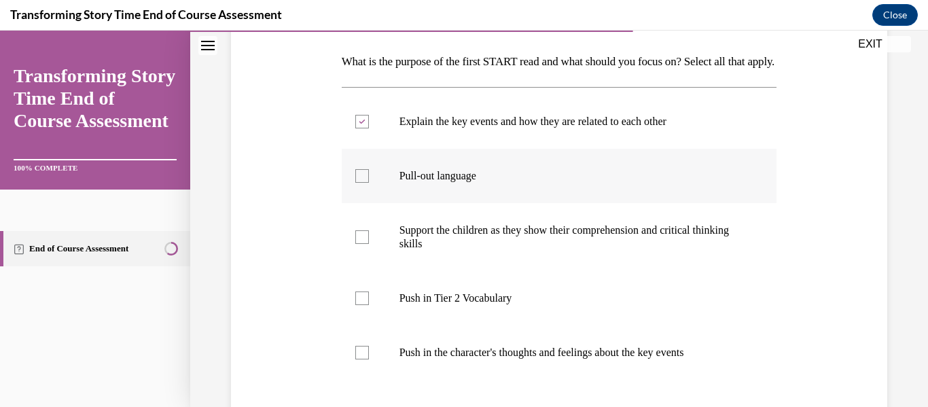
checkbox input "true"
click at [382, 149] on label "Explain the key events and how they are related to each other" at bounding box center [559, 121] width 435 height 54
click at [369, 128] on input "Explain the key events and how they are related to each other" at bounding box center [362, 122] width 14 height 14
checkbox input "false"
click at [356, 183] on div at bounding box center [362, 176] width 14 height 14
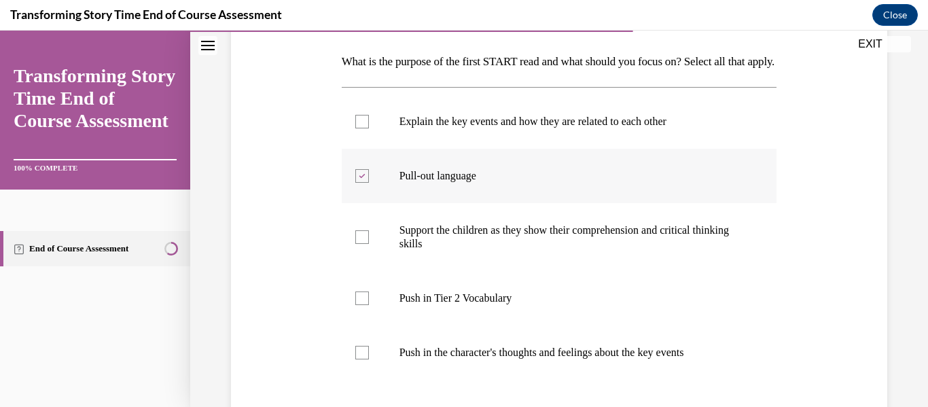
click at [356, 183] on input "Pull-out language" at bounding box center [362, 176] width 14 height 14
checkbox input "false"
click at [361, 128] on div at bounding box center [362, 122] width 14 height 14
click at [361, 128] on input "Explain the key events and how they are related to each other" at bounding box center [362, 122] width 14 height 14
checkbox input "true"
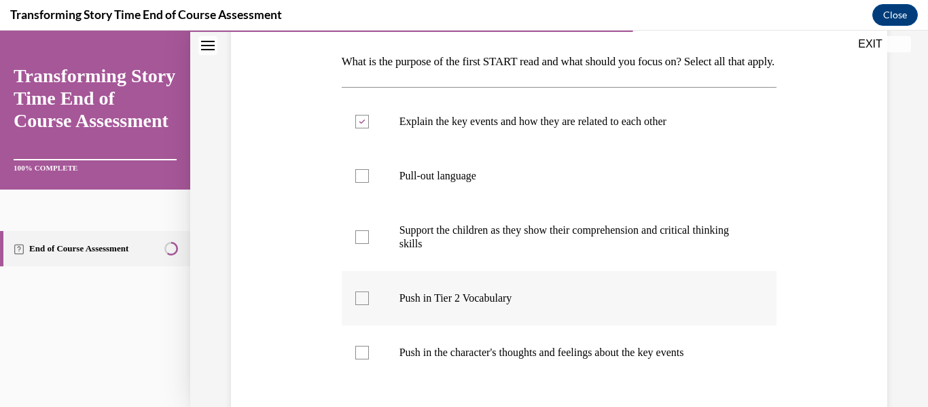
click at [362, 305] on div at bounding box center [362, 298] width 14 height 14
click at [362, 305] on input "Push in Tier 2 Vocabulary" at bounding box center [362, 298] width 14 height 14
checkbox input "true"
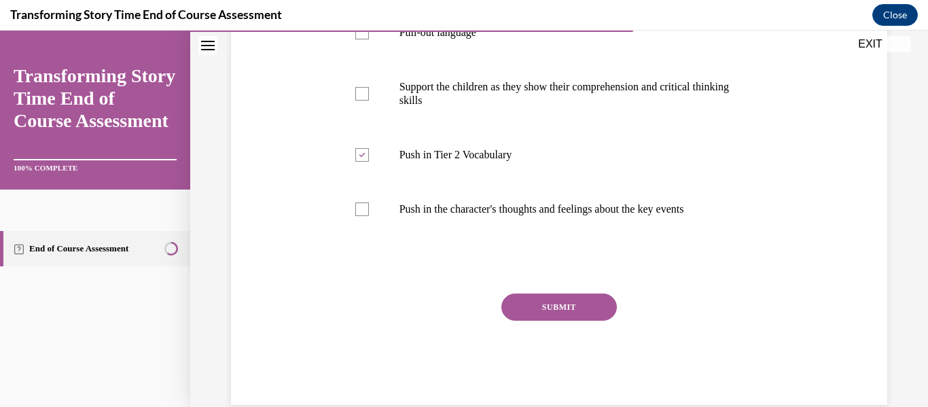
scroll to position [358, 0]
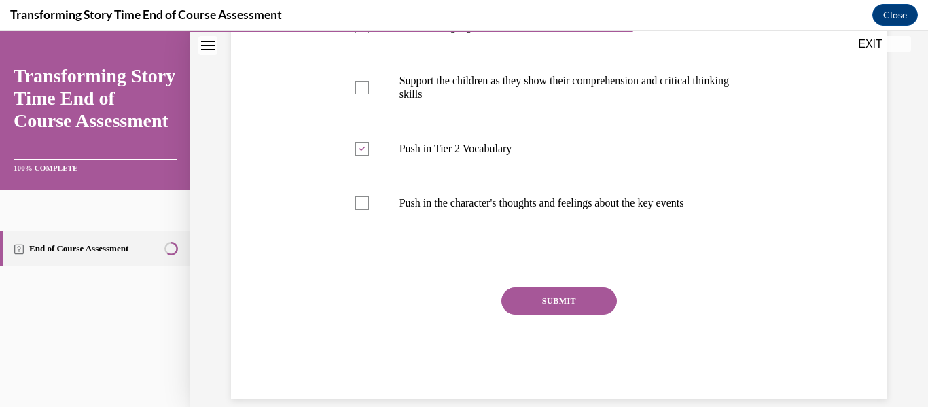
click at [555, 315] on button "SUBMIT" at bounding box center [558, 300] width 115 height 27
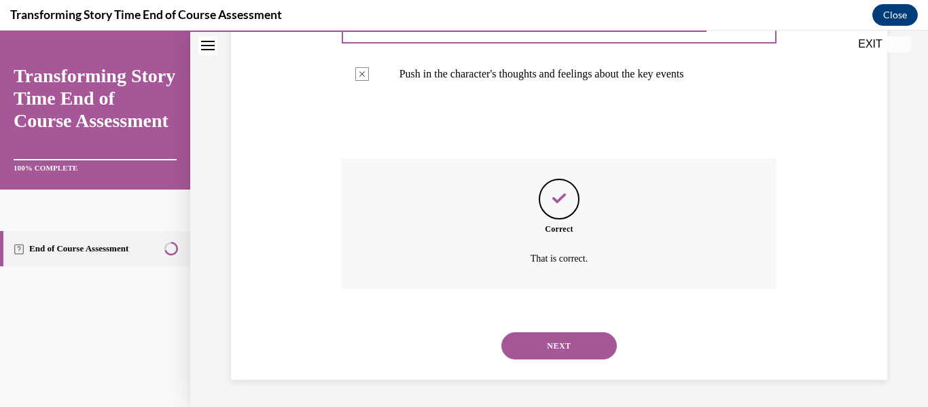
scroll to position [510, 0]
click at [547, 346] on button "NEXT" at bounding box center [558, 345] width 115 height 27
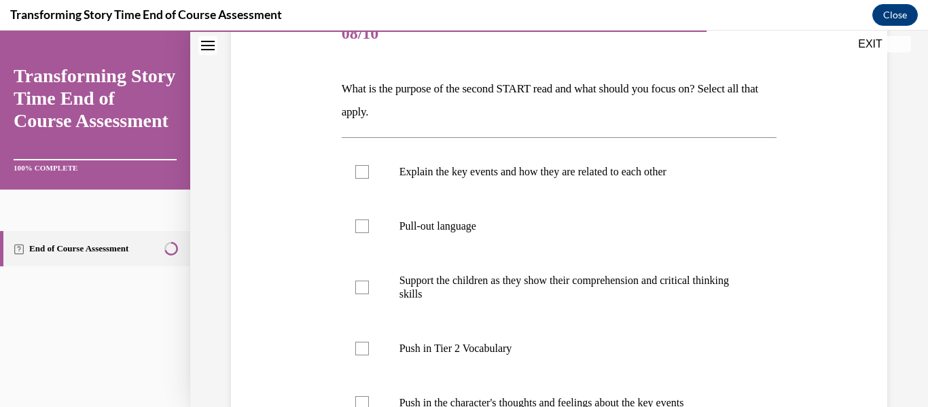
scroll to position [190, 0]
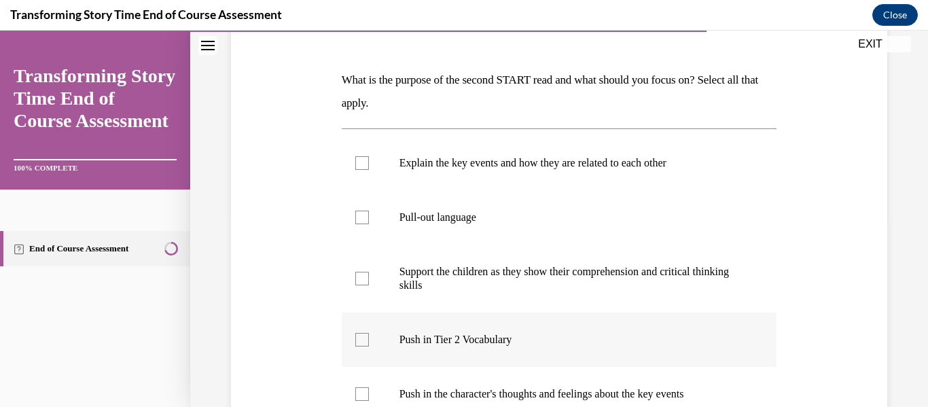
click at [357, 341] on div at bounding box center [362, 340] width 14 height 14
click at [357, 341] on input "Push in Tier 2 Vocabulary" at bounding box center [362, 340] width 14 height 14
checkbox input "true"
click at [357, 393] on div at bounding box center [362, 394] width 14 height 14
click at [357, 393] on input "Push in the character's thoughts and feelings about the key events" at bounding box center [362, 394] width 14 height 14
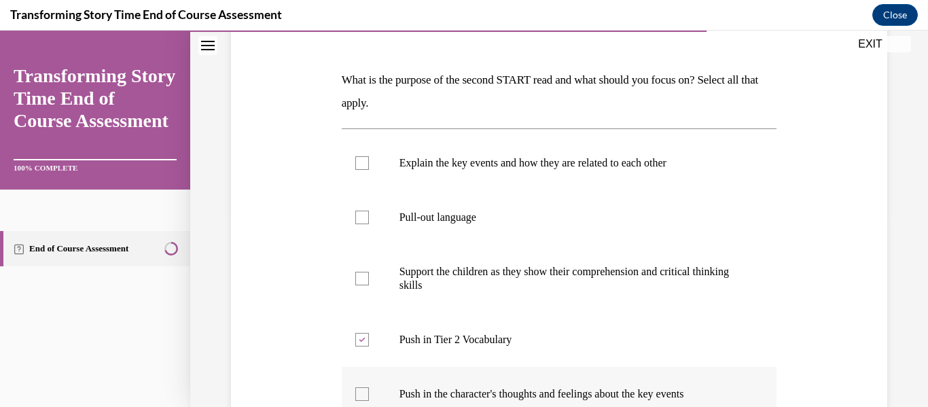
checkbox input "true"
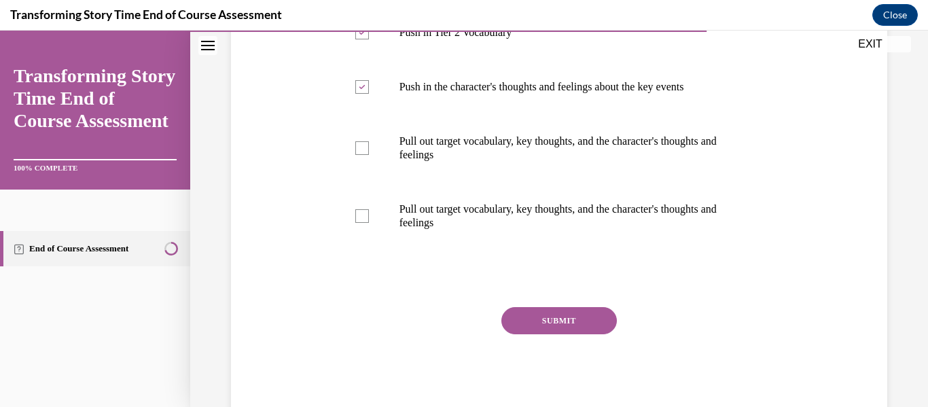
scroll to position [536, 0]
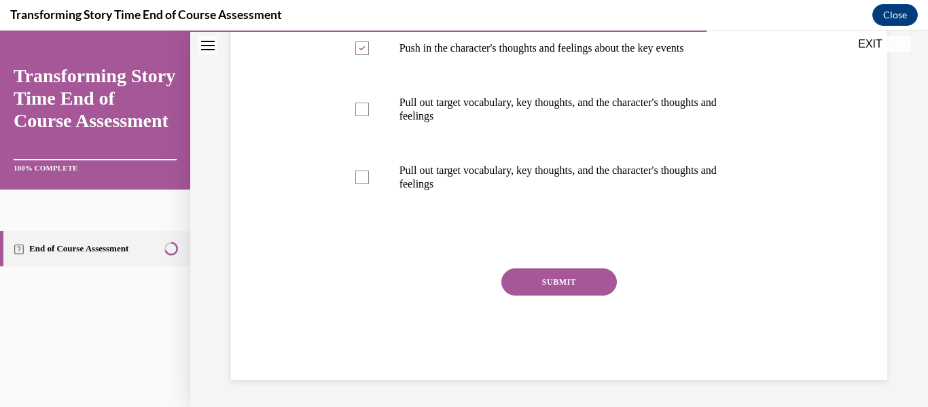
click at [554, 272] on button "SUBMIT" at bounding box center [558, 281] width 115 height 27
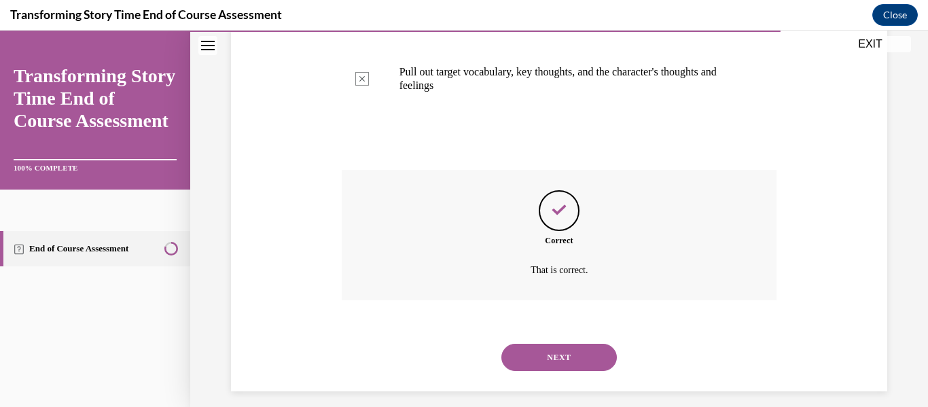
scroll to position [646, 0]
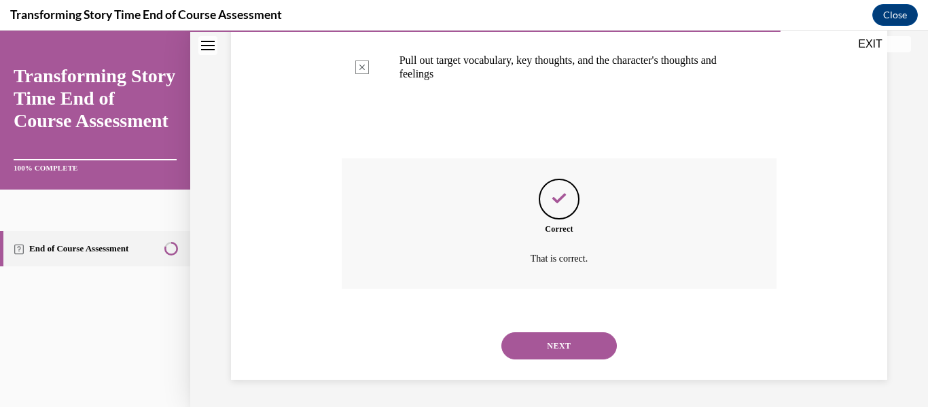
click at [552, 340] on button "NEXT" at bounding box center [558, 345] width 115 height 27
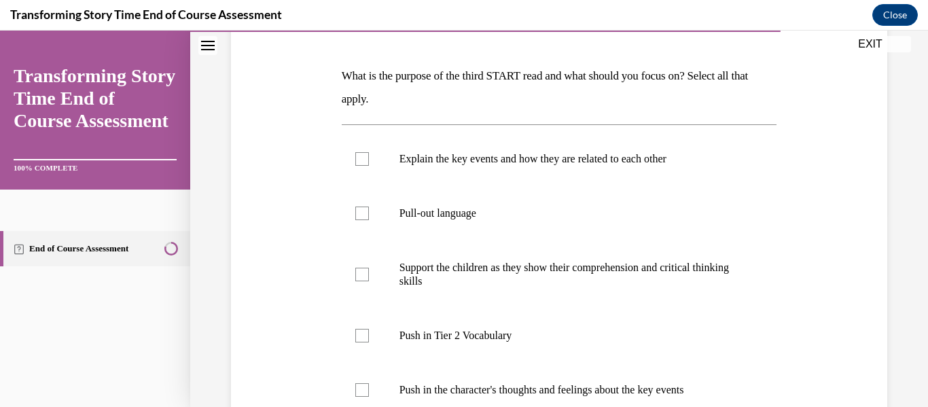
scroll to position [196, 0]
click at [358, 212] on div at bounding box center [362, 212] width 14 height 14
click at [358, 212] on input "Pull-out language" at bounding box center [362, 212] width 14 height 14
checkbox input "true"
click at [355, 276] on div at bounding box center [362, 273] width 14 height 14
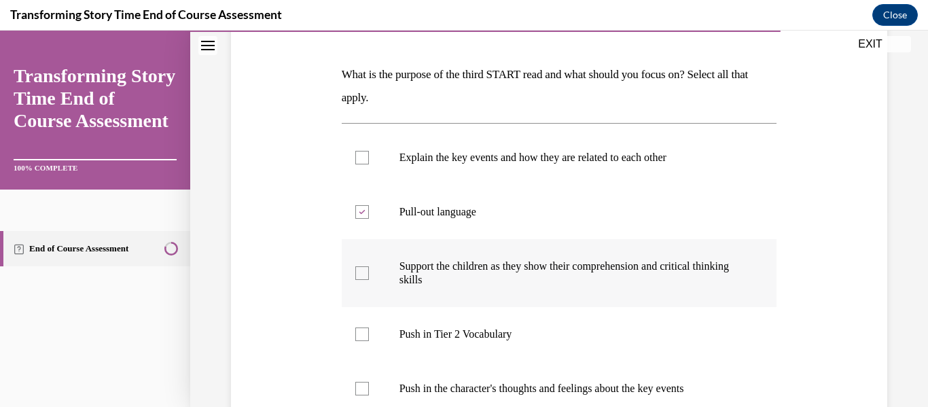
click at [355, 276] on input "Support the children as they show their comprehension and critical thinking ski…" at bounding box center [362, 273] width 14 height 14
click at [355, 276] on div at bounding box center [362, 273] width 14 height 14
click at [355, 276] on input "Support the children as they show their comprehension and critical thinking ski…" at bounding box center [362, 273] width 14 height 14
checkbox input "false"
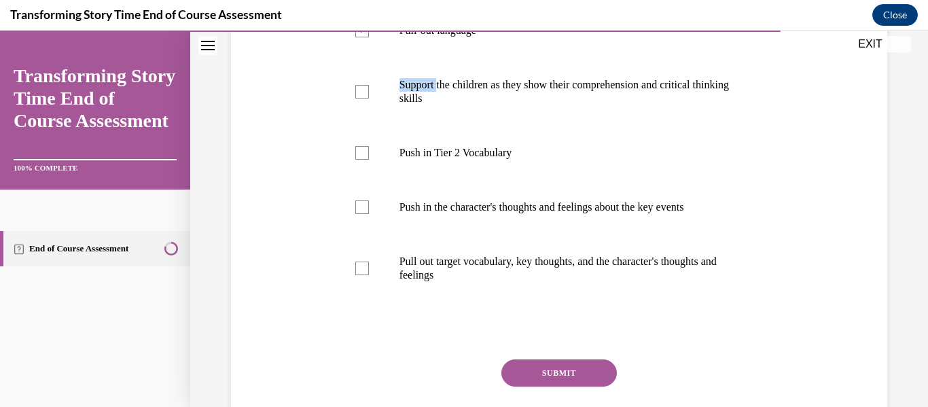
scroll to position [378, 0]
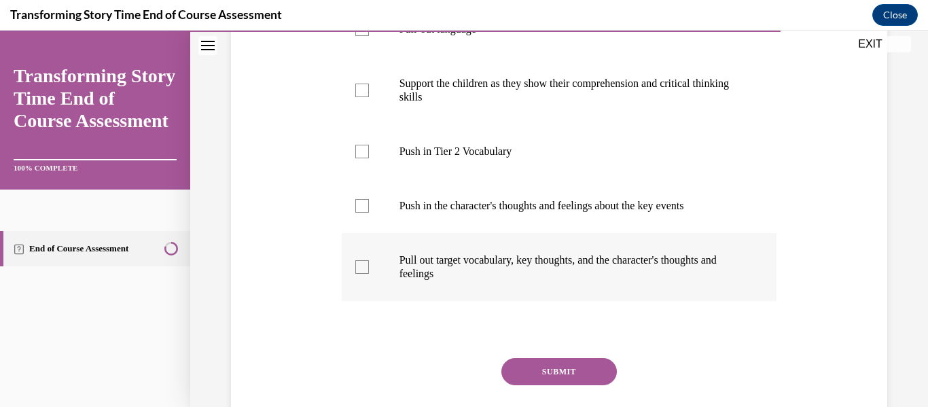
click at [359, 265] on div at bounding box center [362, 267] width 14 height 14
click at [359, 265] on input "Pull out target vocabulary, key thoughts, and the character's thoughts and feel…" at bounding box center [362, 267] width 14 height 14
checkbox input "true"
click at [554, 374] on button "SUBMIT" at bounding box center [558, 371] width 115 height 27
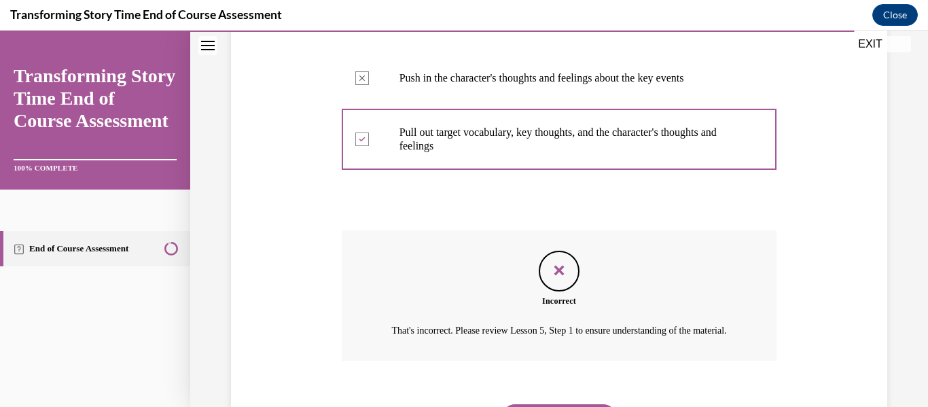
scroll to position [560, 0]
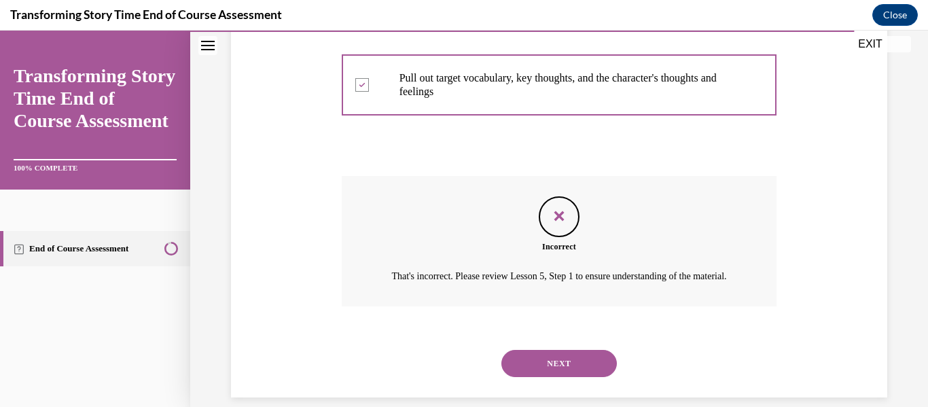
click at [550, 377] on button "NEXT" at bounding box center [558, 363] width 115 height 27
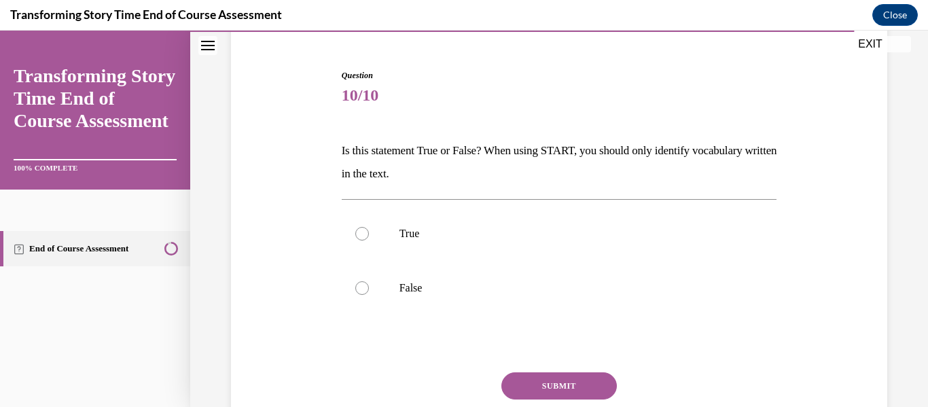
scroll to position [122, 0]
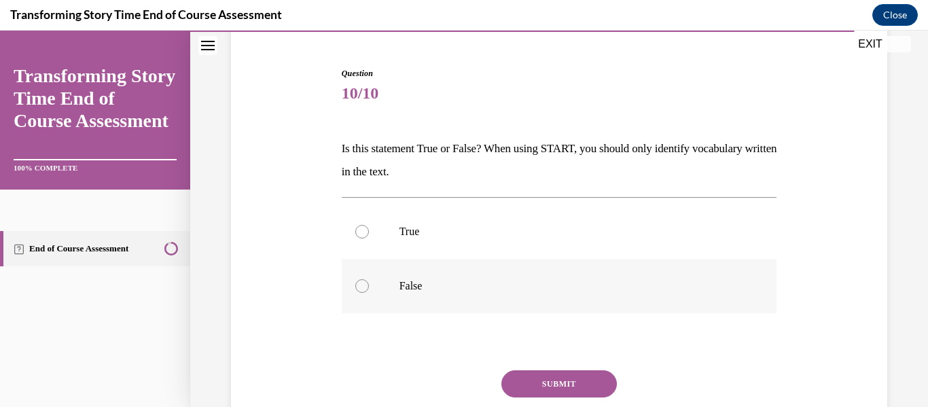
click at [358, 287] on div at bounding box center [362, 286] width 14 height 14
click at [358, 287] on input "False" at bounding box center [362, 286] width 14 height 14
radio input "true"
click at [551, 376] on button "SUBMIT" at bounding box center [558, 383] width 115 height 27
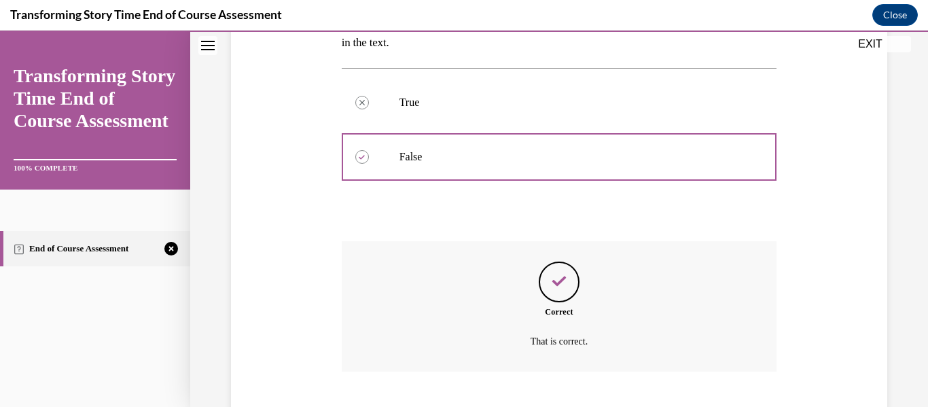
scroll to position [334, 0]
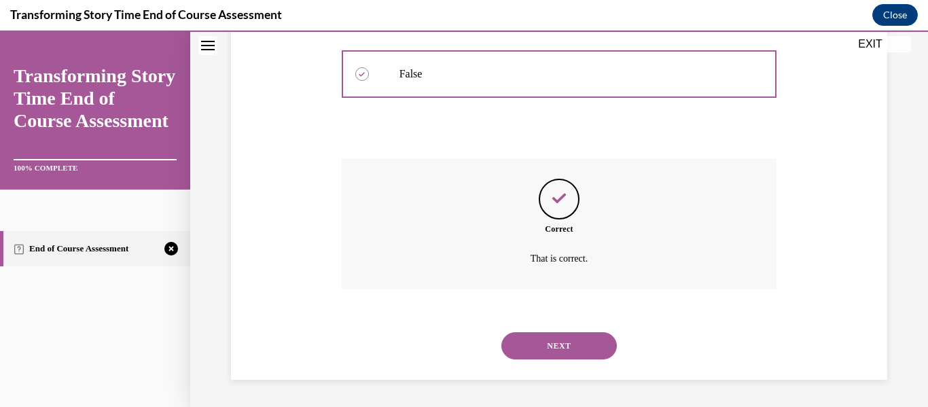
click at [551, 340] on button "NEXT" at bounding box center [558, 345] width 115 height 27
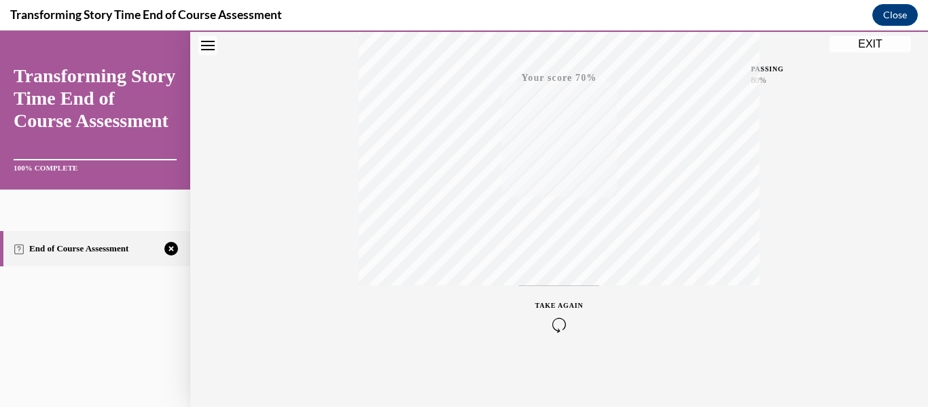
scroll to position [320, 0]
click at [545, 321] on icon "button" at bounding box center [559, 324] width 48 height 15
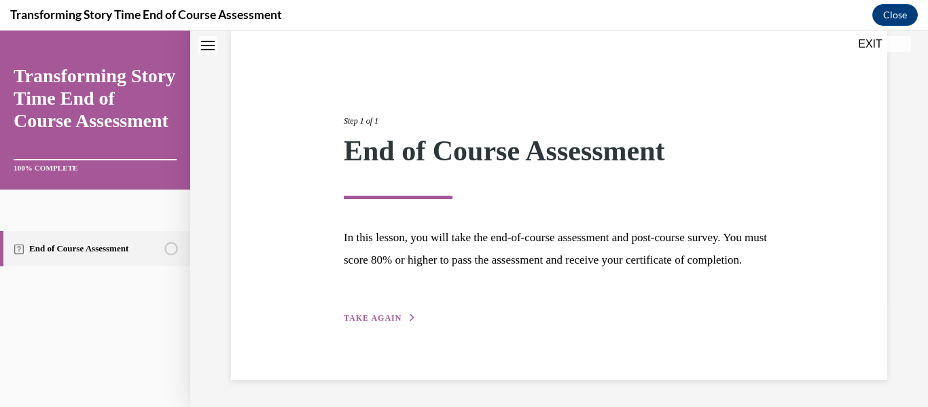
scroll to position [128, 0]
click at [372, 310] on div "Step 1 of 1 End of Course Assessment In this lesson, you will take the end-of-c…" at bounding box center [559, 205] width 451 height 242
click at [373, 317] on span "TAKE AGAIN" at bounding box center [373, 318] width 58 height 10
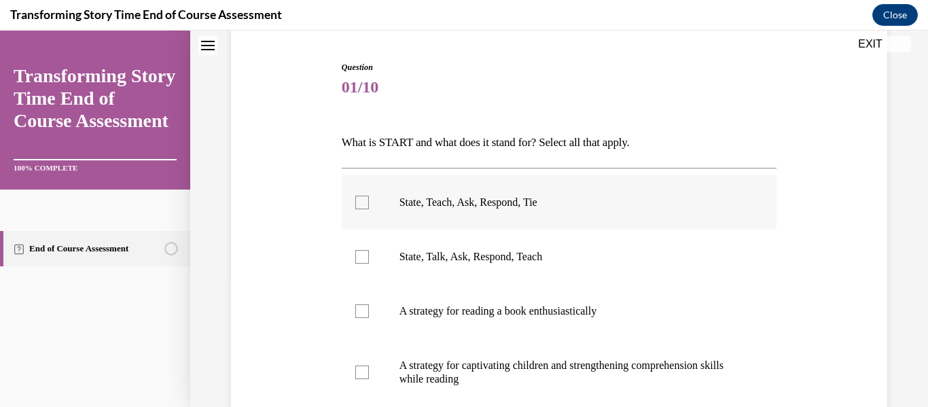
click at [356, 202] on div at bounding box center [362, 203] width 14 height 14
click at [356, 202] on input "State, Teach, Ask, Respond, Tie" at bounding box center [362, 203] width 14 height 14
checkbox input "true"
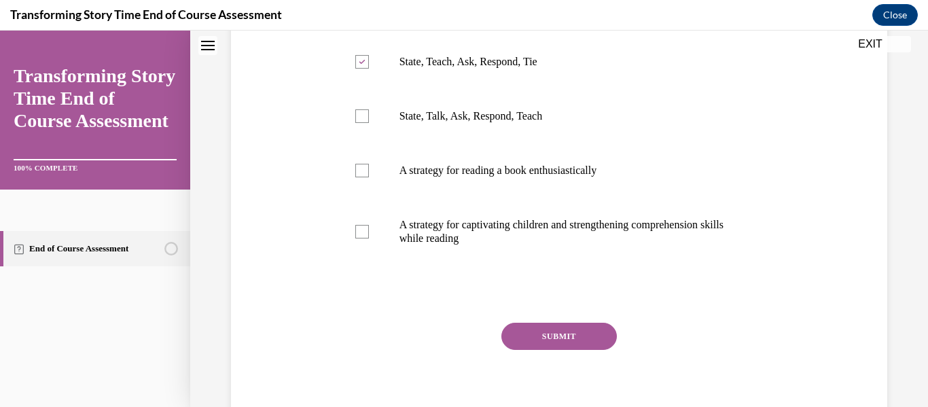
scroll to position [270, 0]
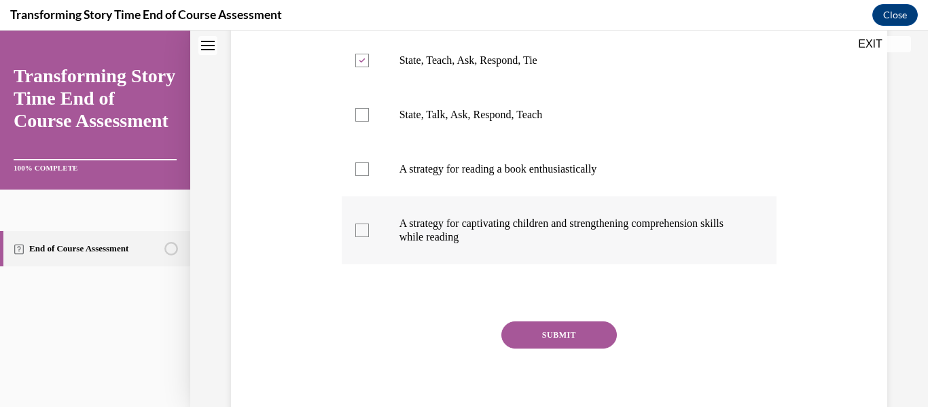
click at [359, 231] on div at bounding box center [362, 230] width 14 height 14
click at [359, 231] on input "A strategy for captivating children and strengthening comprehension skills whil…" at bounding box center [362, 230] width 14 height 14
checkbox input "true"
click at [543, 334] on button "SUBMIT" at bounding box center [558, 334] width 115 height 27
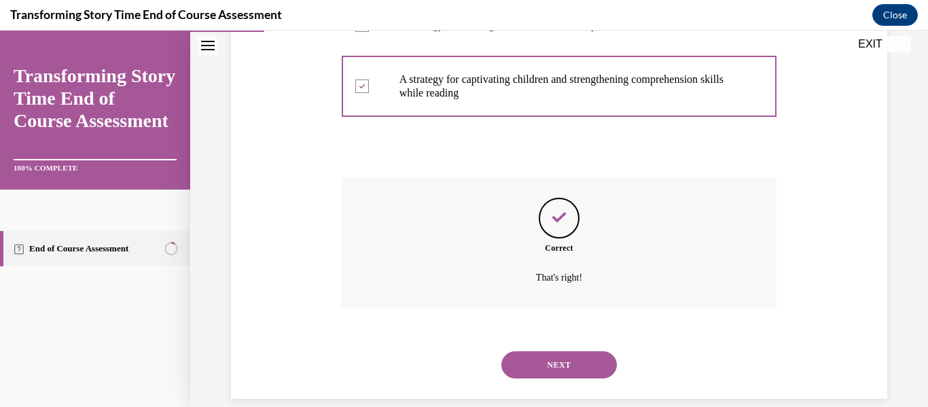
scroll to position [433, 0]
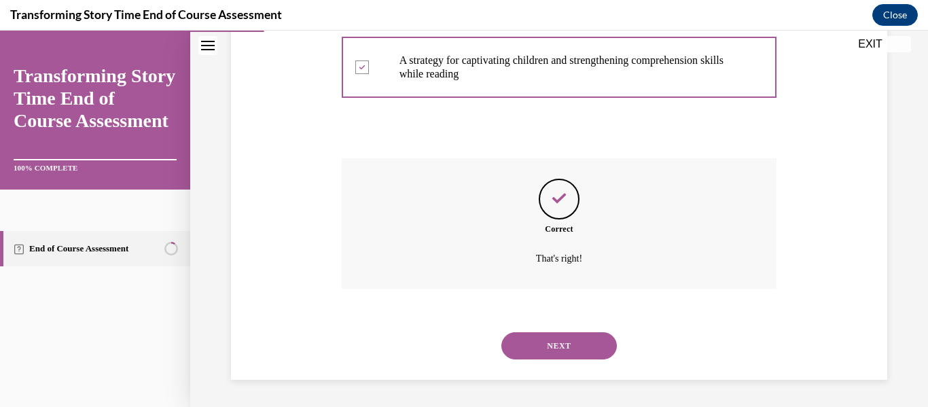
click at [558, 338] on button "NEXT" at bounding box center [558, 345] width 115 height 27
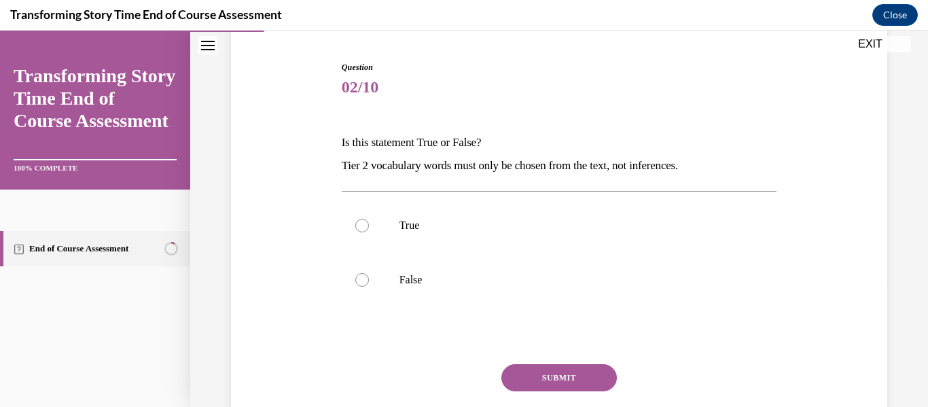
scroll to position [132, 0]
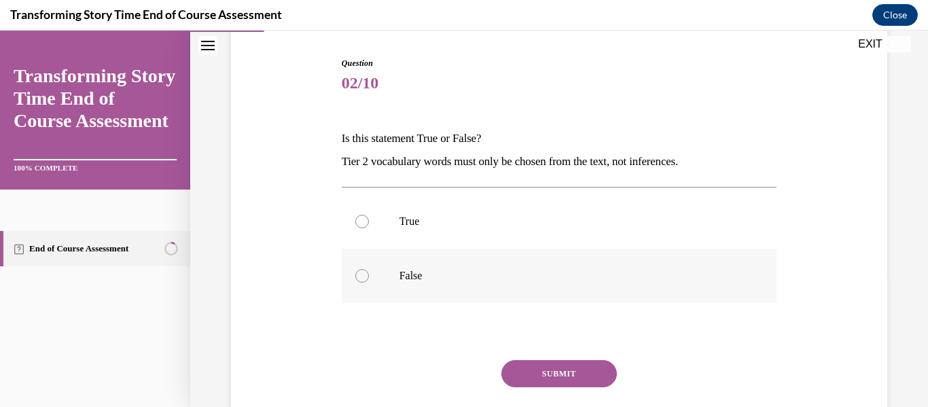
click at [359, 275] on div at bounding box center [362, 276] width 14 height 14
click at [359, 275] on input "False" at bounding box center [362, 276] width 14 height 14
radio input "true"
click at [556, 364] on button "SUBMIT" at bounding box center [558, 373] width 115 height 27
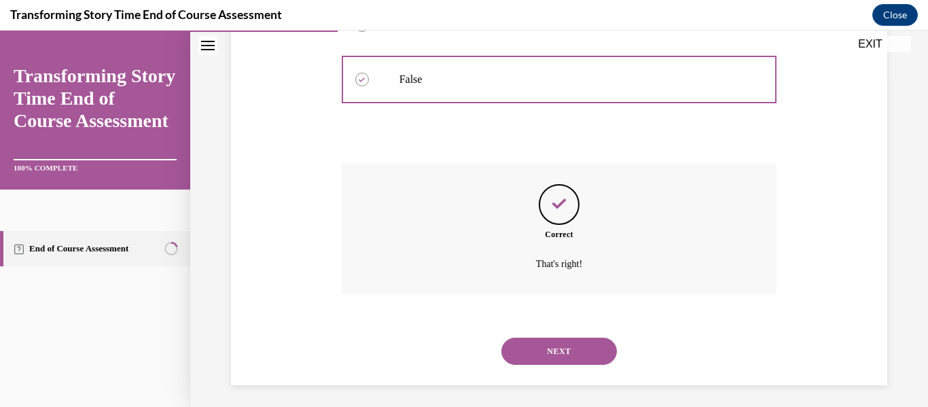
scroll to position [334, 0]
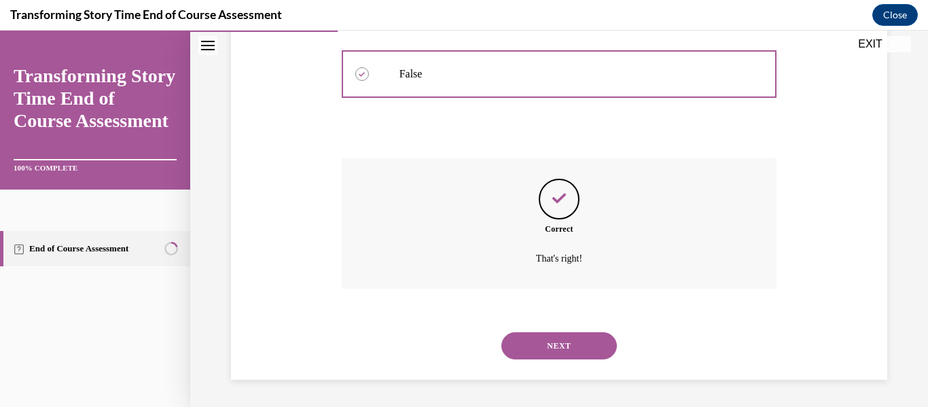
click at [554, 341] on button "NEXT" at bounding box center [558, 345] width 115 height 27
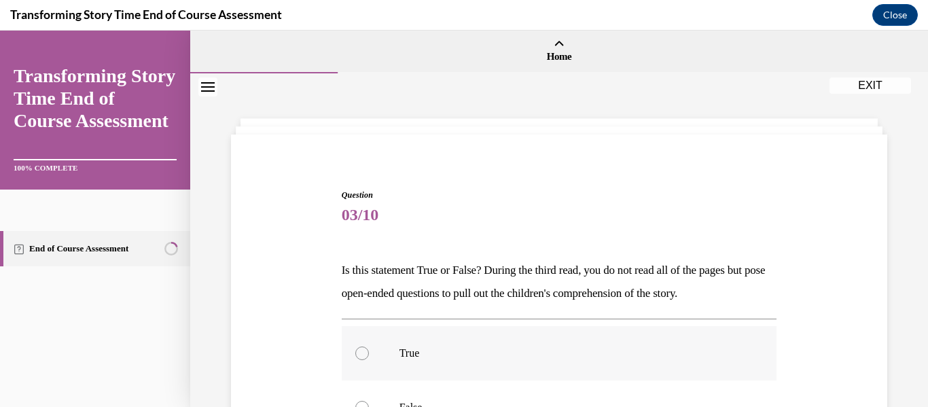
click at [357, 348] on div at bounding box center [362, 353] width 14 height 14
click at [357, 348] on input "True" at bounding box center [362, 353] width 14 height 14
radio input "true"
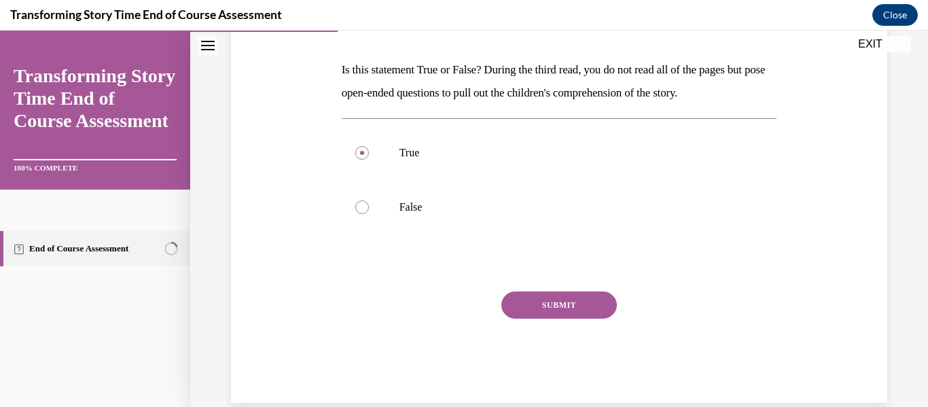
scroll to position [223, 0]
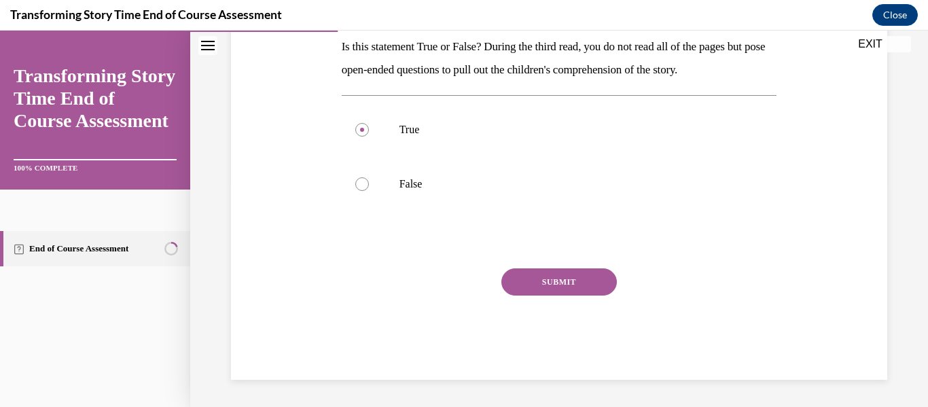
click at [556, 280] on button "SUBMIT" at bounding box center [558, 281] width 115 height 27
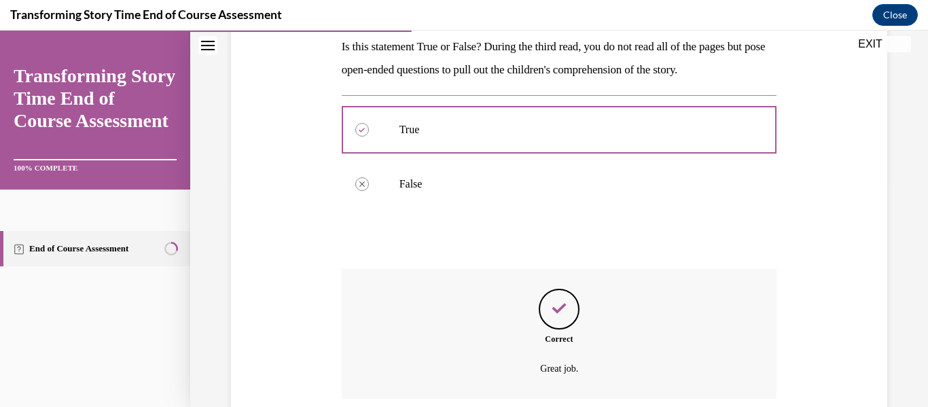
scroll to position [334, 0]
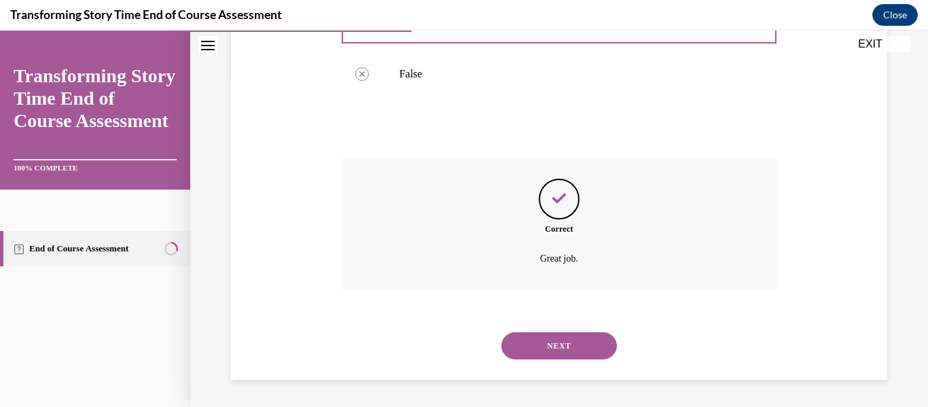
click at [551, 340] on button "NEXT" at bounding box center [558, 345] width 115 height 27
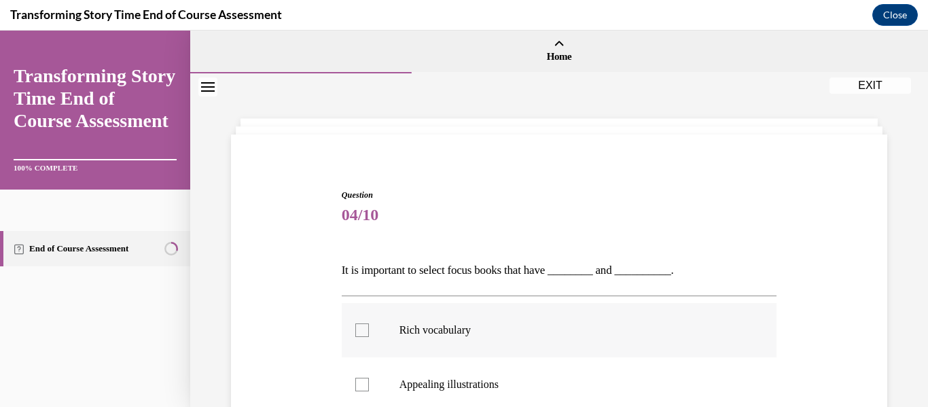
click at [365, 329] on div at bounding box center [362, 330] width 14 height 14
click at [365, 329] on input "Rich vocabulary" at bounding box center [362, 330] width 14 height 14
checkbox input "true"
click at [363, 376] on label "Appealing illustrations" at bounding box center [559, 384] width 435 height 54
click at [363, 378] on input "Appealing illustrations" at bounding box center [362, 385] width 14 height 14
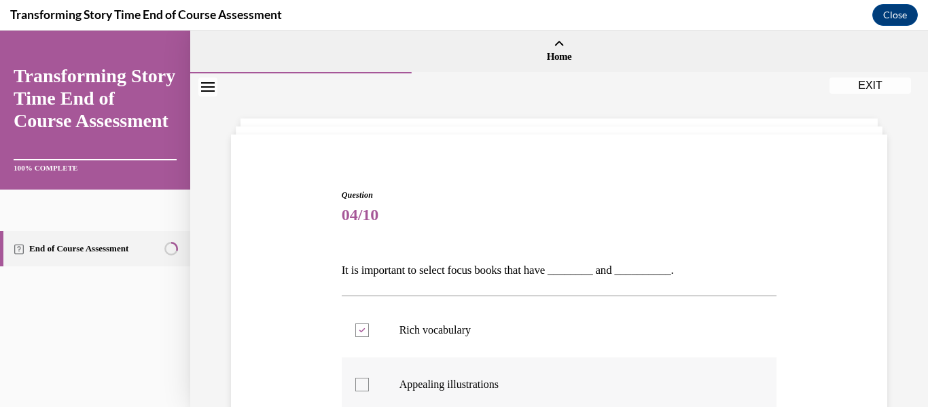
checkbox input "true"
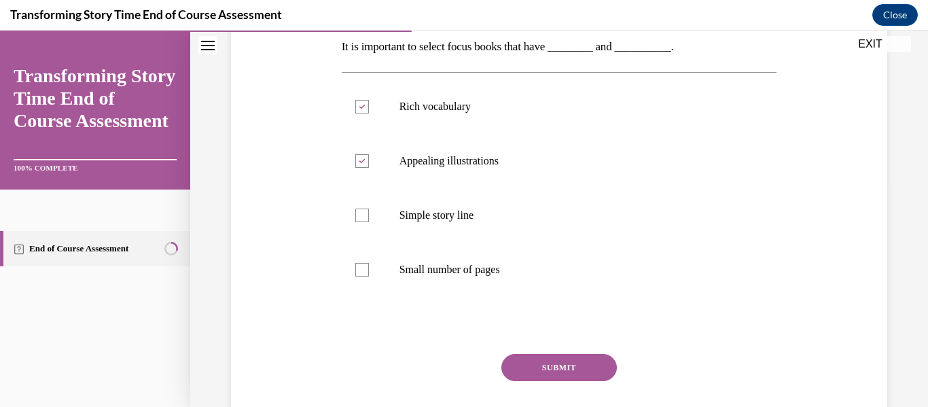
scroll to position [226, 0]
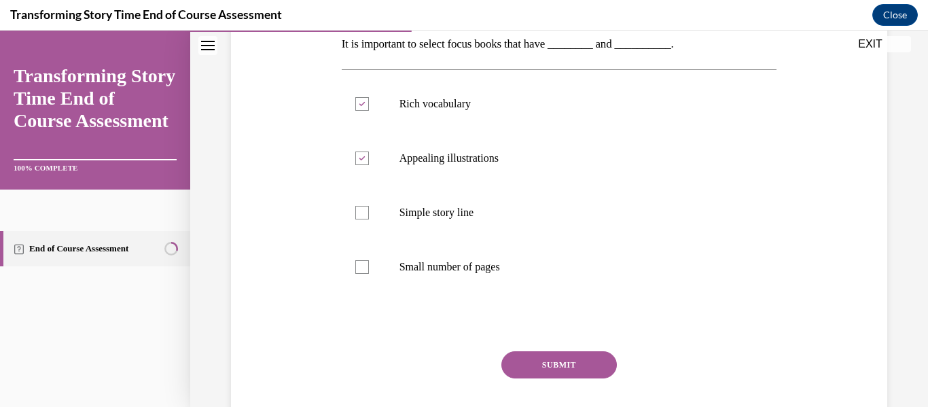
click at [558, 355] on button "SUBMIT" at bounding box center [558, 364] width 115 height 27
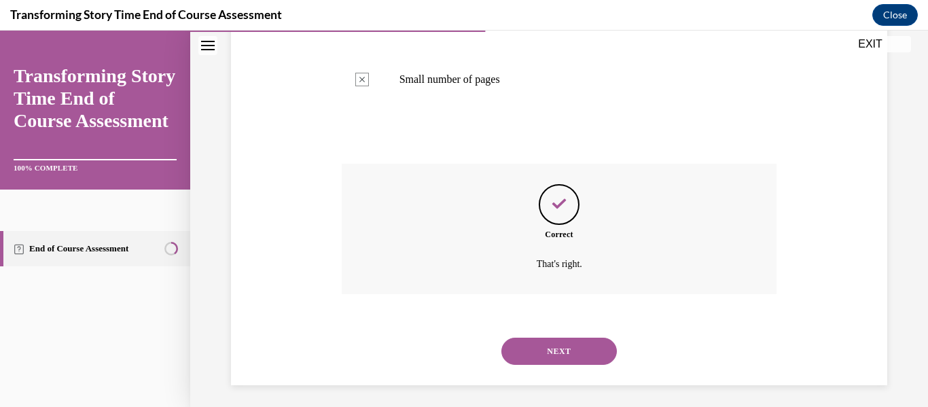
scroll to position [419, 0]
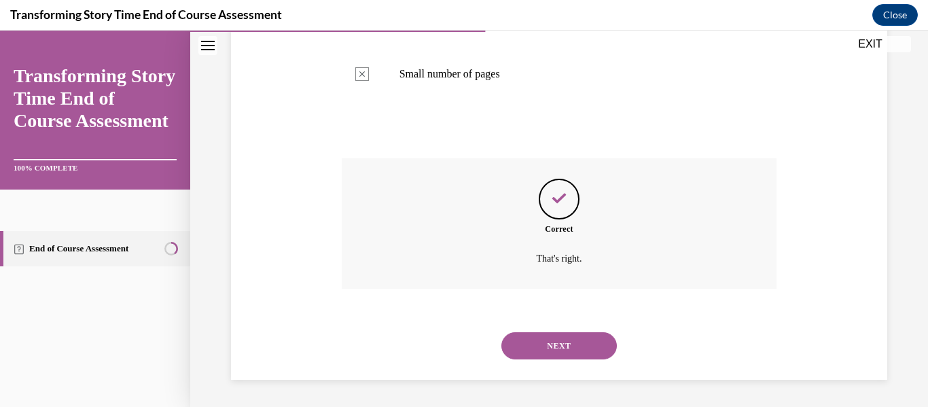
click at [555, 339] on button "NEXT" at bounding box center [558, 345] width 115 height 27
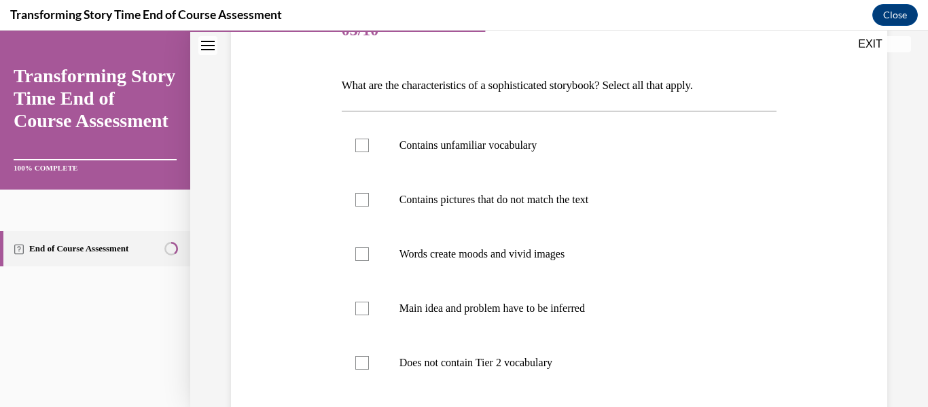
scroll to position [187, 0]
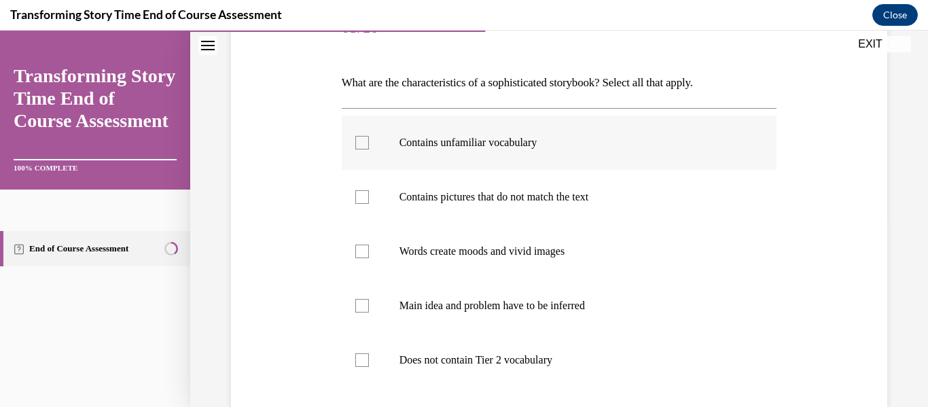
click at [363, 134] on label "Contains unfamiliar vocabulary" at bounding box center [559, 142] width 435 height 54
click at [363, 136] on input "Contains unfamiliar vocabulary" at bounding box center [362, 143] width 14 height 14
checkbox input "true"
click at [353, 251] on label "Words create moods and vivid images" at bounding box center [559, 251] width 435 height 54
click at [355, 251] on input "Words create moods and vivid images" at bounding box center [362, 252] width 14 height 14
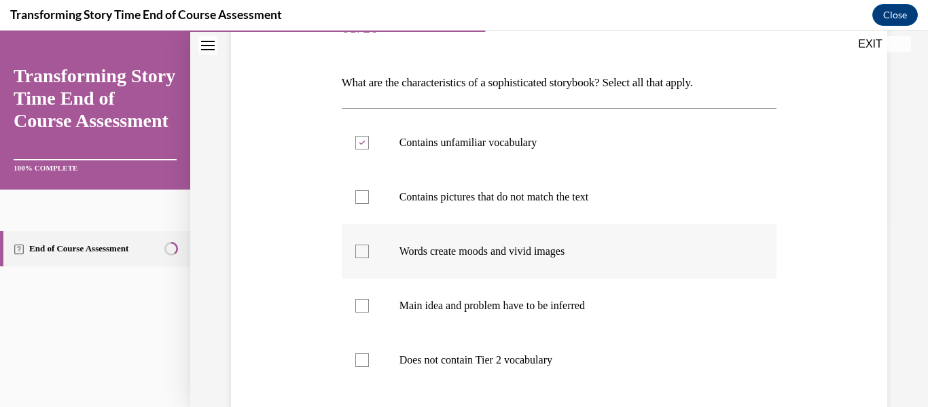
checkbox input "true"
click at [355, 304] on div at bounding box center [362, 306] width 14 height 14
click at [355, 304] on input "Main idea and problem have to be inferred" at bounding box center [362, 306] width 14 height 14
checkbox input "true"
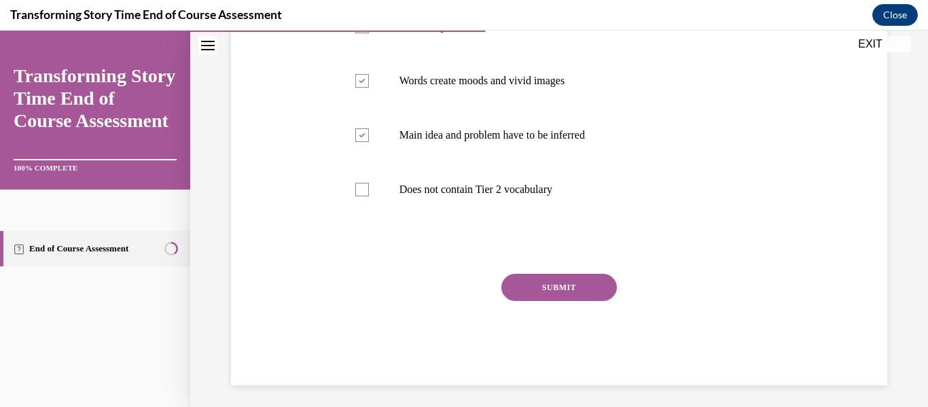
scroll to position [363, 0]
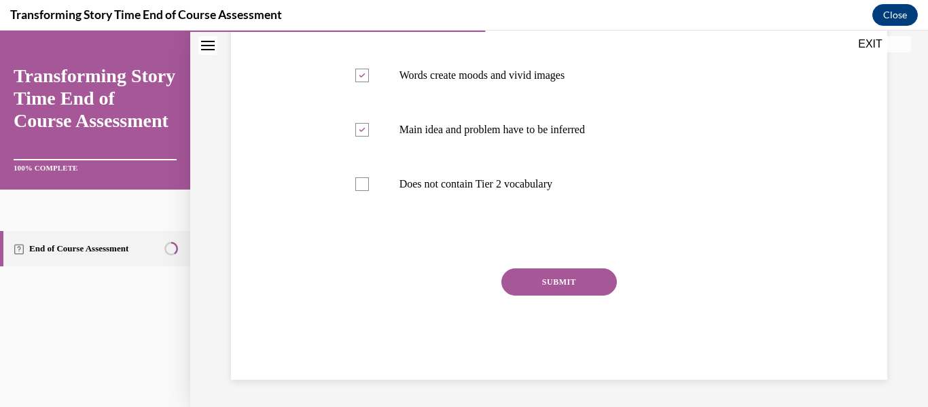
click at [562, 282] on button "SUBMIT" at bounding box center [558, 281] width 115 height 27
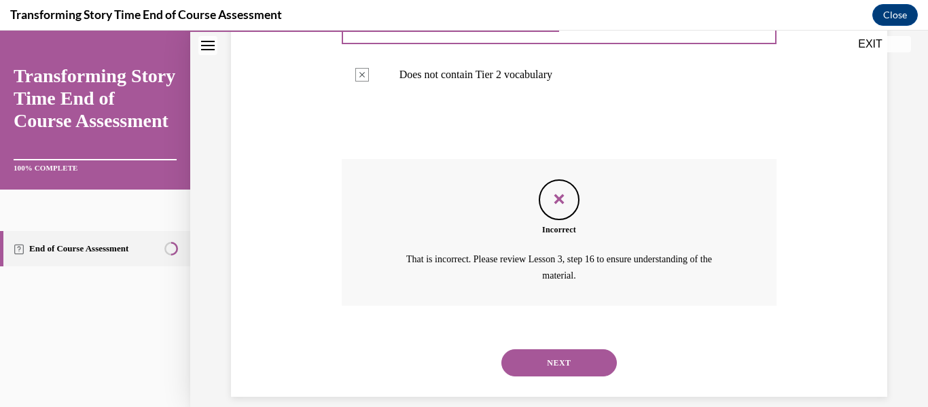
scroll to position [490, 0]
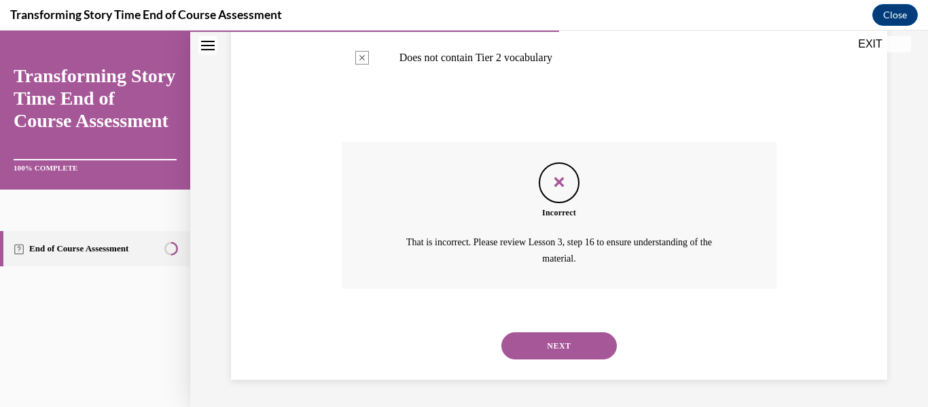
click at [554, 338] on button "NEXT" at bounding box center [558, 345] width 115 height 27
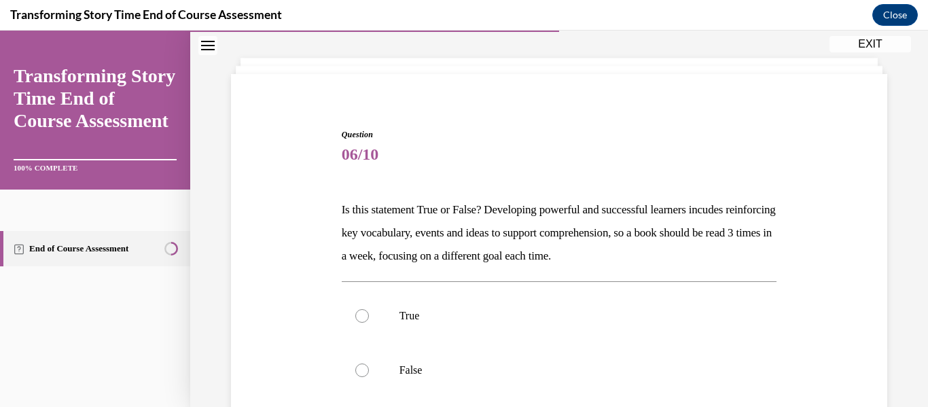
scroll to position [98, 0]
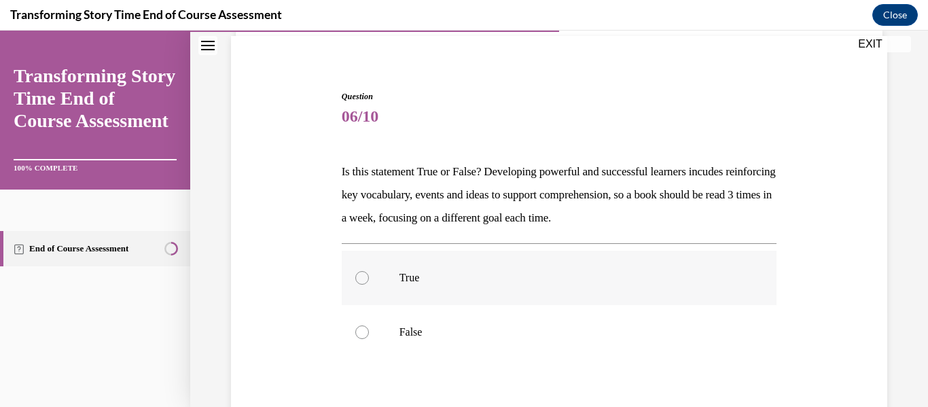
click at [362, 276] on div at bounding box center [362, 278] width 14 height 14
click at [362, 276] on input "True" at bounding box center [362, 278] width 14 height 14
radio input "true"
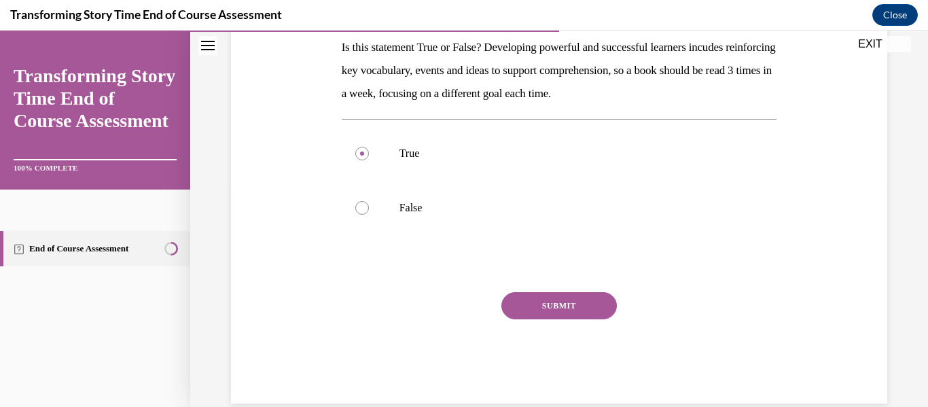
scroll to position [243, 0]
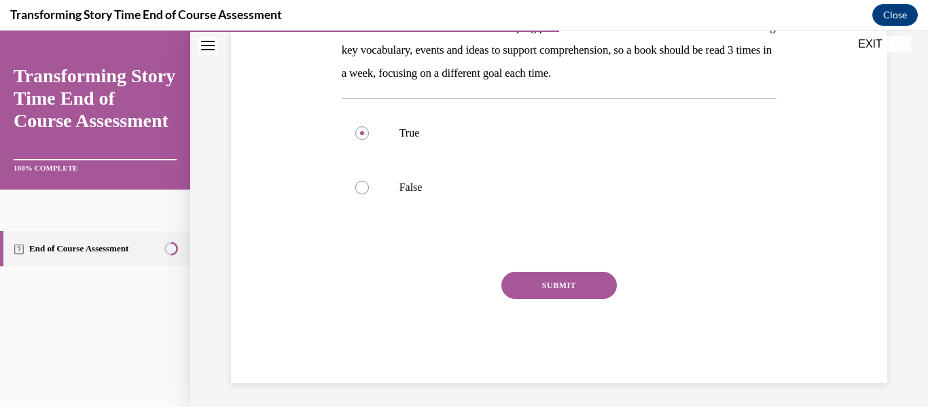
click at [558, 283] on button "SUBMIT" at bounding box center [558, 285] width 115 height 27
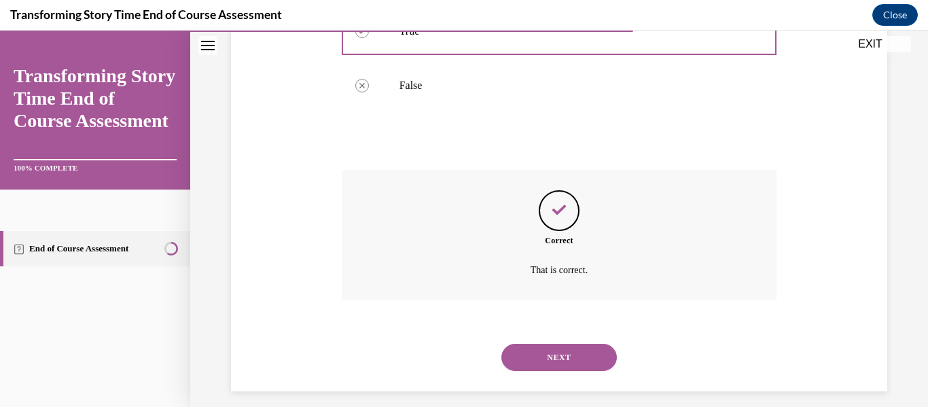
scroll to position [357, 0]
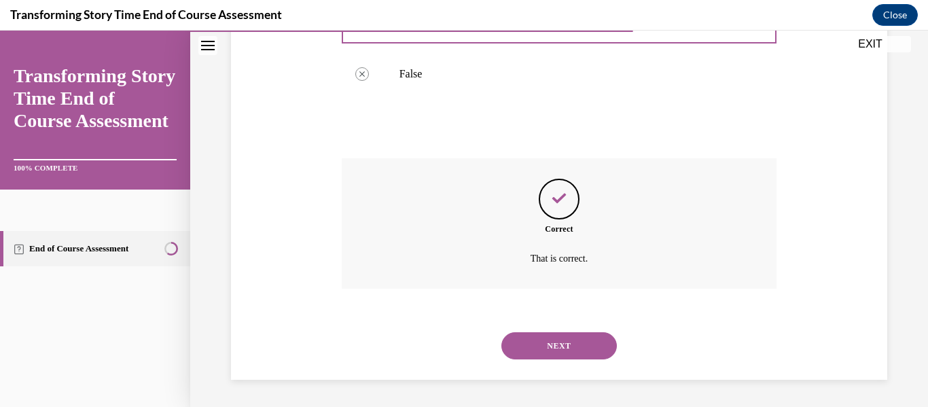
click at [554, 341] on button "NEXT" at bounding box center [558, 345] width 115 height 27
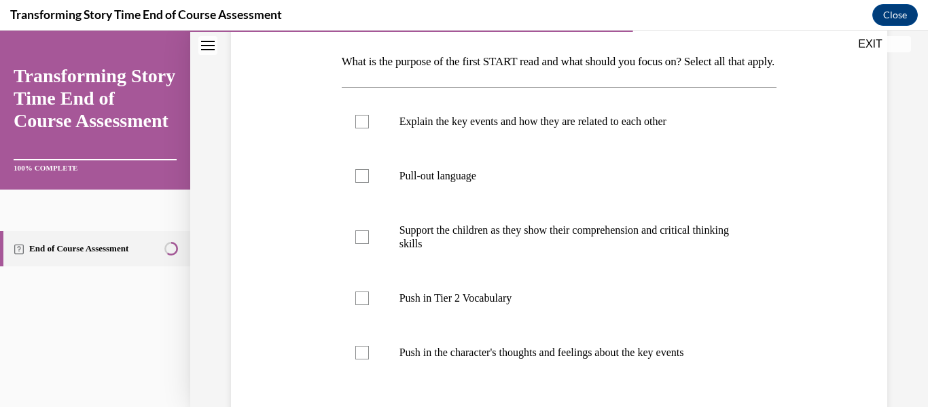
scroll to position [216, 0]
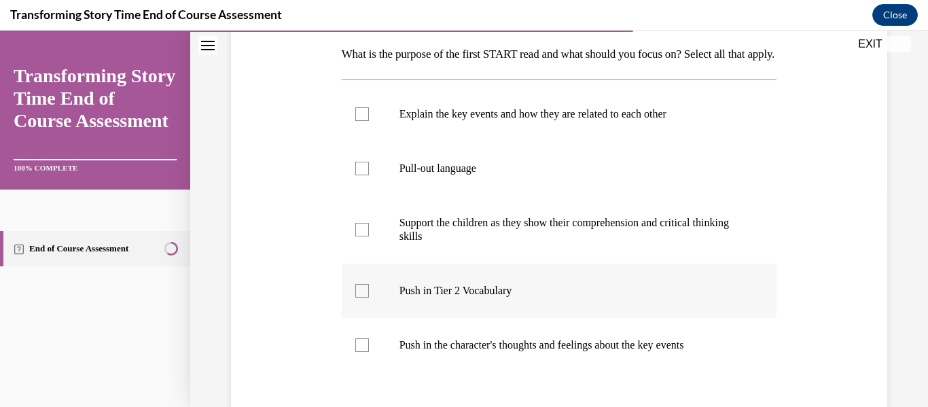
click at [358, 298] on div at bounding box center [362, 291] width 14 height 14
click at [358, 298] on input "Push in Tier 2 Vocabulary" at bounding box center [362, 291] width 14 height 14
checkbox input "true"
click at [359, 243] on label "Support the children as they show their comprehension and critical thinking ski…" at bounding box center [559, 230] width 435 height 68
click at [359, 236] on input "Support the children as they show their comprehension and critical thinking ski…" at bounding box center [362, 230] width 14 height 14
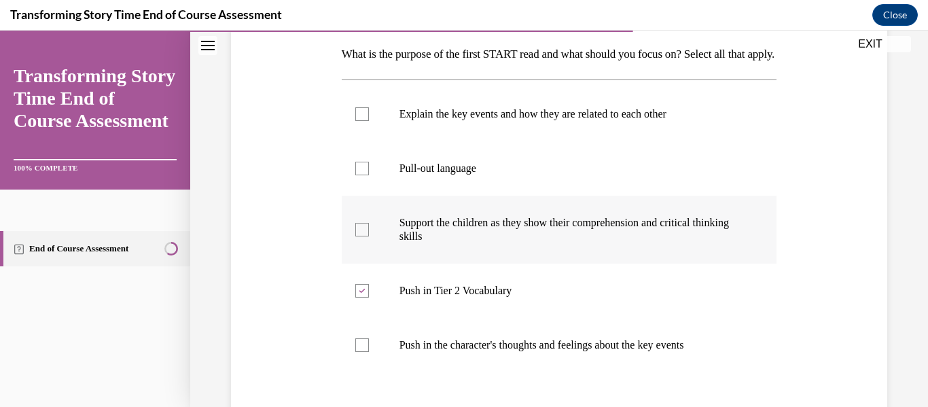
checkbox input "true"
click at [358, 121] on div at bounding box center [362, 114] width 14 height 14
click at [358, 121] on input "Explain the key events and how they are related to each other" at bounding box center [362, 114] width 14 height 14
checkbox input "true"
click at [359, 232] on icon at bounding box center [362, 230] width 6 height 5
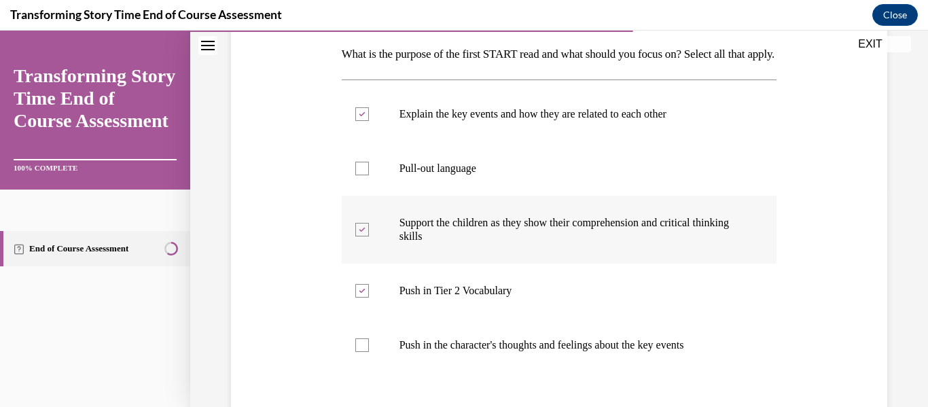
click at [357, 236] on input "Support the children as they show their comprehension and critical thinking ski…" at bounding box center [362, 230] width 14 height 14
checkbox input "false"
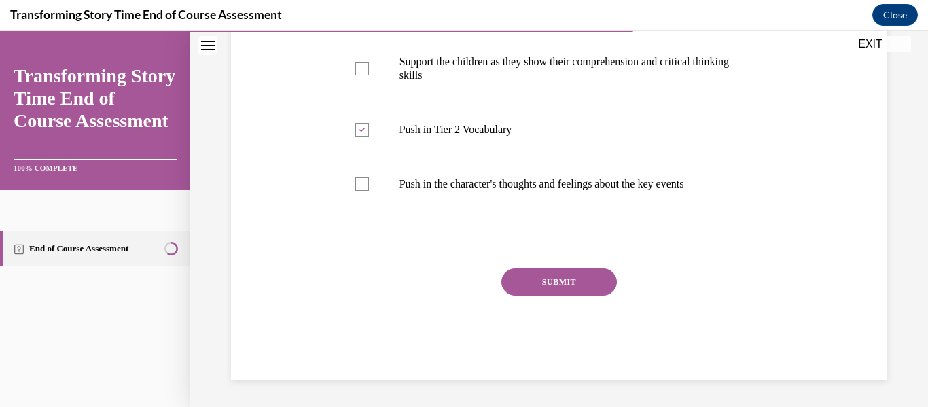
scroll to position [400, 0]
click at [558, 274] on button "SUBMIT" at bounding box center [558, 281] width 115 height 27
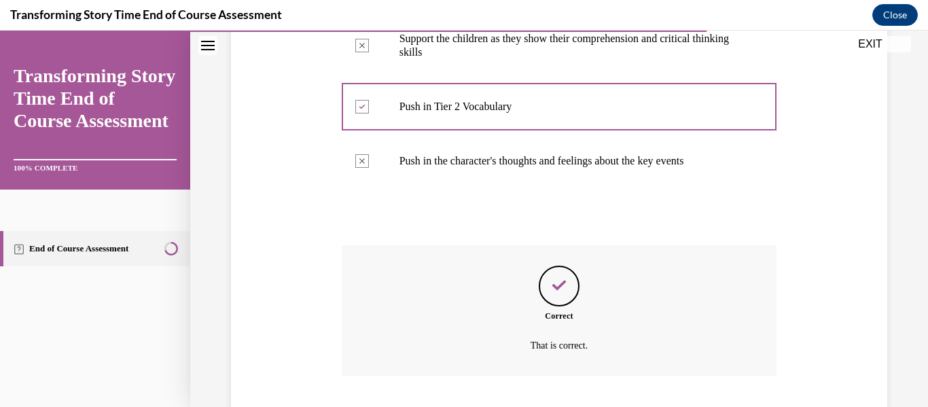
scroll to position [510, 0]
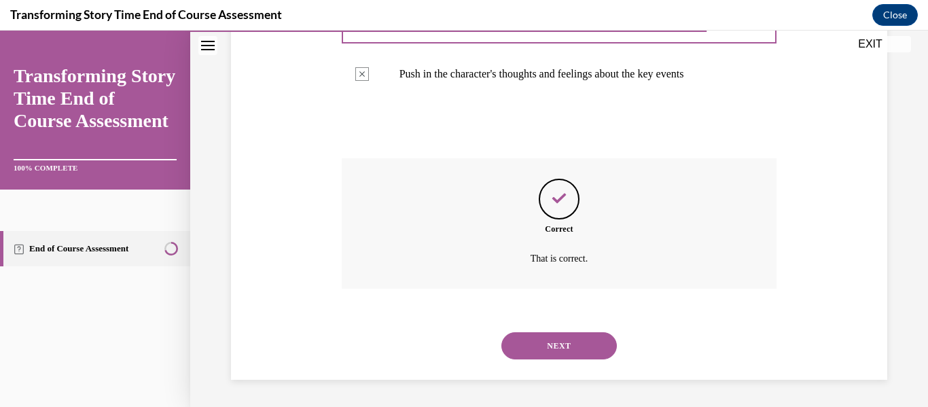
click at [552, 338] on button "NEXT" at bounding box center [558, 345] width 115 height 27
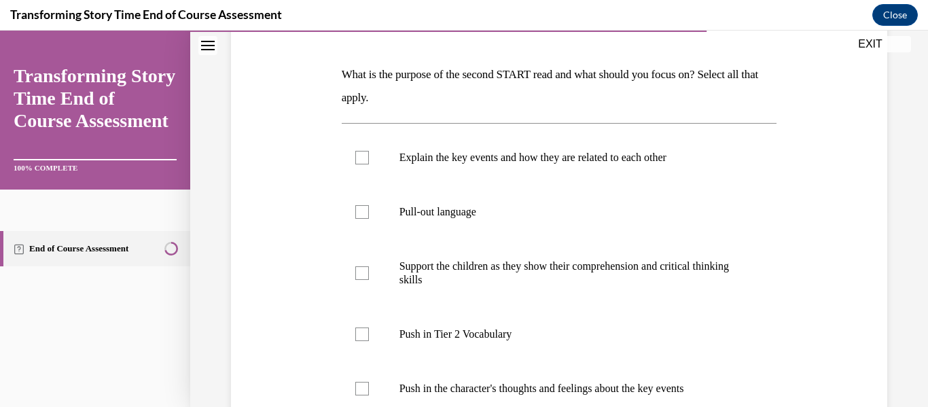
scroll to position [202, 0]
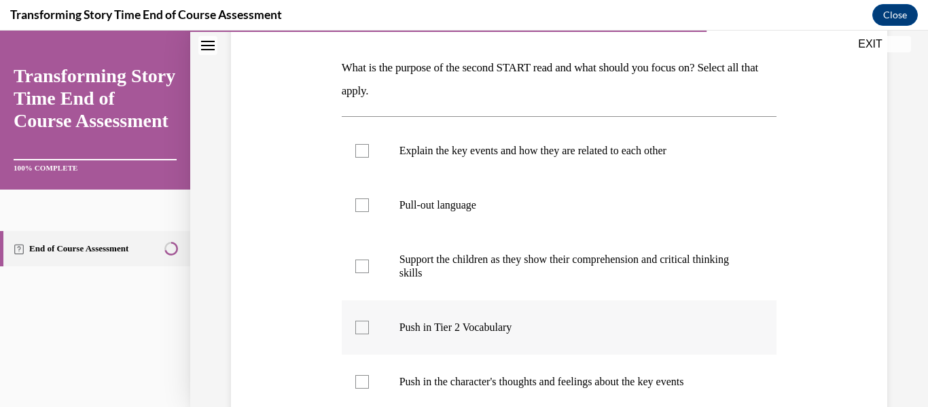
click at [361, 324] on div at bounding box center [362, 328] width 14 height 14
click at [361, 324] on input "Push in Tier 2 Vocabulary" at bounding box center [362, 328] width 14 height 14
checkbox input "true"
click at [361, 381] on div at bounding box center [362, 382] width 14 height 14
click at [361, 381] on input "Push in the character's thoughts and feelings about the key events" at bounding box center [362, 382] width 14 height 14
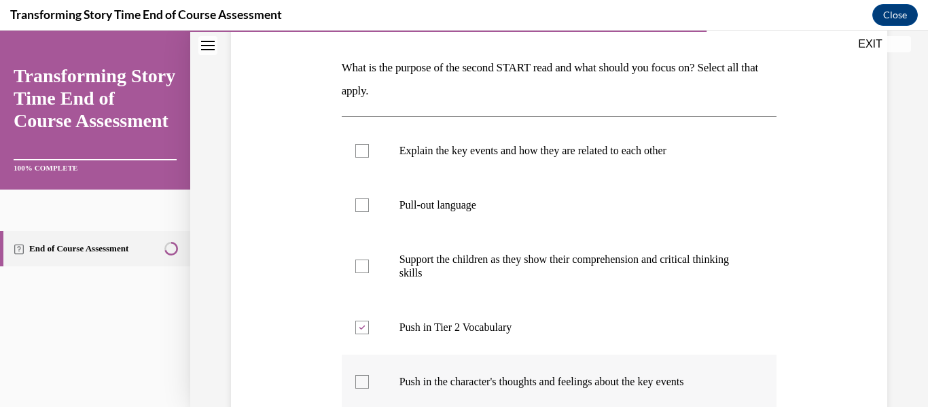
checkbox input "true"
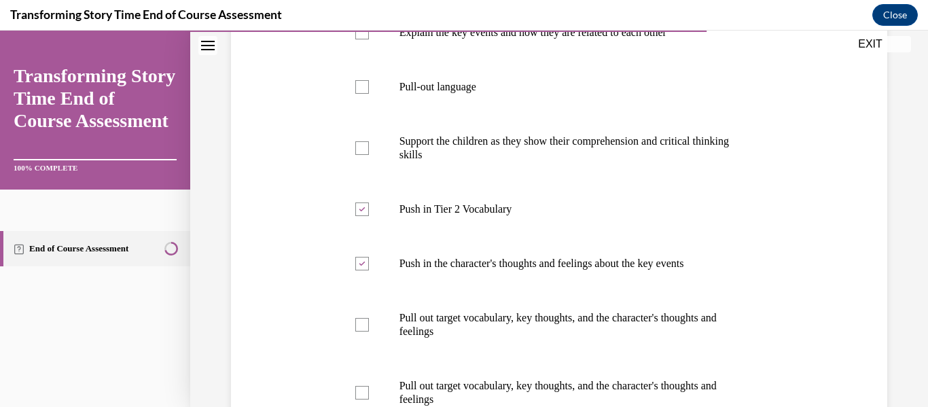
scroll to position [328, 0]
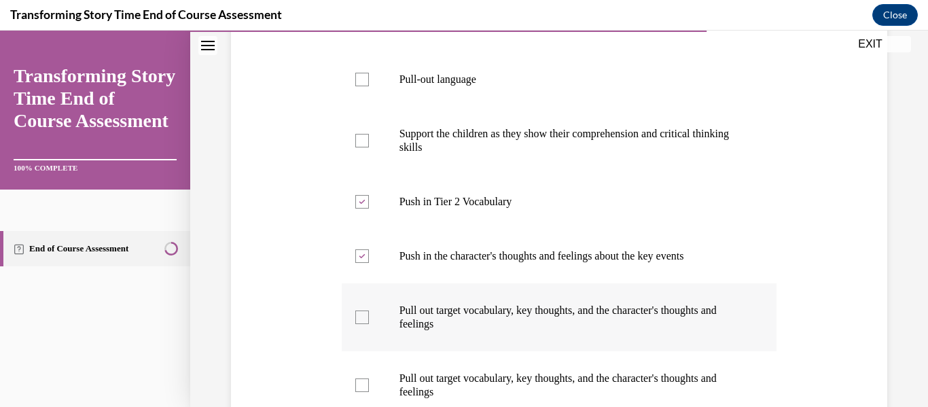
click at [359, 313] on div at bounding box center [362, 317] width 14 height 14
click at [359, 313] on input "Pull out target vocabulary, key thoughts, and the character's thoughts and feel…" at bounding box center [362, 317] width 14 height 14
checkbox input "true"
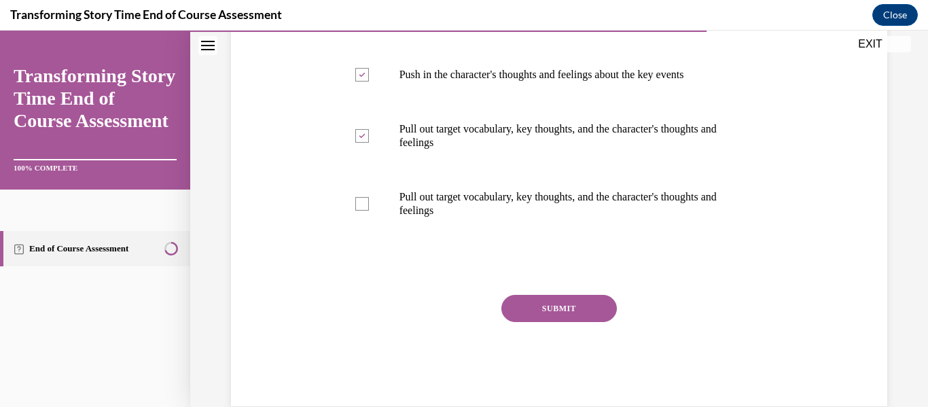
scroll to position [516, 0]
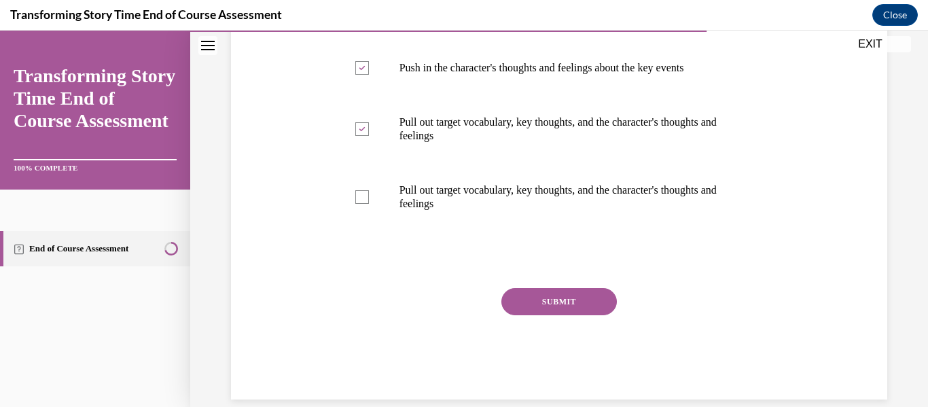
click at [556, 302] on button "SUBMIT" at bounding box center [558, 301] width 115 height 27
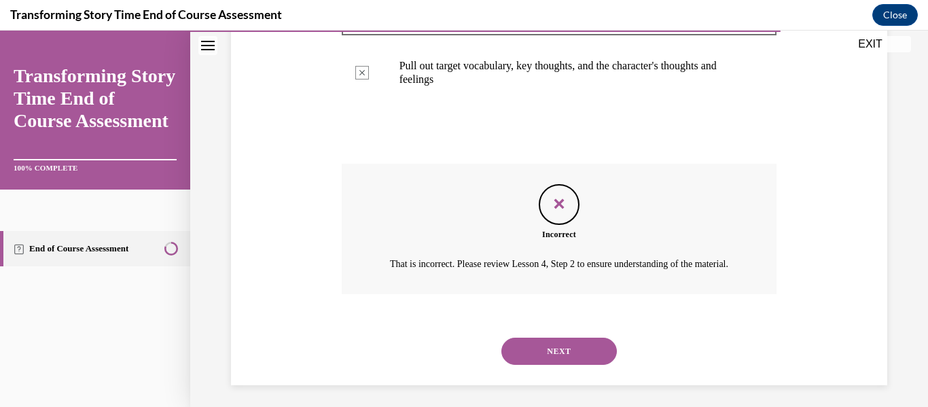
scroll to position [660, 0]
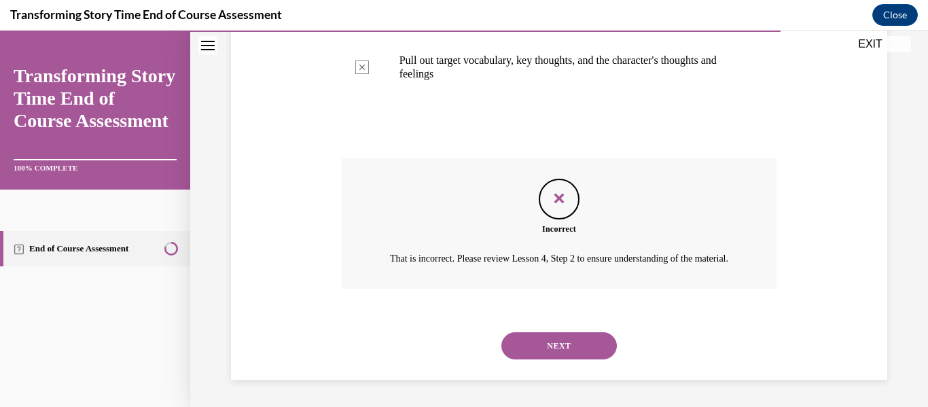
click at [556, 346] on button "NEXT" at bounding box center [558, 345] width 115 height 27
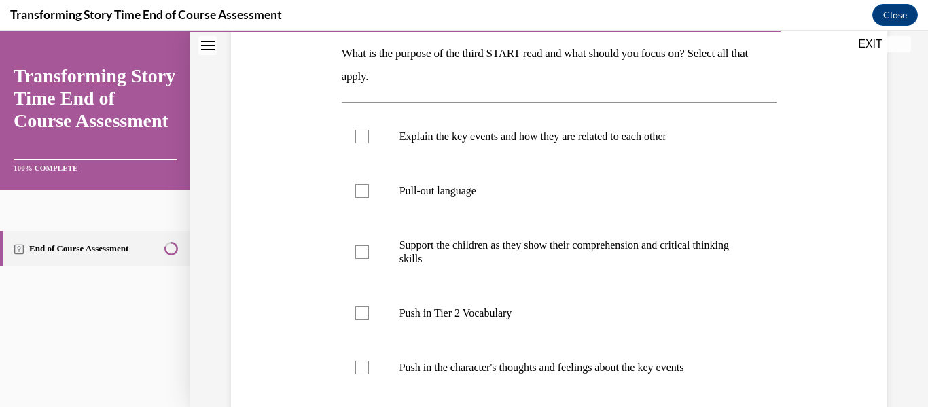
scroll to position [219, 0]
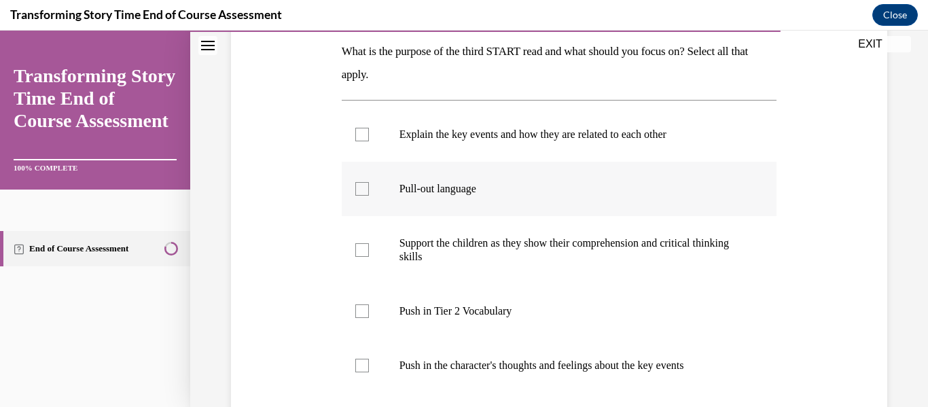
click at [355, 186] on div at bounding box center [362, 189] width 14 height 14
click at [355, 186] on input "Pull-out language" at bounding box center [362, 189] width 14 height 14
checkbox input "true"
click at [361, 248] on div at bounding box center [362, 250] width 14 height 14
click at [361, 248] on input "Support the children as they show their comprehension and critical thinking ski…" at bounding box center [362, 250] width 14 height 14
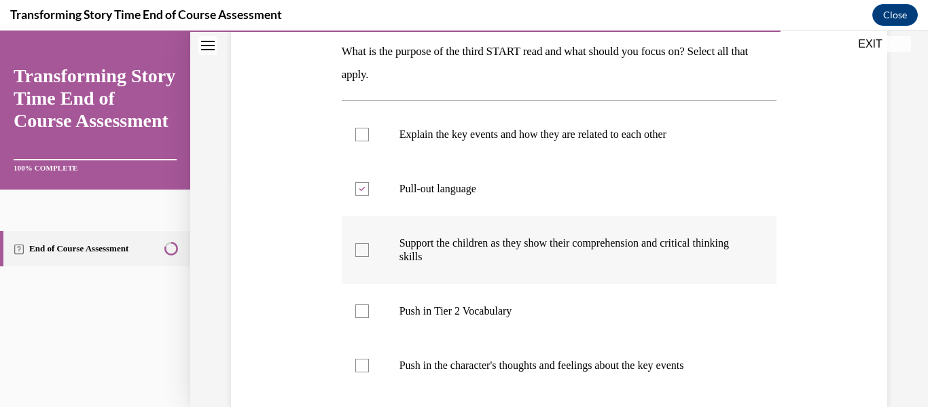
checkbox input "true"
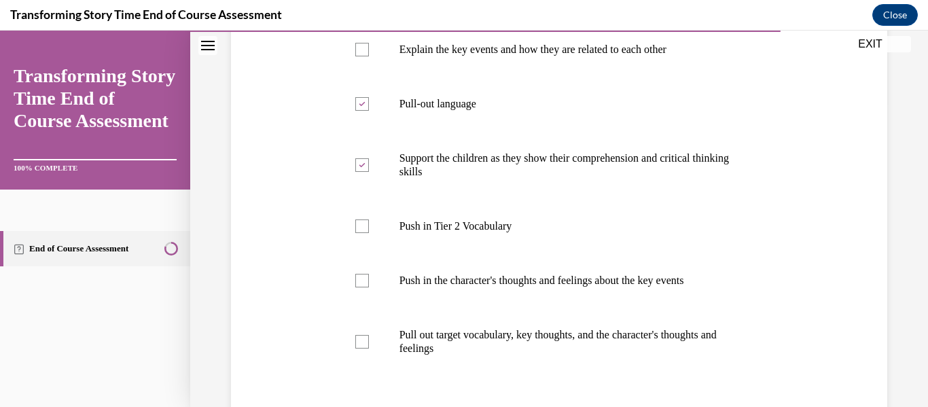
scroll to position [318, 0]
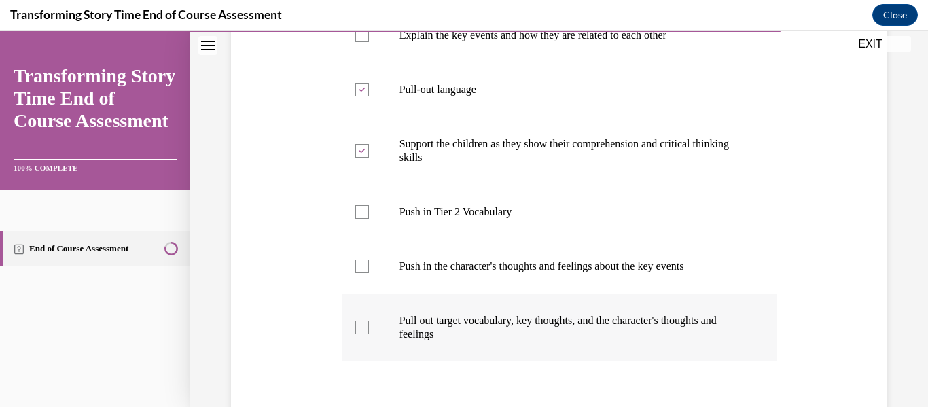
click at [359, 327] on div at bounding box center [362, 328] width 14 height 14
click at [359, 327] on input "Pull out target vocabulary, key thoughts, and the character's thoughts and feel…" at bounding box center [362, 328] width 14 height 14
checkbox input "true"
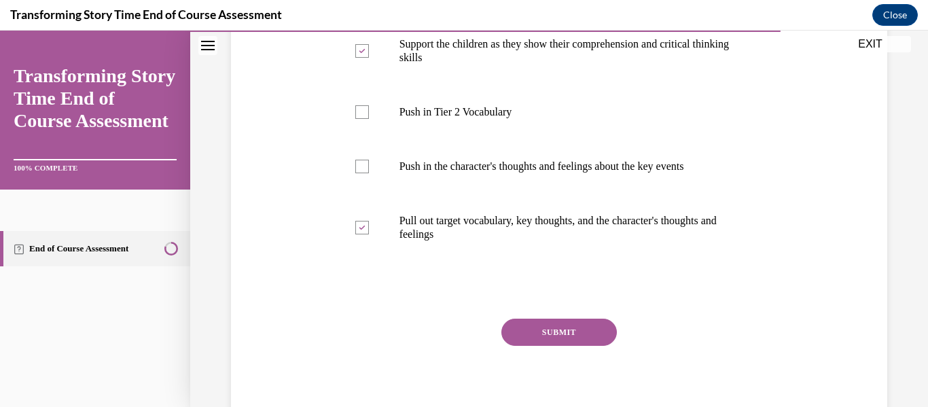
scroll to position [468, 0]
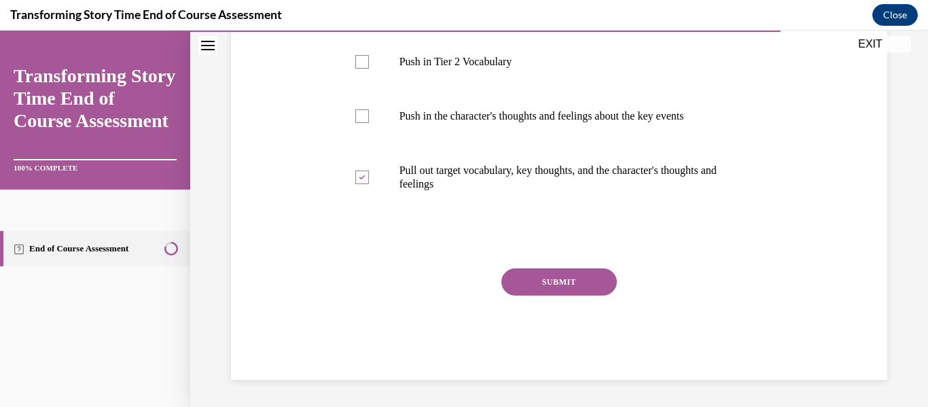
click at [544, 272] on button "SUBMIT" at bounding box center [558, 281] width 115 height 27
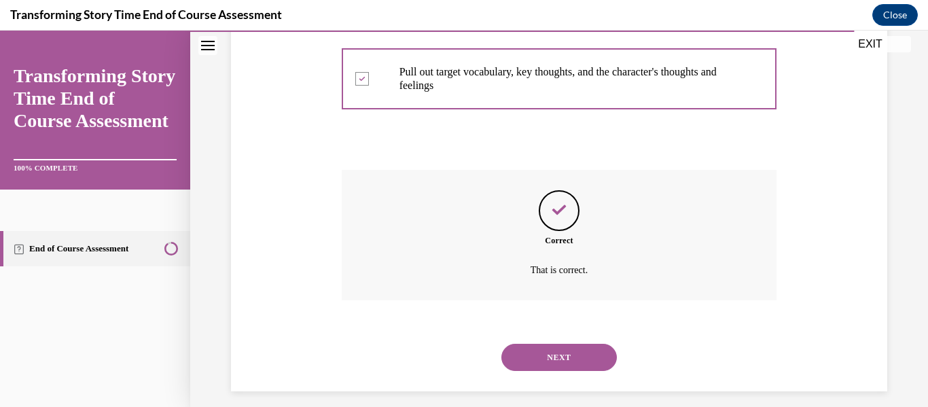
scroll to position [578, 0]
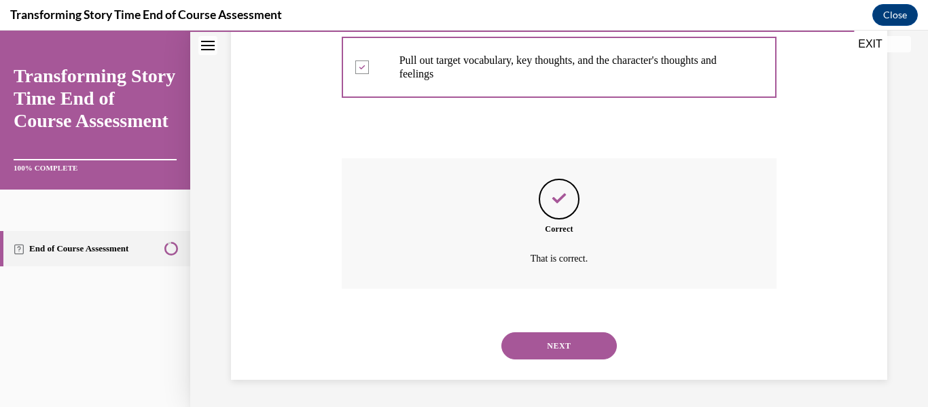
click at [550, 340] on button "NEXT" at bounding box center [558, 345] width 115 height 27
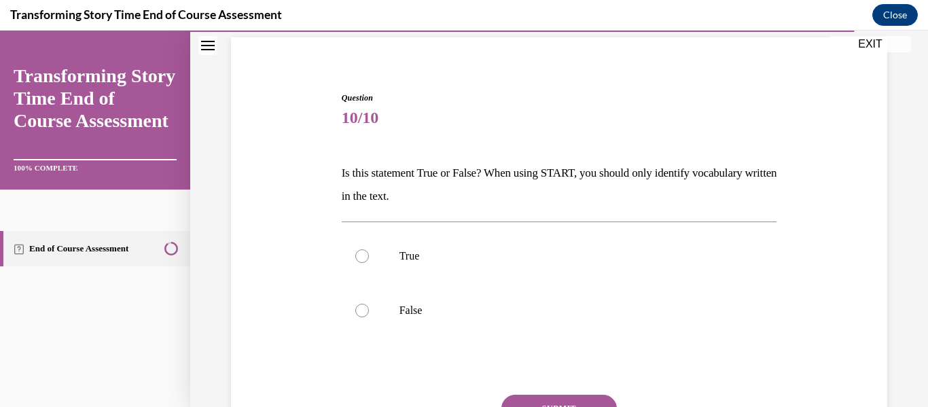
scroll to position [102, 0]
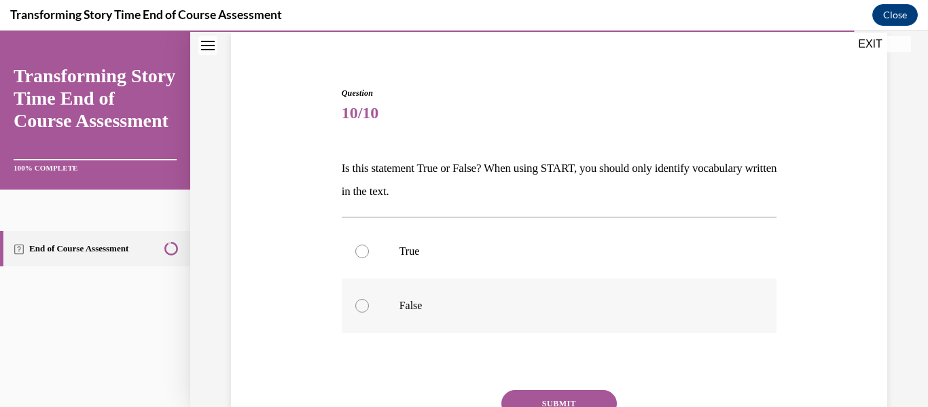
click at [363, 306] on div at bounding box center [362, 306] width 14 height 14
click at [363, 306] on input "False" at bounding box center [362, 306] width 14 height 14
radio input "true"
click at [549, 395] on button "SUBMIT" at bounding box center [558, 403] width 115 height 27
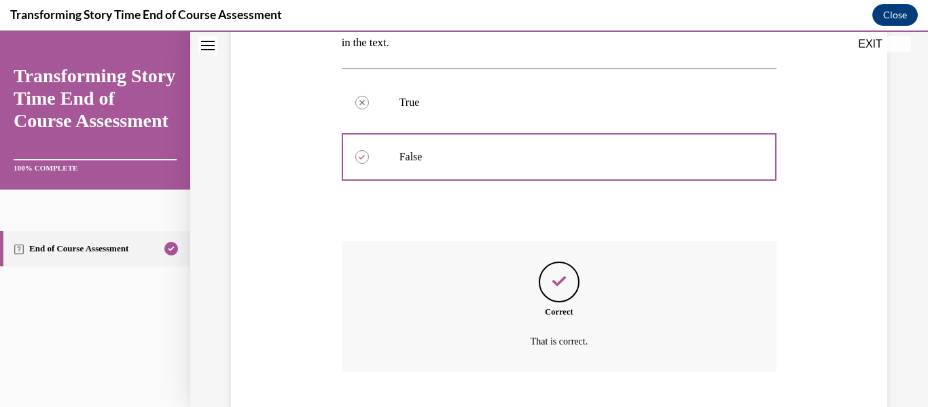
scroll to position [334, 0]
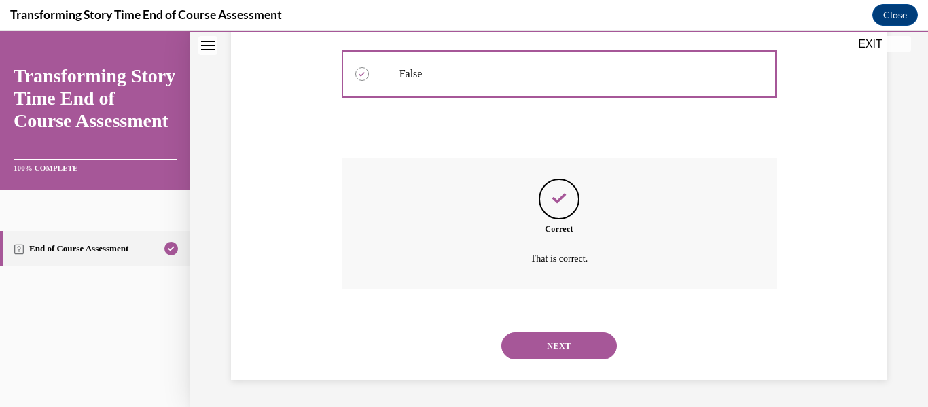
click at [562, 339] on button "NEXT" at bounding box center [558, 345] width 115 height 27
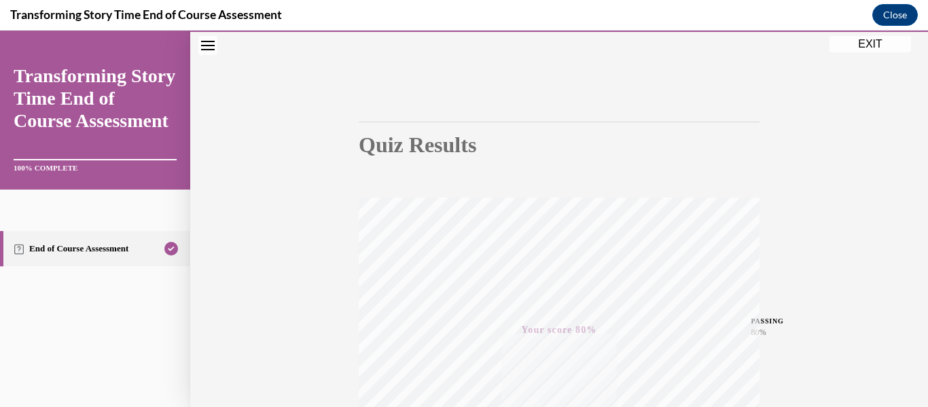
scroll to position [0, 0]
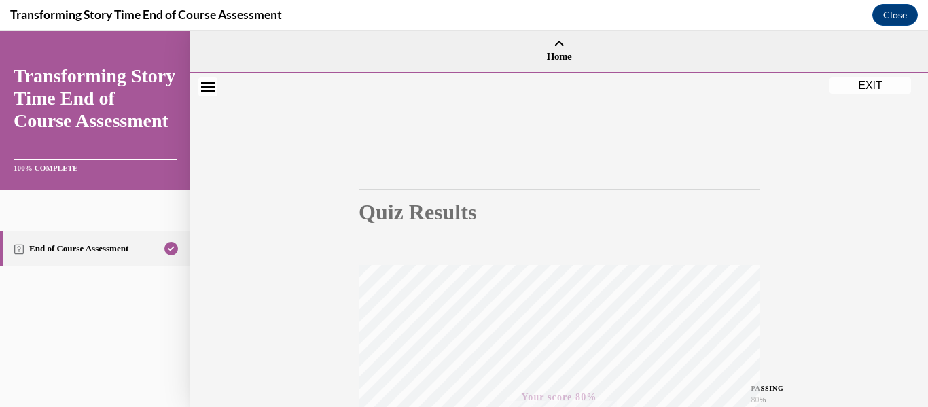
click at [869, 84] on button "EXIT" at bounding box center [870, 85] width 82 height 16
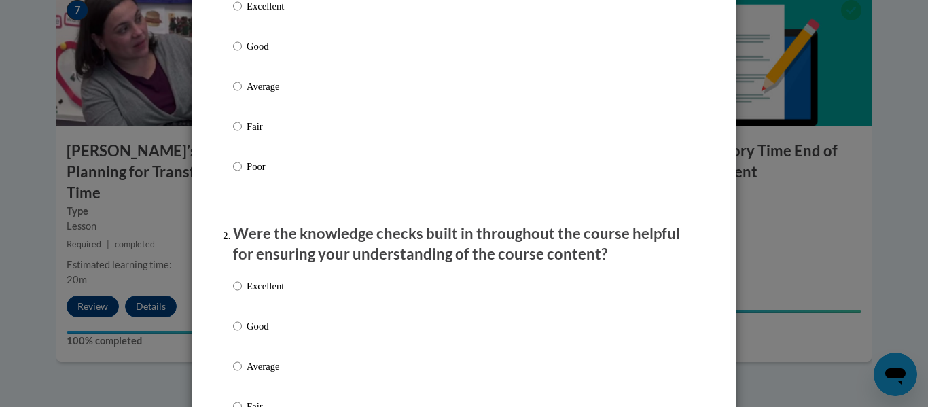
scroll to position [175, 0]
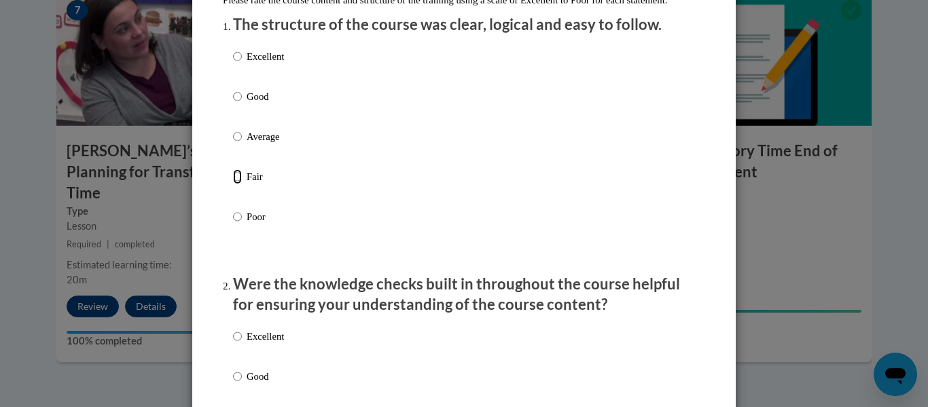
click at [234, 184] on input "Fair" at bounding box center [237, 176] width 9 height 15
radio input "true"
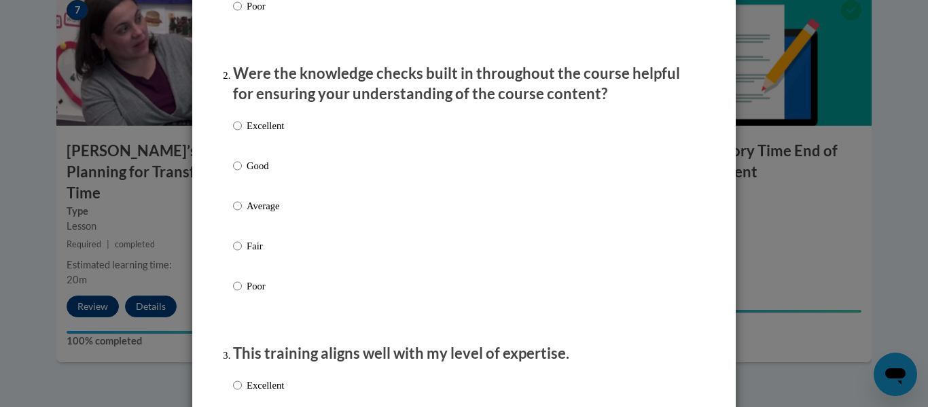
scroll to position [396, 0]
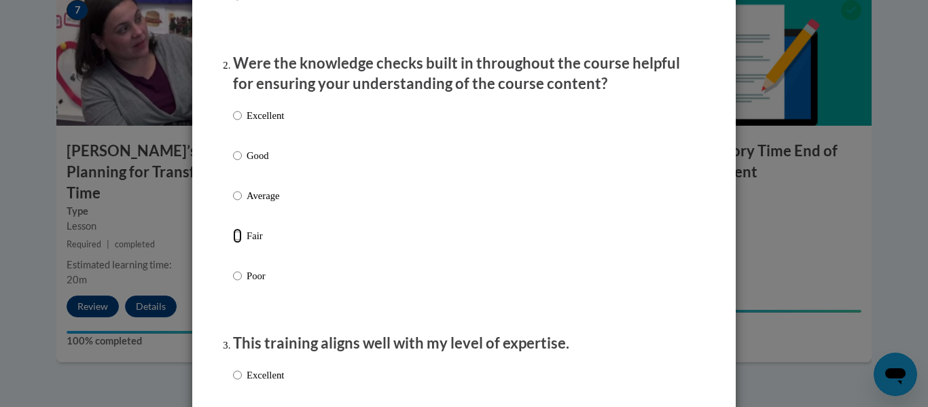
click at [234, 243] on input "Fair" at bounding box center [237, 235] width 9 height 15
radio input "true"
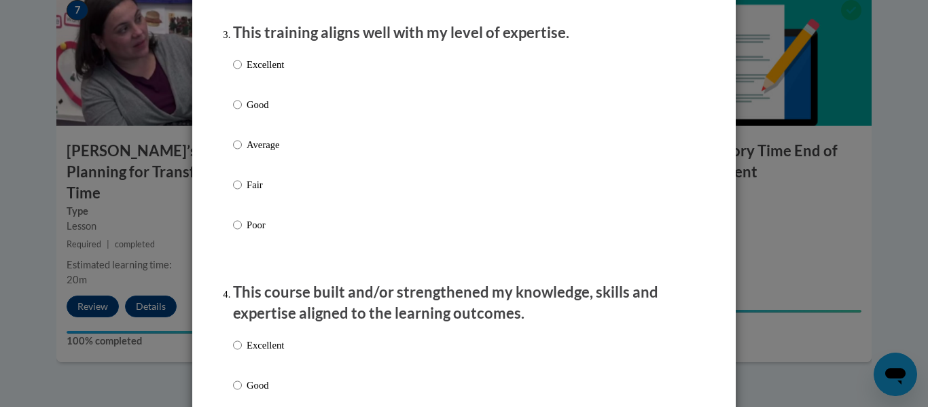
scroll to position [702, 0]
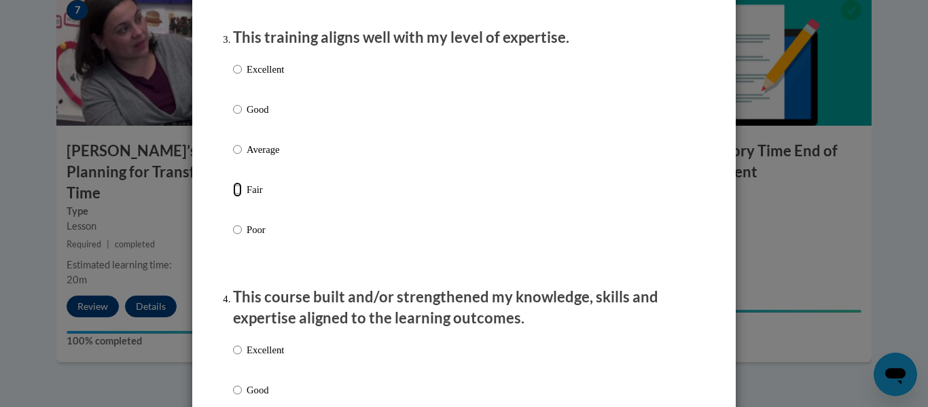
click at [234, 197] on input "Fair" at bounding box center [237, 189] width 9 height 15
radio input "true"
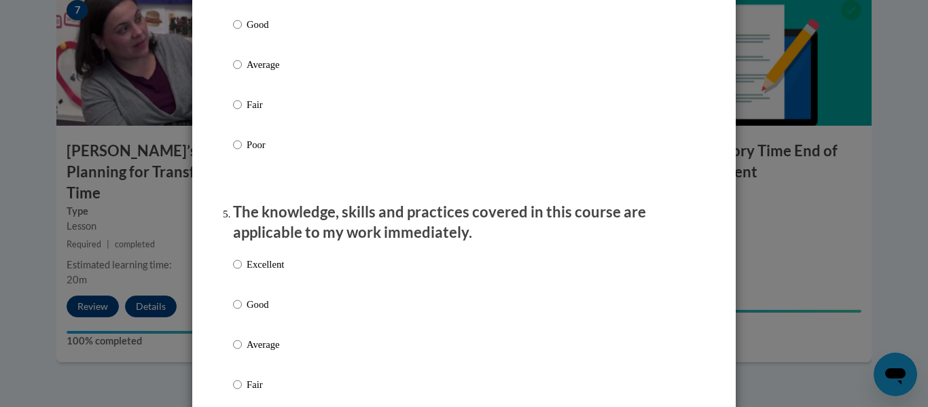
scroll to position [1058, 0]
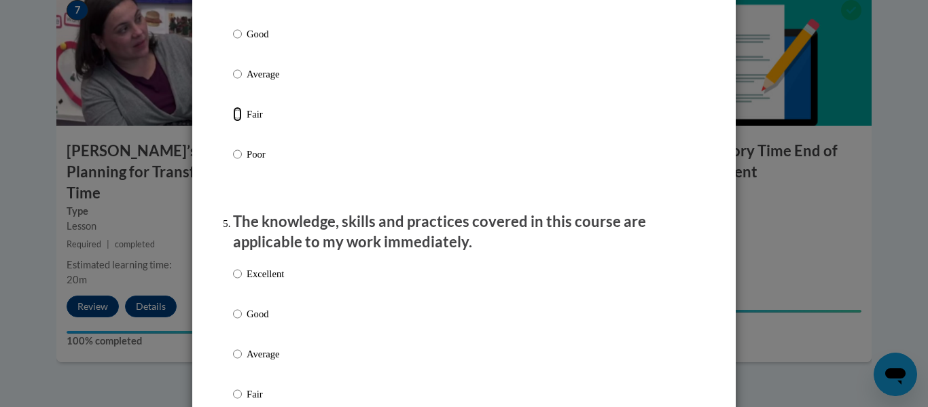
click at [233, 122] on input "Fair" at bounding box center [237, 114] width 9 height 15
radio input "true"
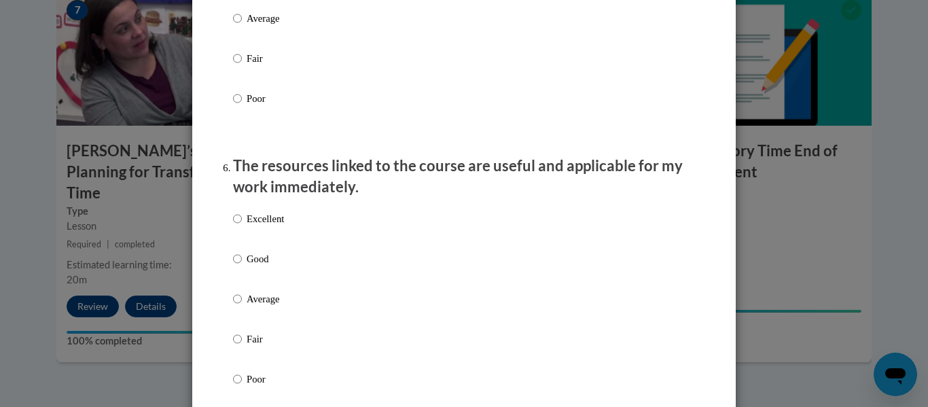
scroll to position [1408, 0]
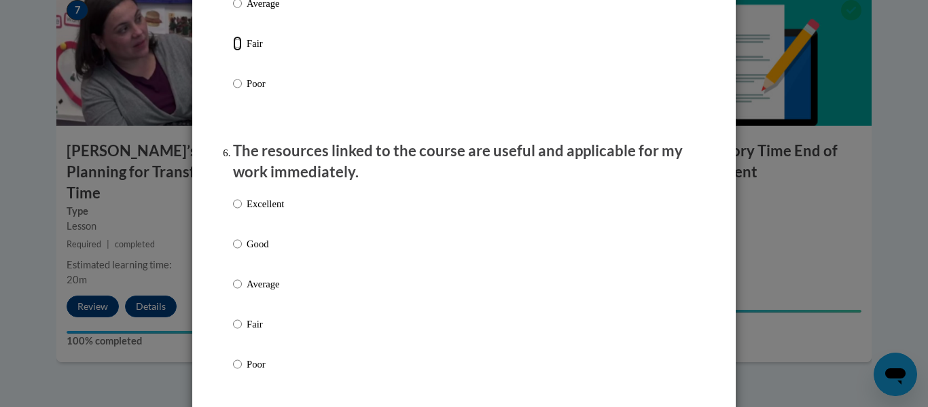
click at [234, 51] on input "Fair" at bounding box center [237, 43] width 9 height 15
radio input "true"
click at [234, 331] on input "Fair" at bounding box center [237, 324] width 9 height 15
radio input "true"
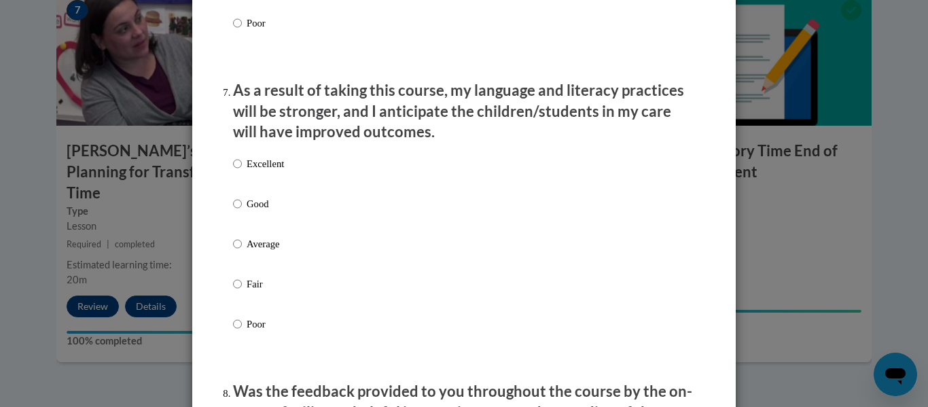
scroll to position [1754, 0]
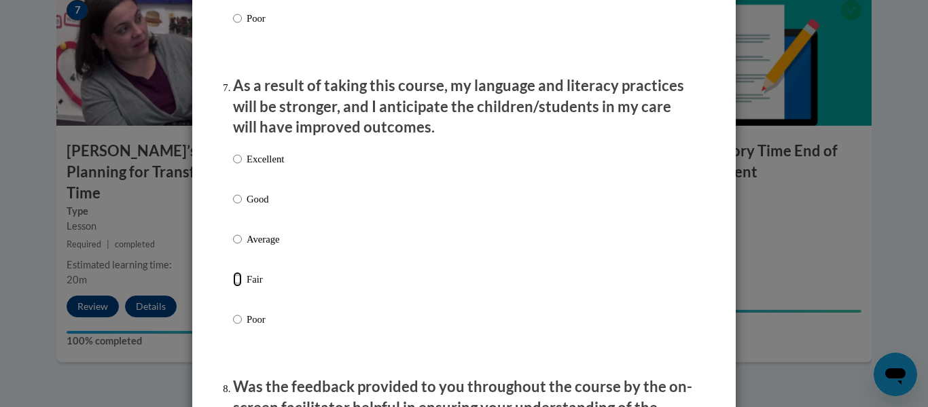
click at [233, 287] on input "Fair" at bounding box center [237, 279] width 9 height 15
radio input "true"
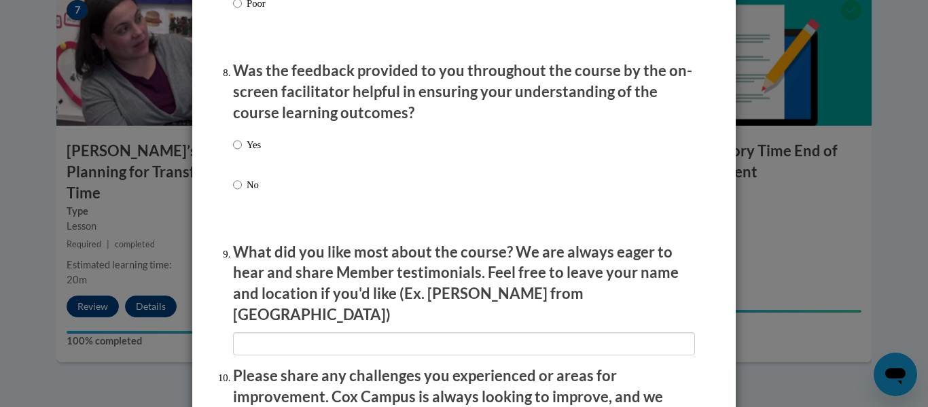
scroll to position [2089, 0]
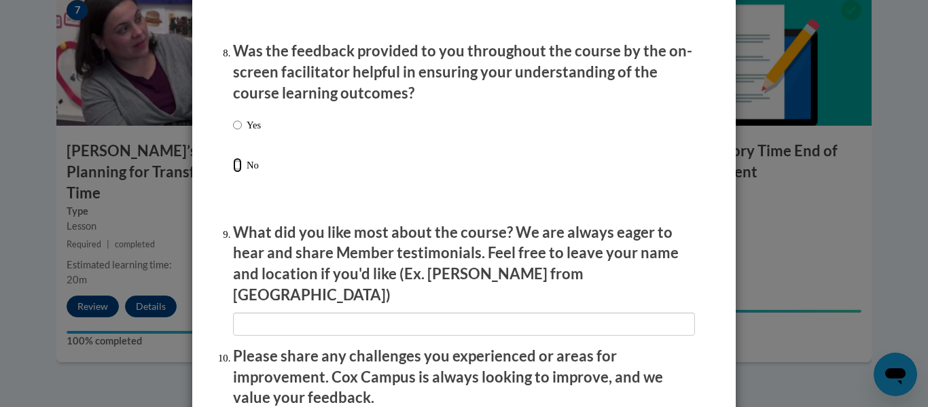
click at [233, 172] on input "No" at bounding box center [237, 165] width 9 height 15
radio input "true"
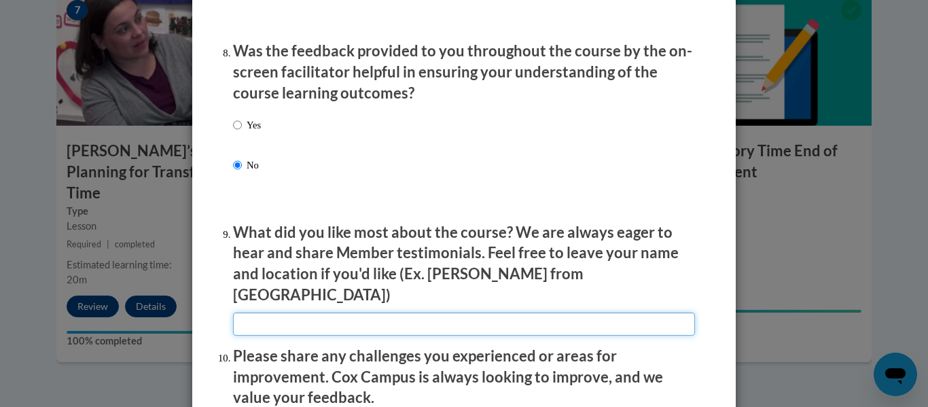
click at [252, 317] on input "textbox" at bounding box center [464, 323] width 462 height 23
type input "i thought there was way to much info."
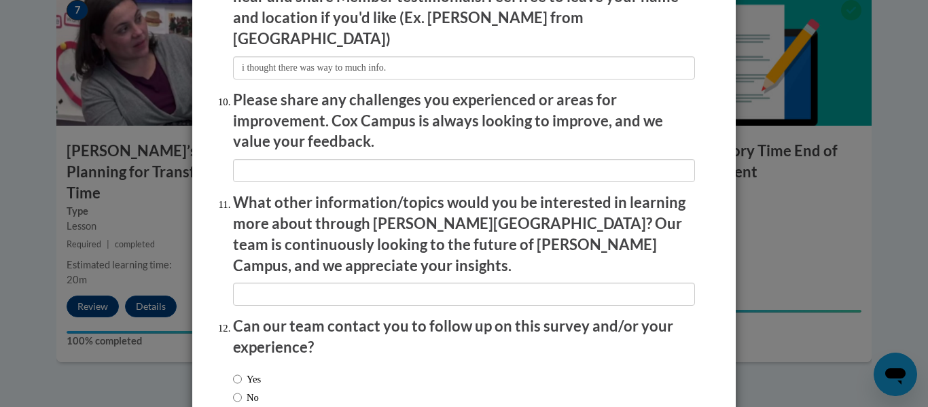
scroll to position [2365, 0]
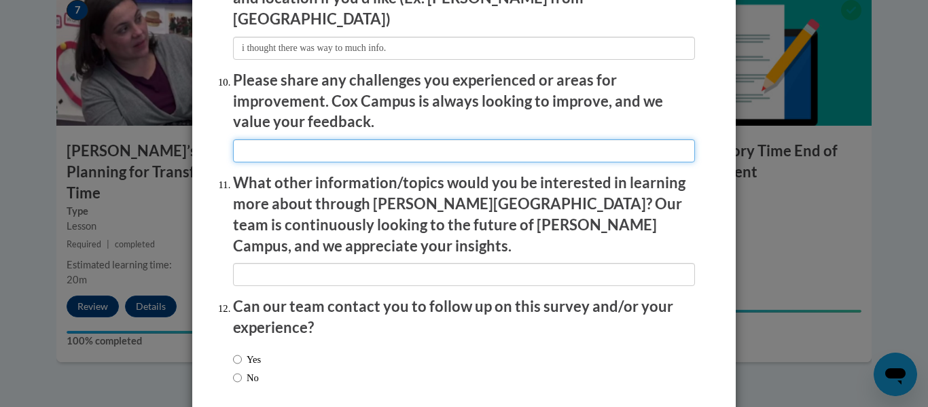
click at [240, 141] on input "textbox" at bounding box center [464, 150] width 462 height 23
type input "will not use"
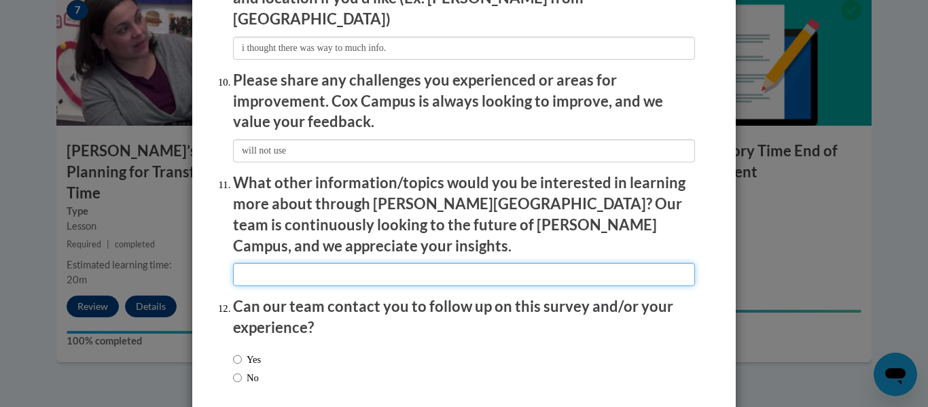
click at [259, 263] on input "textbox" at bounding box center [464, 274] width 462 height 23
type input "none"
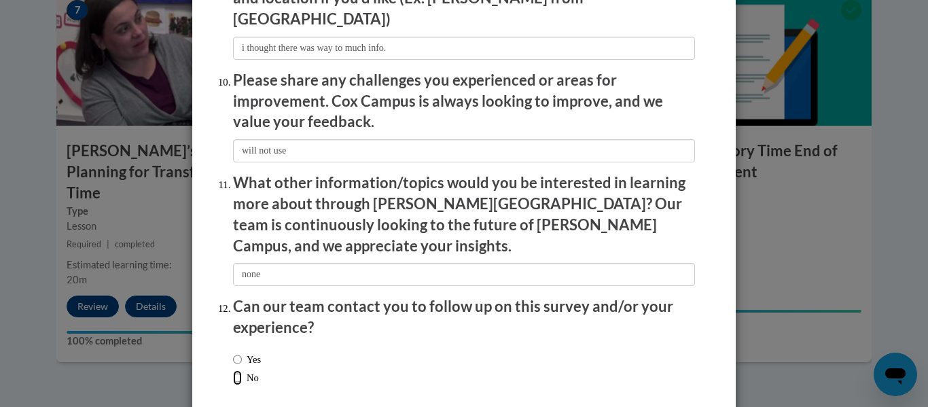
click at [233, 370] on input "No" at bounding box center [237, 377] width 9 height 15
radio input "true"
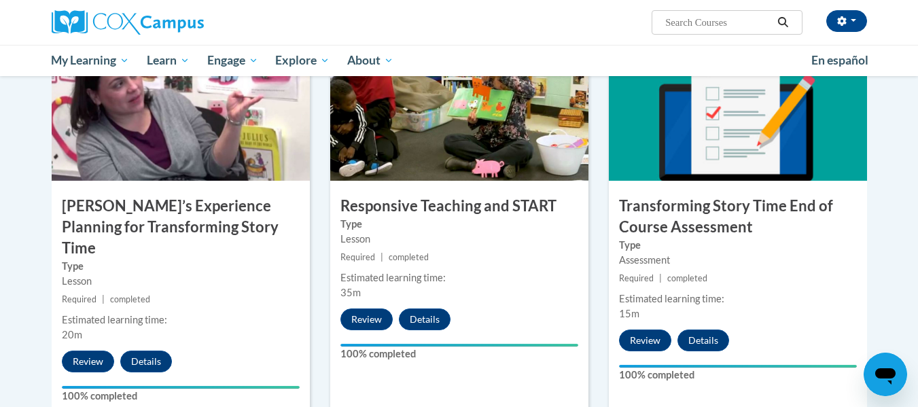
scroll to position [1070, 0]
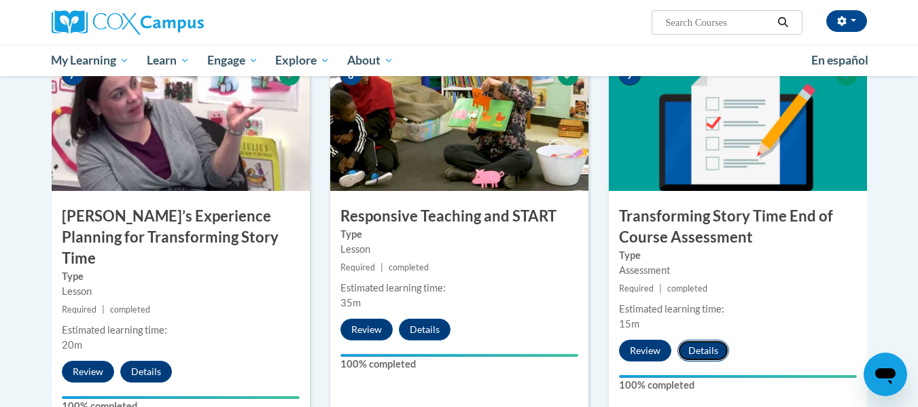
click at [701, 345] on button "Details" at bounding box center [703, 351] width 52 height 22
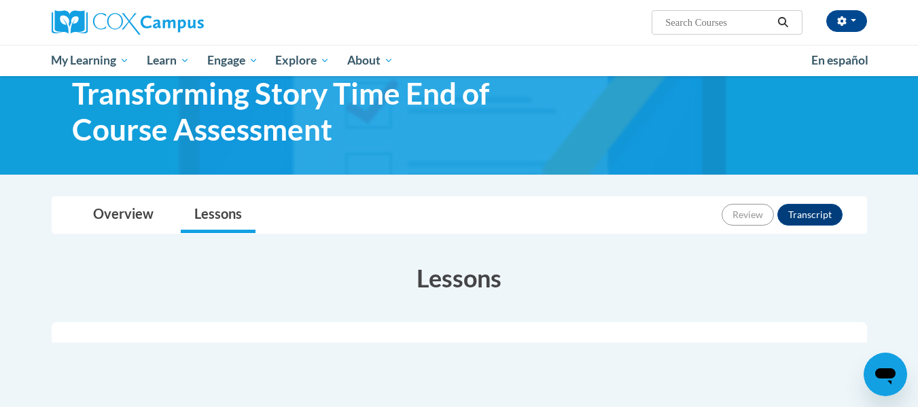
scroll to position [41, 0]
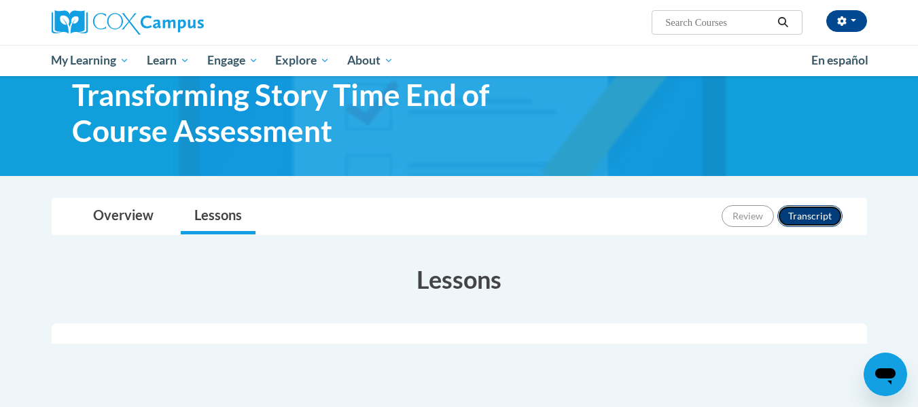
click at [809, 212] on button "Transcript" at bounding box center [809, 216] width 65 height 22
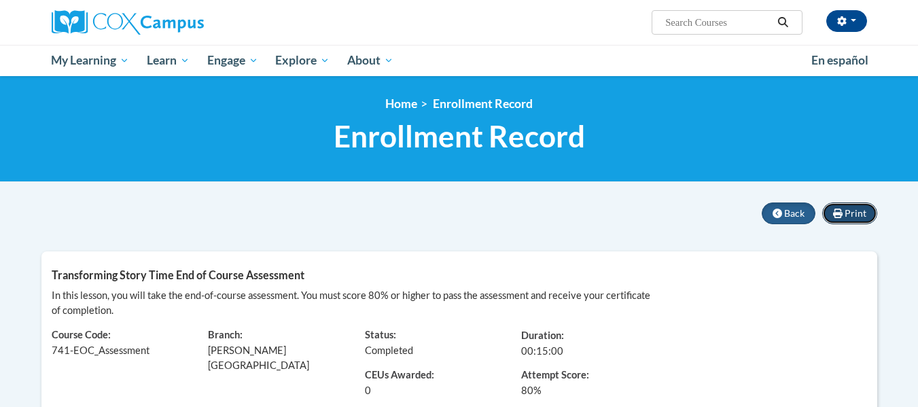
click at [844, 210] on button "Print" at bounding box center [849, 213] width 55 height 22
